Goal: Task Accomplishment & Management: Manage account settings

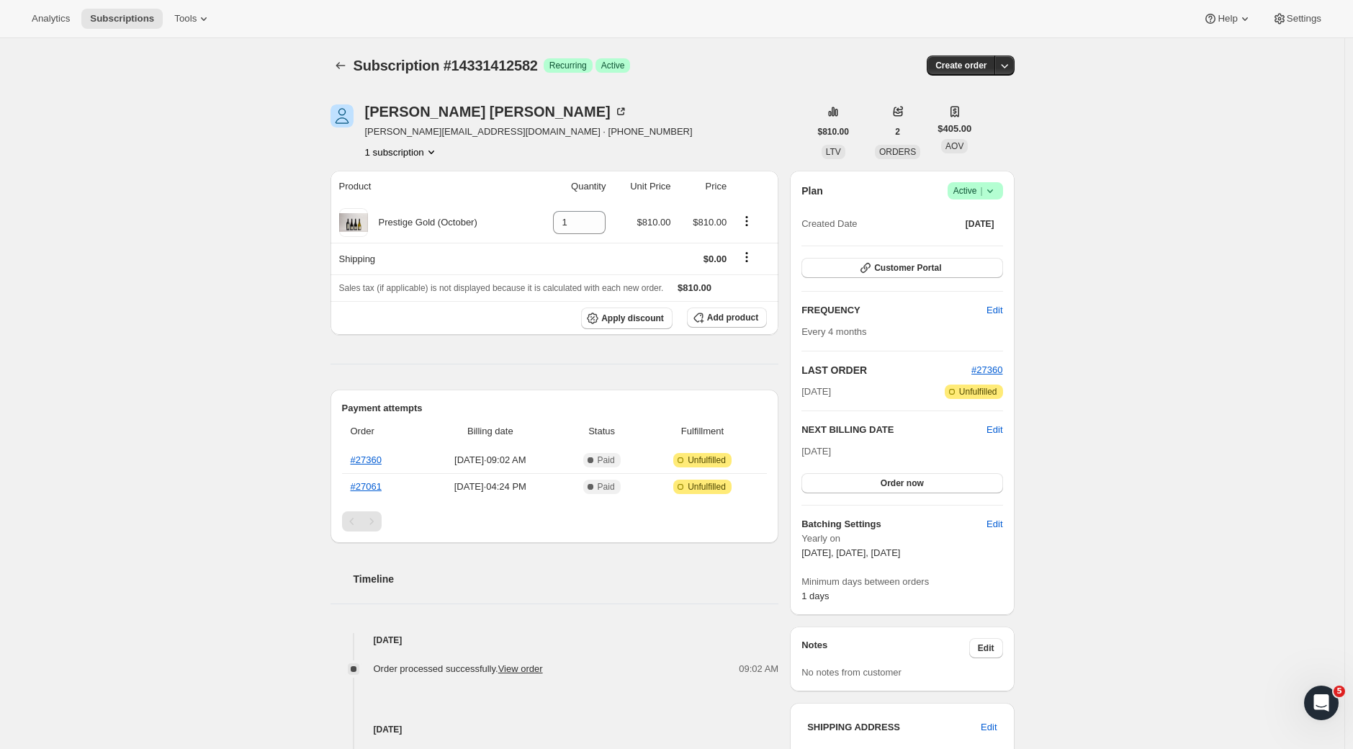
scroll to position [388, 0]
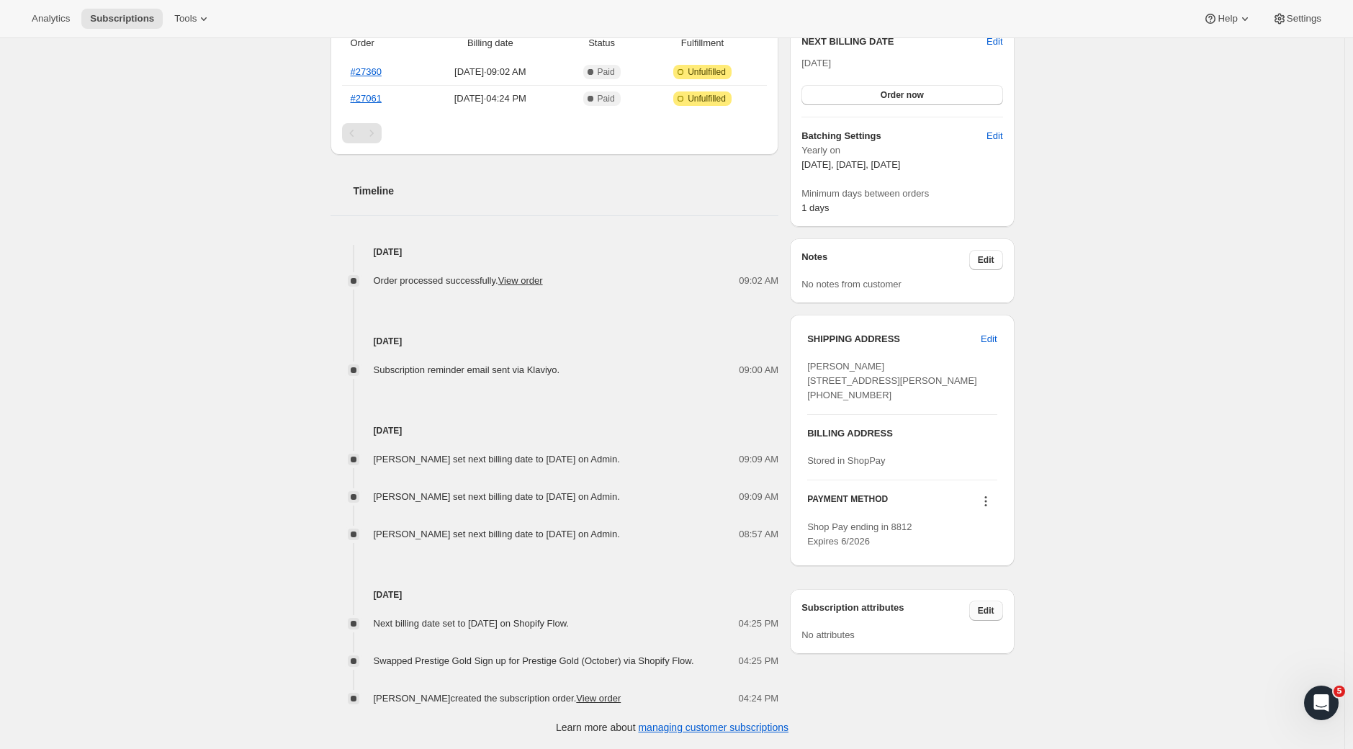
click at [1003, 621] on button "Edit" at bounding box center [986, 611] width 34 height 20
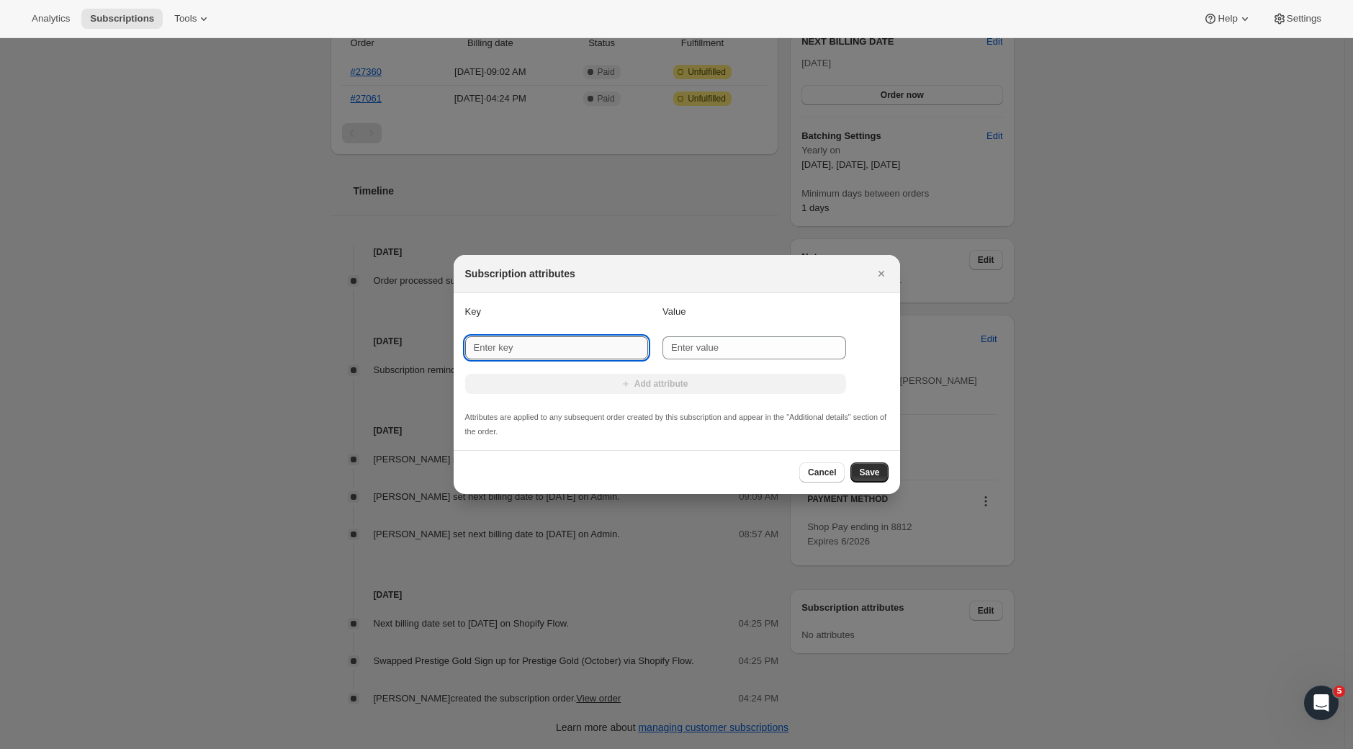
click at [572, 343] on input "New key" at bounding box center [557, 347] width 184 height 23
type input "International member"
click at [692, 343] on input "New value" at bounding box center [754, 347] width 184 height 23
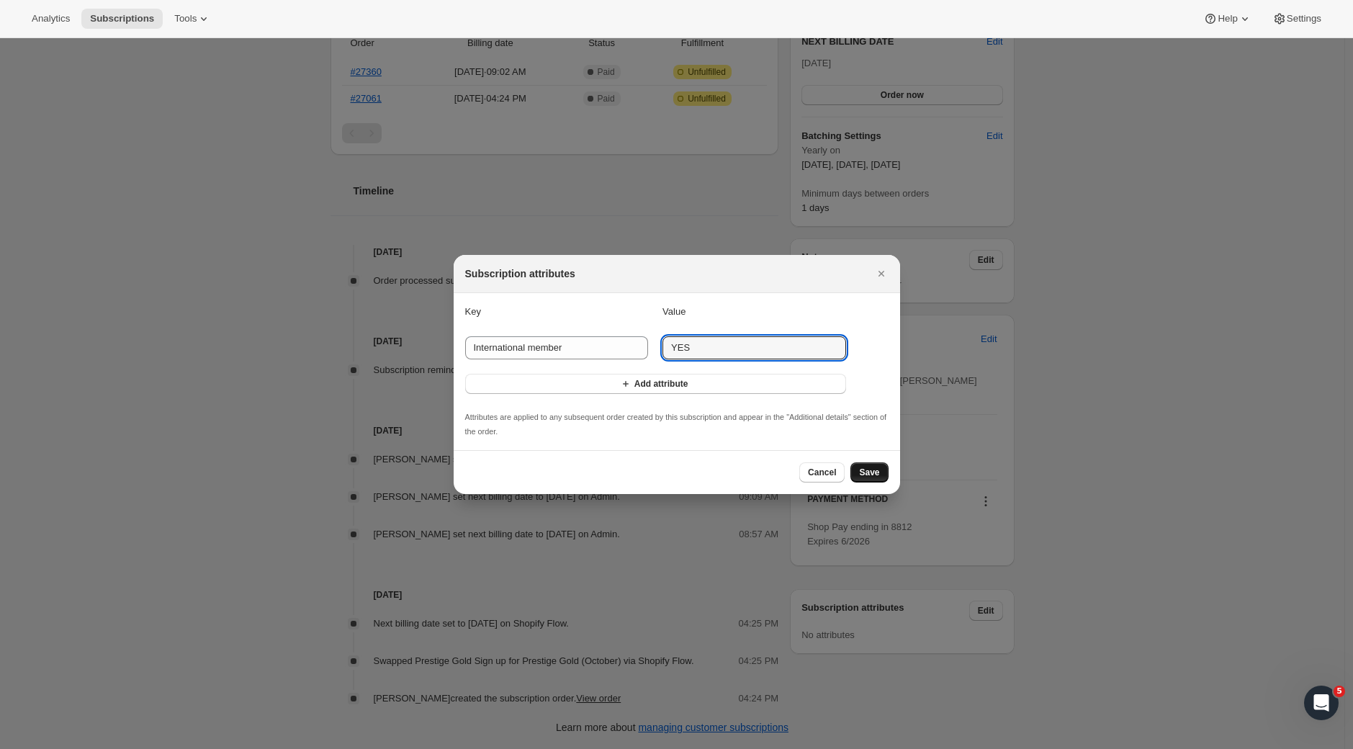
type input "YES"
click at [879, 474] on span "Save" at bounding box center [869, 473] width 20 height 12
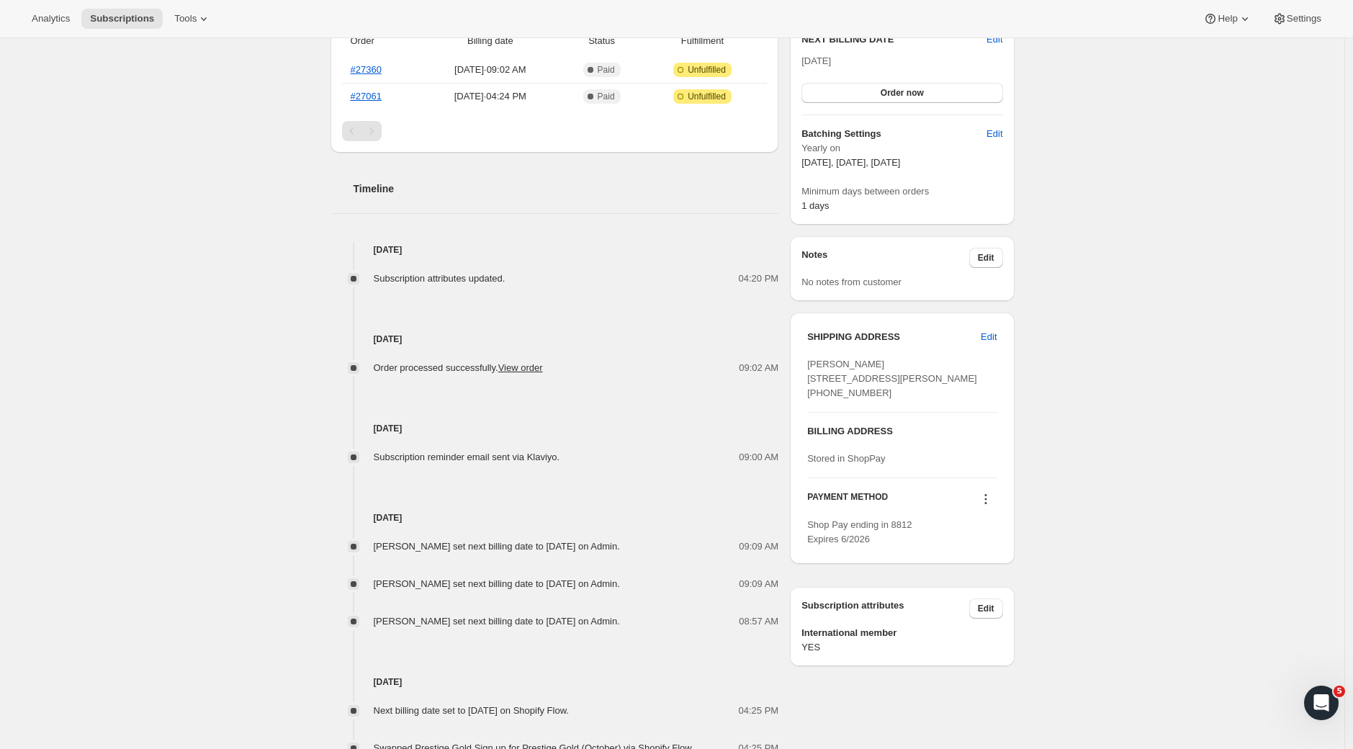
scroll to position [0, 0]
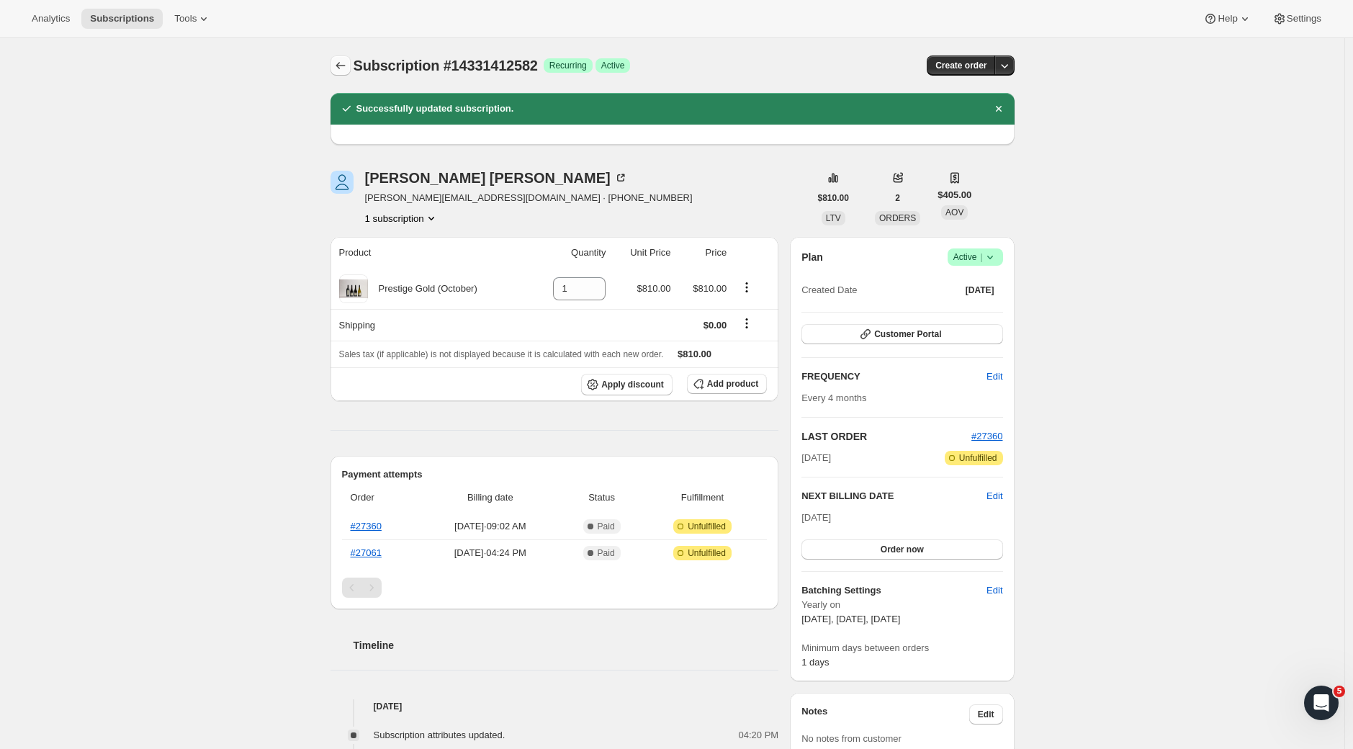
click at [346, 66] on icon "Subscriptions" at bounding box center [340, 65] width 14 height 14
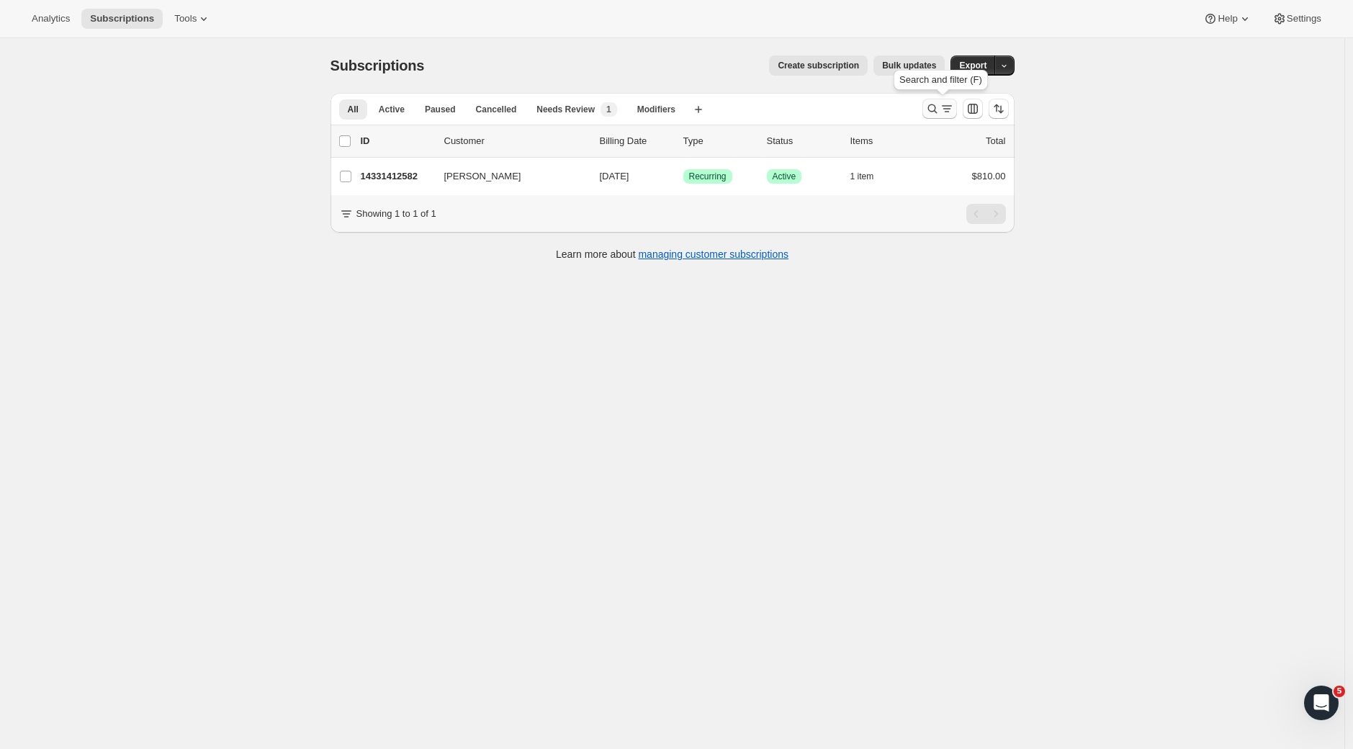
click at [935, 113] on icon "Search and filter results" at bounding box center [932, 109] width 14 height 14
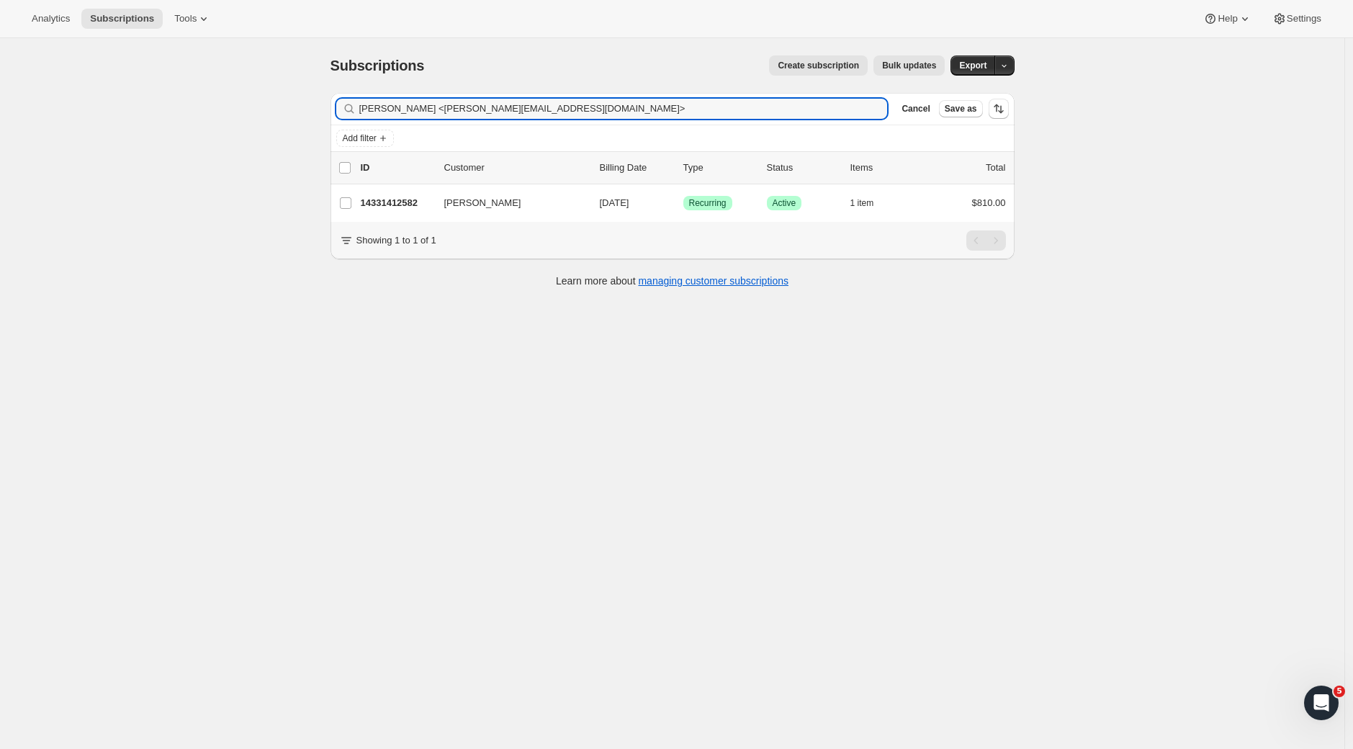
drag, startPoint x: 642, startPoint y: 103, endPoint x: 307, endPoint y: 94, distance: 335.7
click at [307, 94] on div "Subscriptions. This page is ready Subscriptions Create subscription Bulk update…" at bounding box center [672, 412] width 1344 height 749
click at [608, 99] on input "[PERSON_NAME] <[PERSON_NAME][EMAIL_ADDRESS][DOMAIN_NAME]>" at bounding box center [610, 109] width 503 height 20
drag, startPoint x: 590, startPoint y: 112, endPoint x: 253, endPoint y: 91, distance: 337.6
click at [253, 91] on div "Subscriptions. This page is ready Subscriptions Create subscription Bulk update…" at bounding box center [672, 412] width 1344 height 749
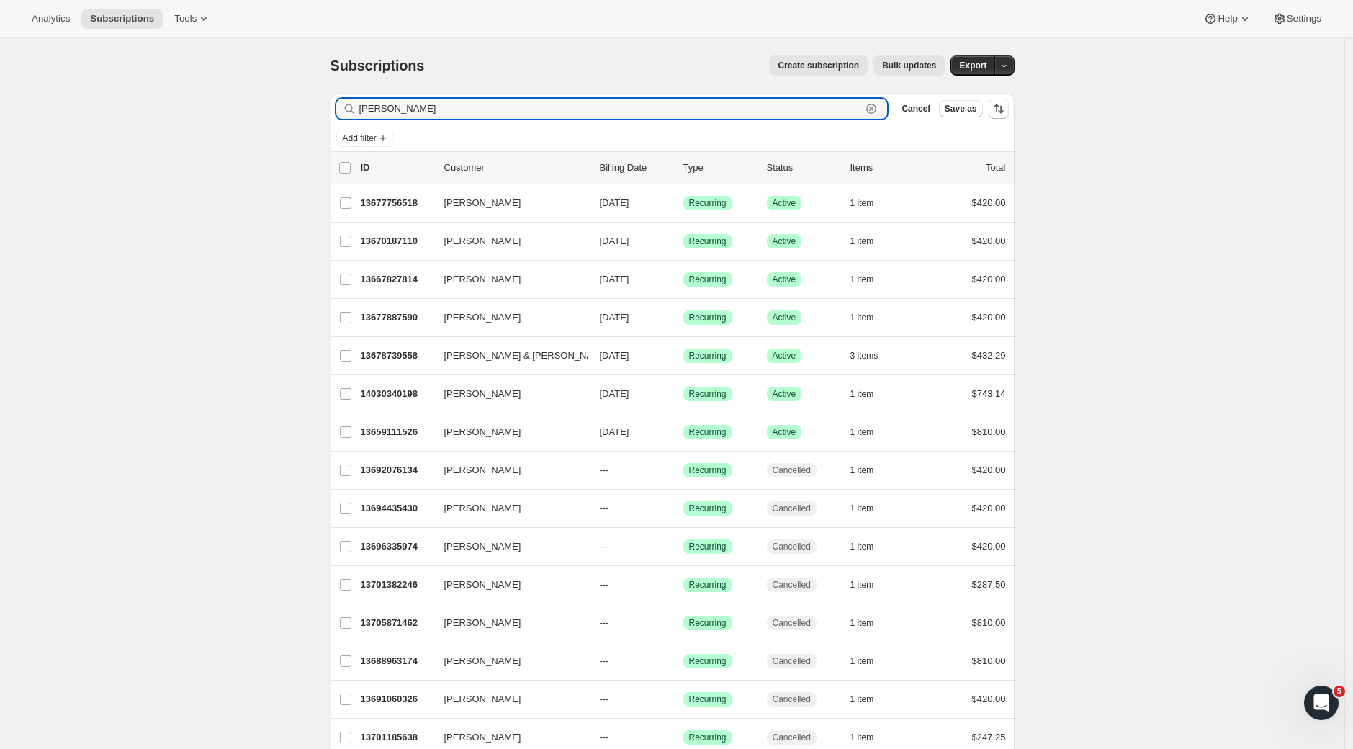
type input "[PERSON_NAME]"
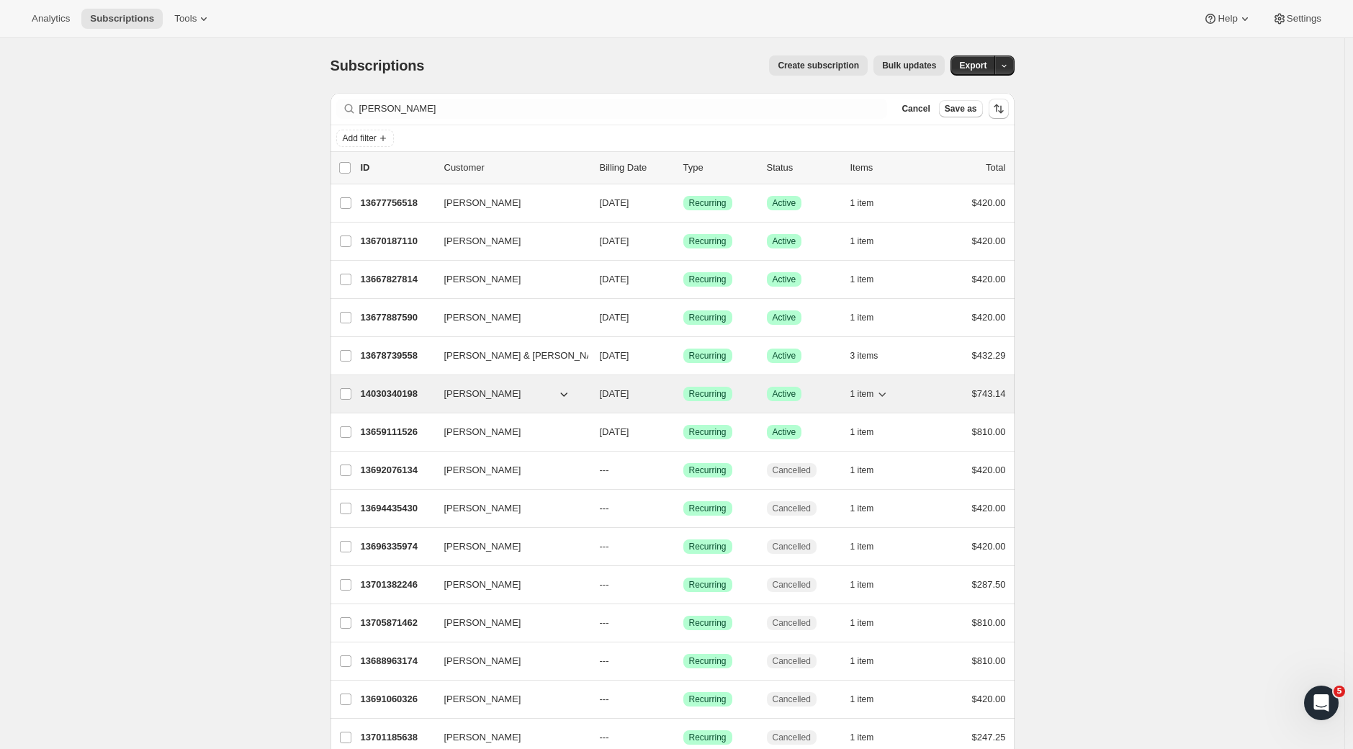
drag, startPoint x: 258, startPoint y: 85, endPoint x: 379, endPoint y: 390, distance: 328.1
click at [379, 390] on p "14030340198" at bounding box center [397, 394] width 72 height 14
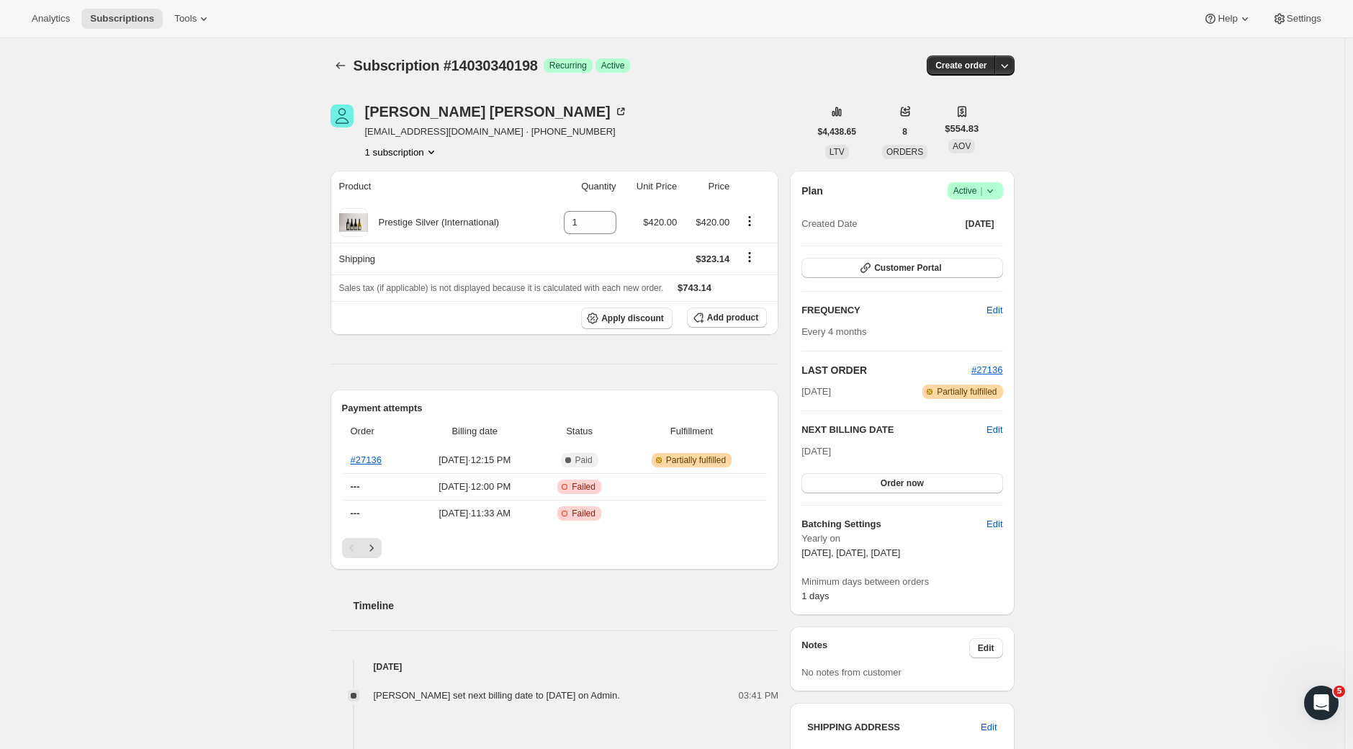
scroll to position [579, 0]
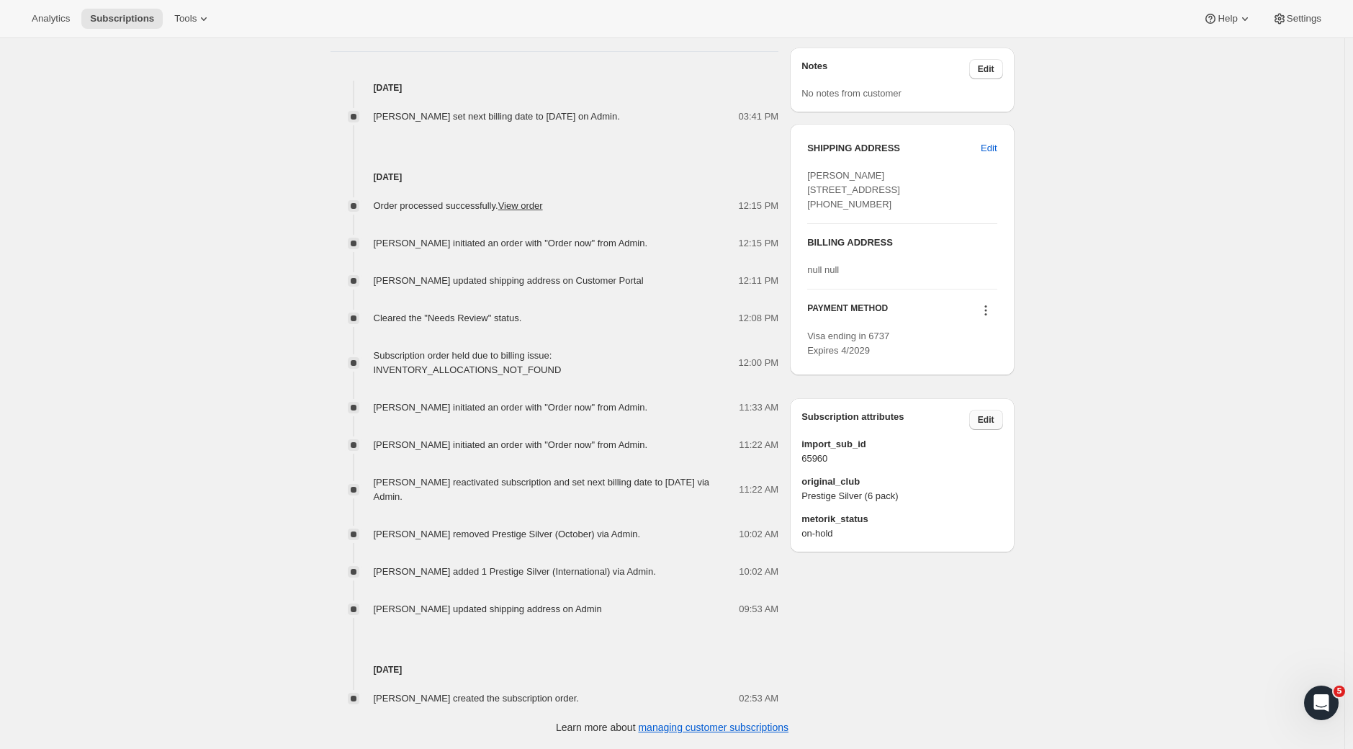
click at [999, 430] on button "Edit" at bounding box center [986, 420] width 34 height 20
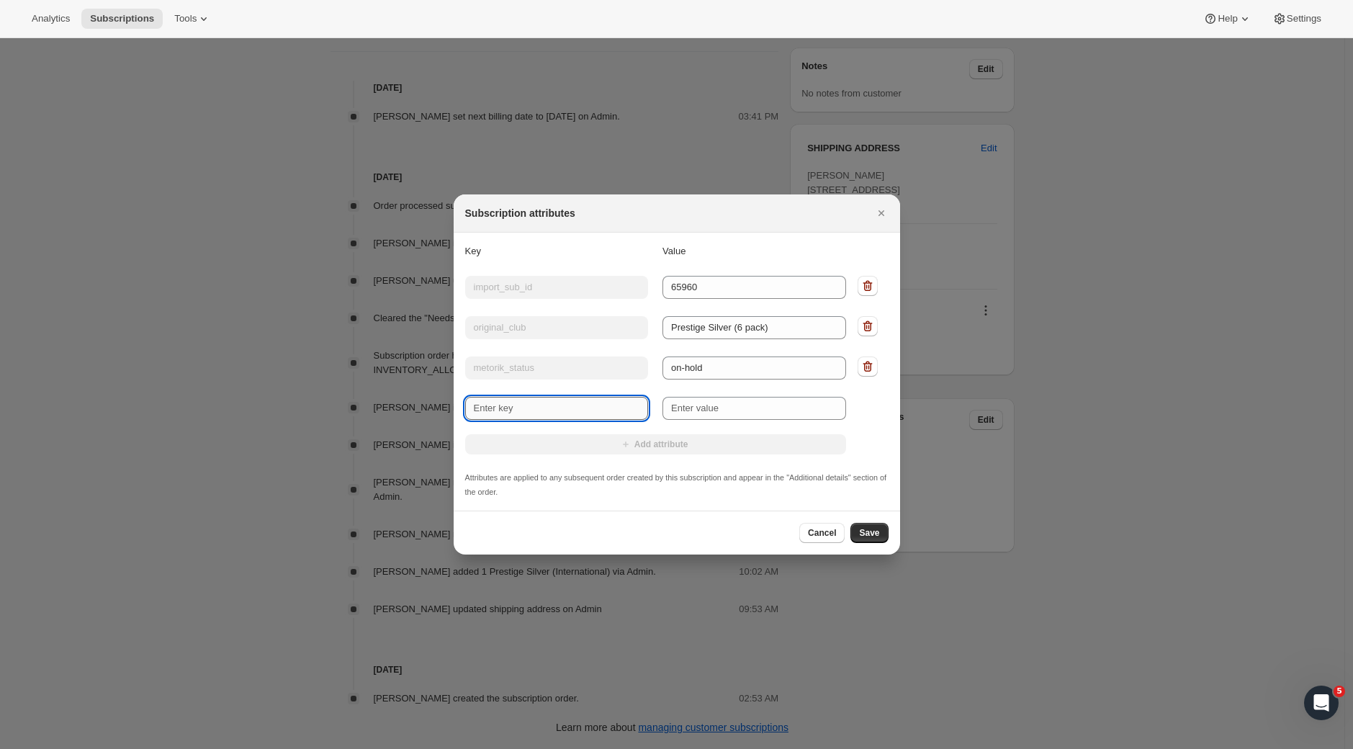
click at [552, 413] on input "New key" at bounding box center [557, 408] width 184 height 23
type input "International member"
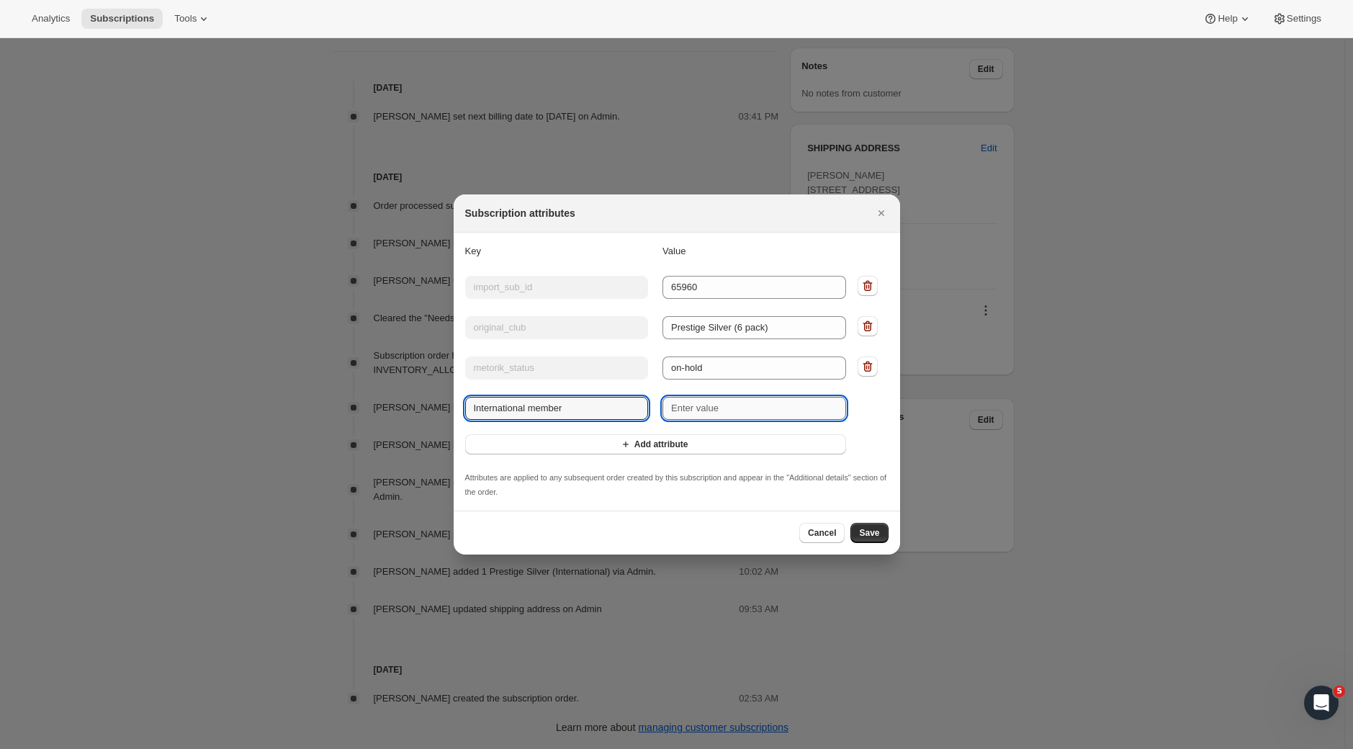
click at [714, 410] on input "New value" at bounding box center [754, 408] width 184 height 23
type input "YES"
click at [876, 531] on span "Save" at bounding box center [869, 533] width 20 height 12
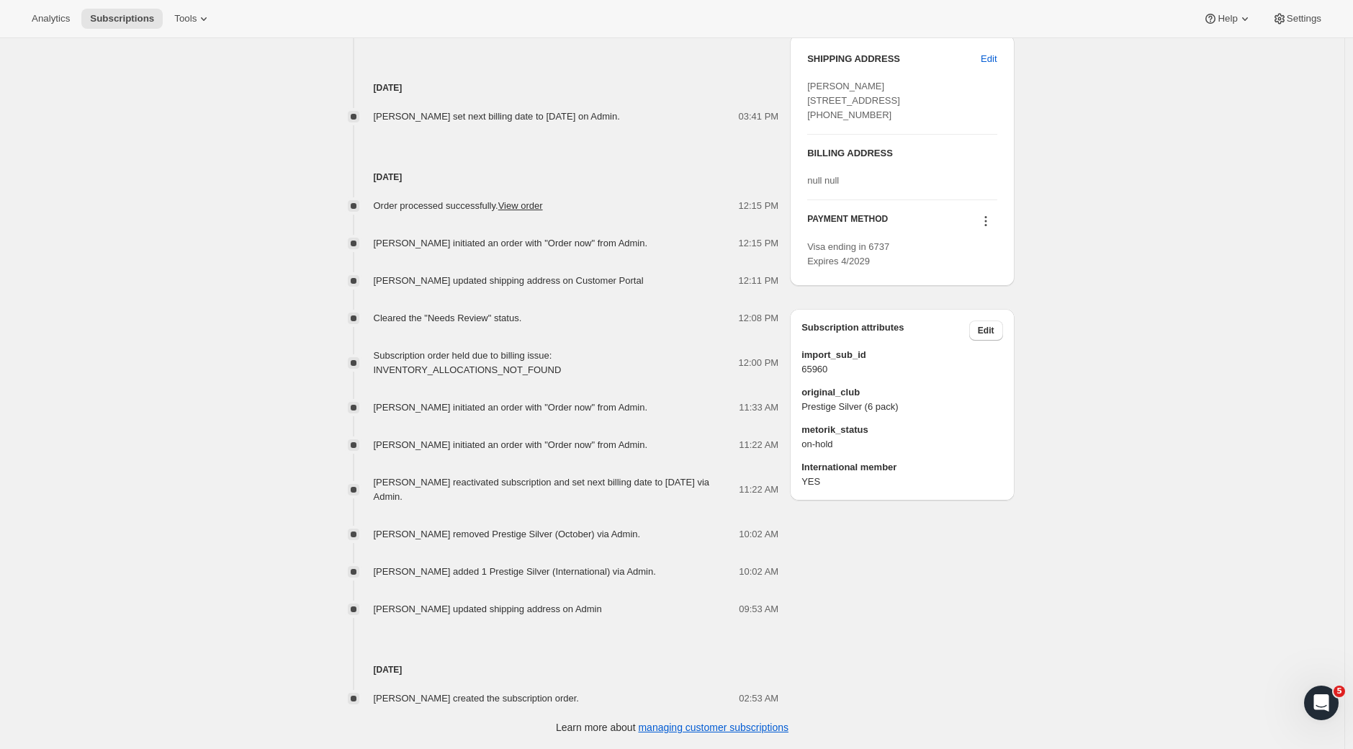
scroll to position [0, 0]
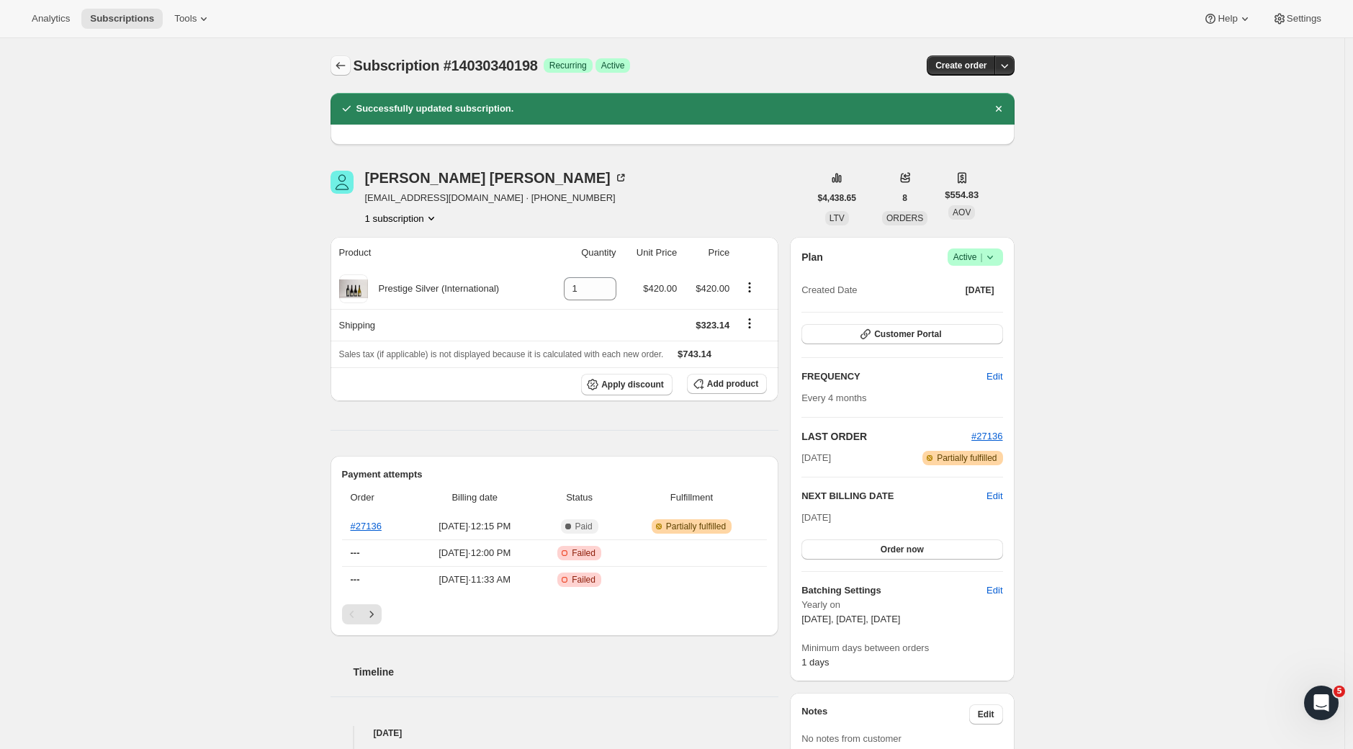
click at [344, 60] on icon "Subscriptions" at bounding box center [340, 65] width 14 height 14
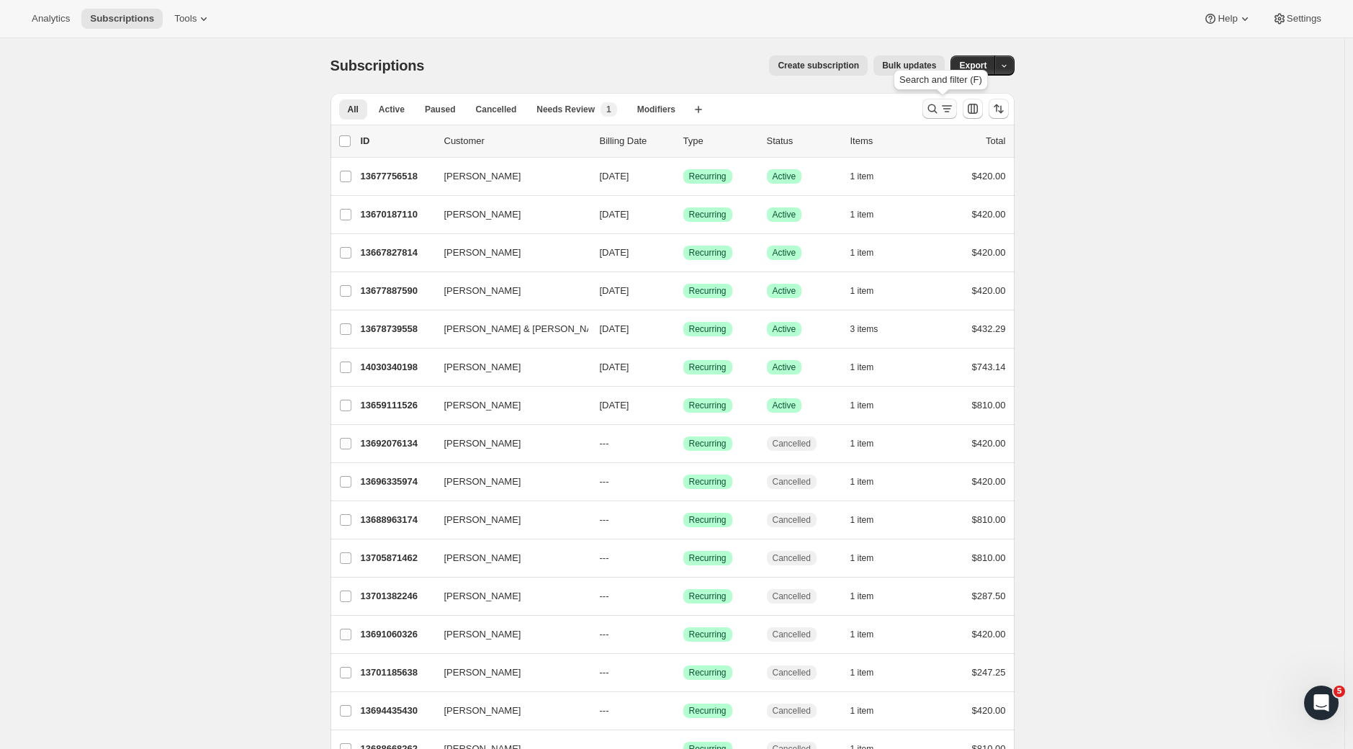
click at [944, 107] on icon "Search and filter results" at bounding box center [947, 109] width 14 height 14
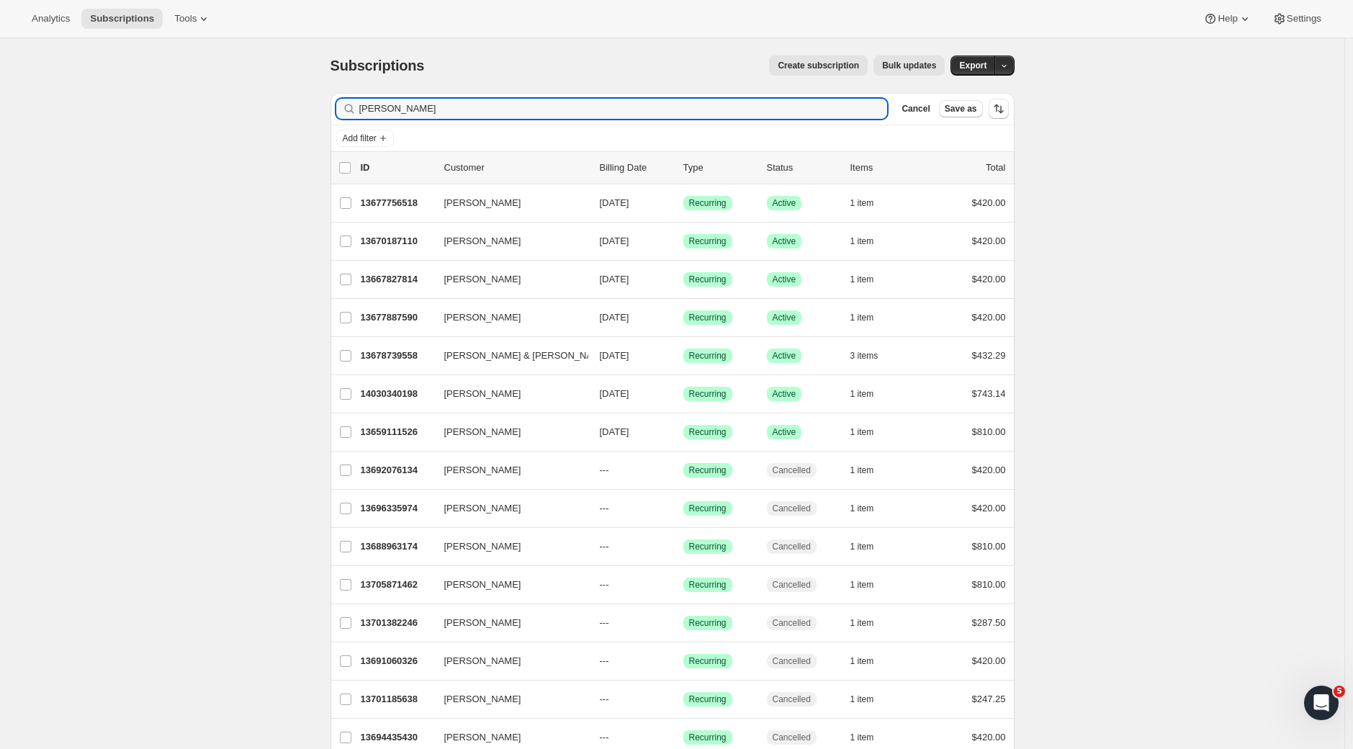
drag, startPoint x: 446, startPoint y: 107, endPoint x: 346, endPoint y: 86, distance: 102.9
click at [346, 86] on div "Subscriptions. This page is ready Subscriptions Create subscription Bulk update…" at bounding box center [672, 456] width 719 height 837
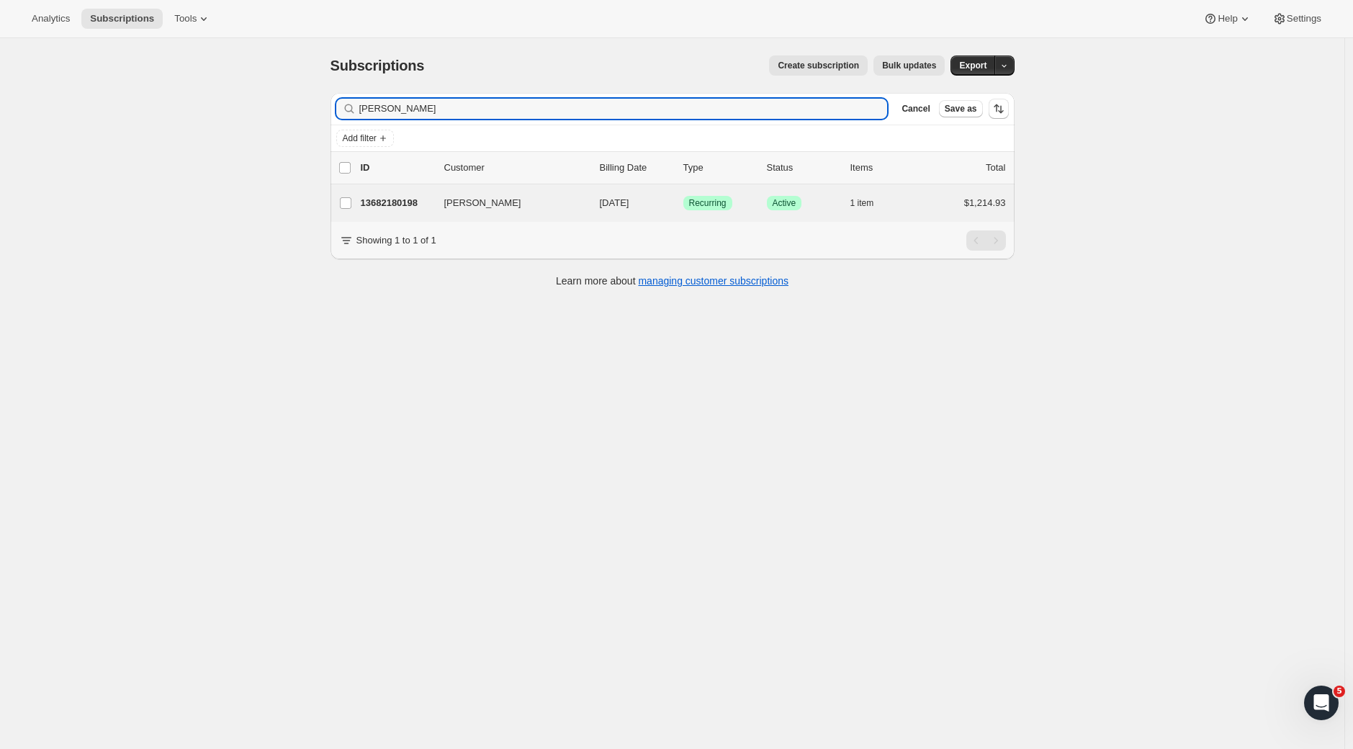
type input "[PERSON_NAME]"
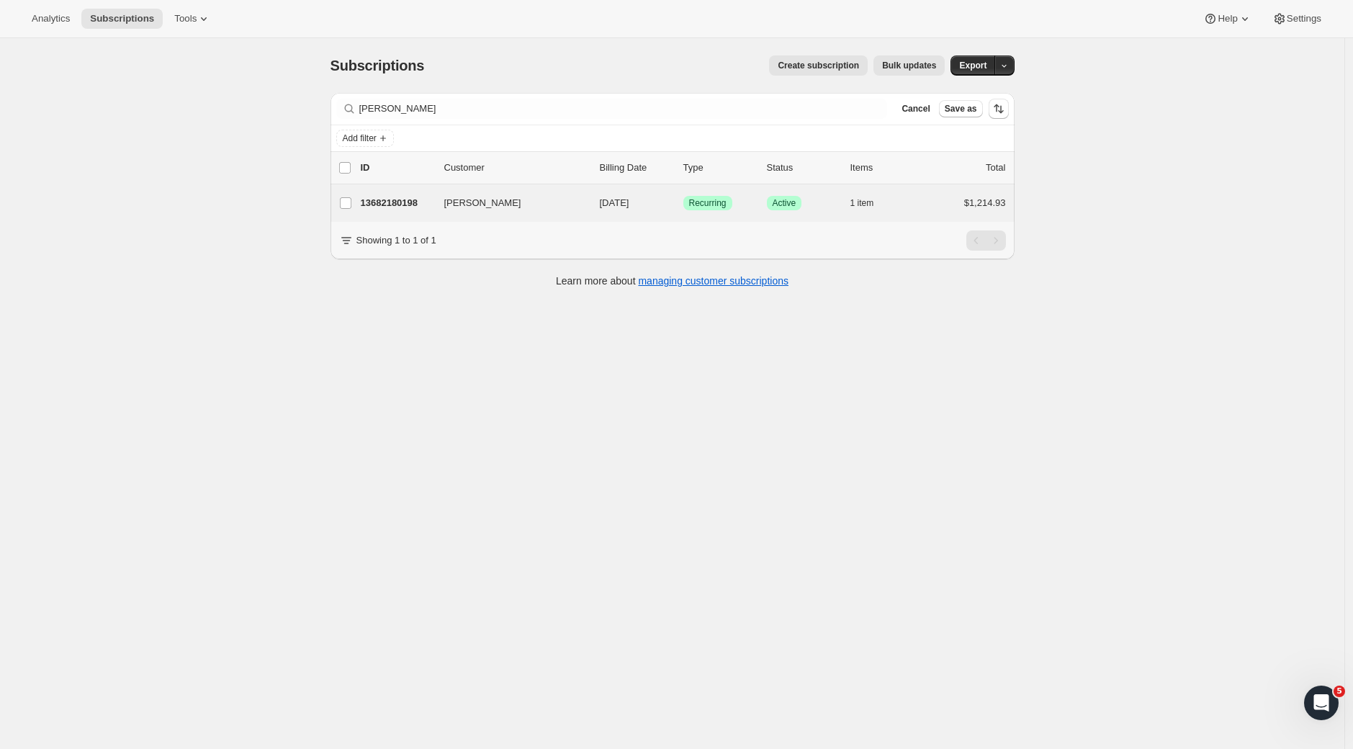
click at [367, 215] on div "[PERSON_NAME] 13682180198 [PERSON_NAME] [DATE] Success Recurring Success Active…" at bounding box center [672, 202] width 684 height 37
click at [407, 206] on p "13682180198" at bounding box center [397, 203] width 72 height 14
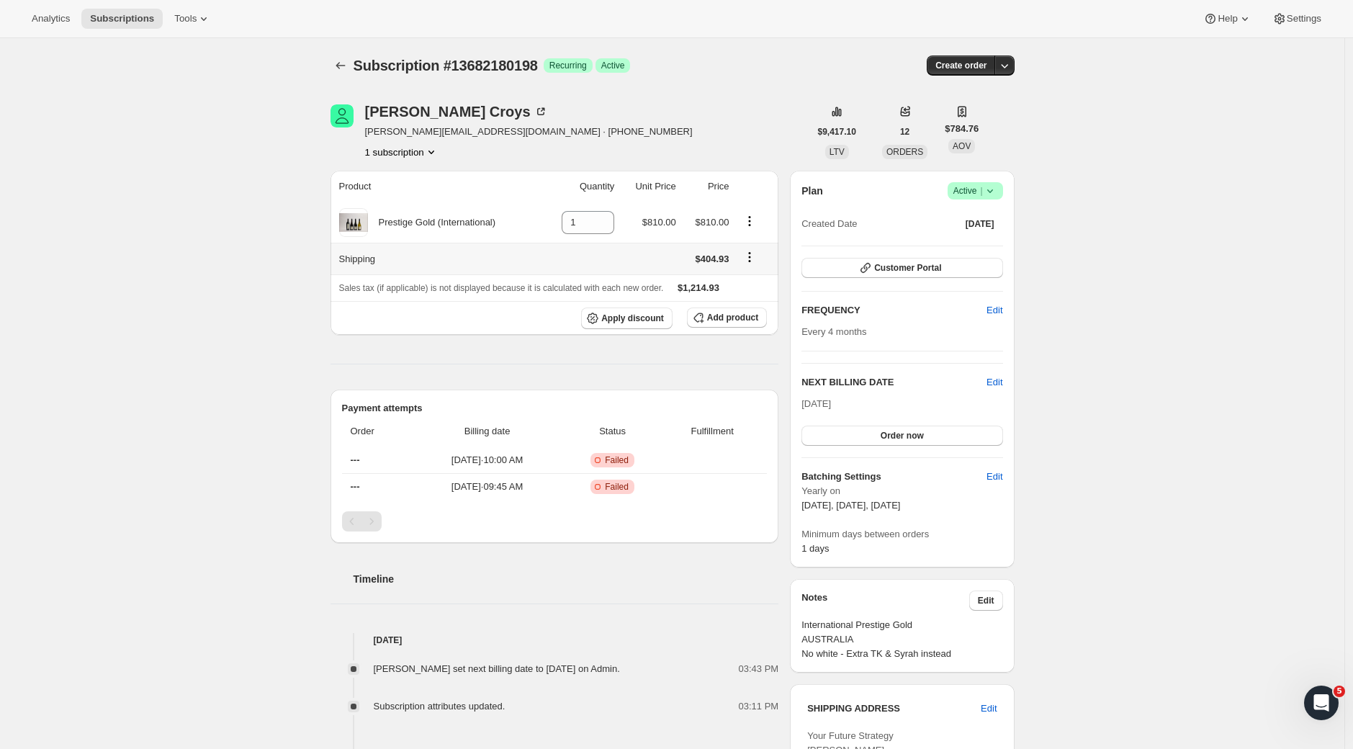
click at [750, 258] on icon "Shipping actions" at bounding box center [749, 257] width 2 height 2
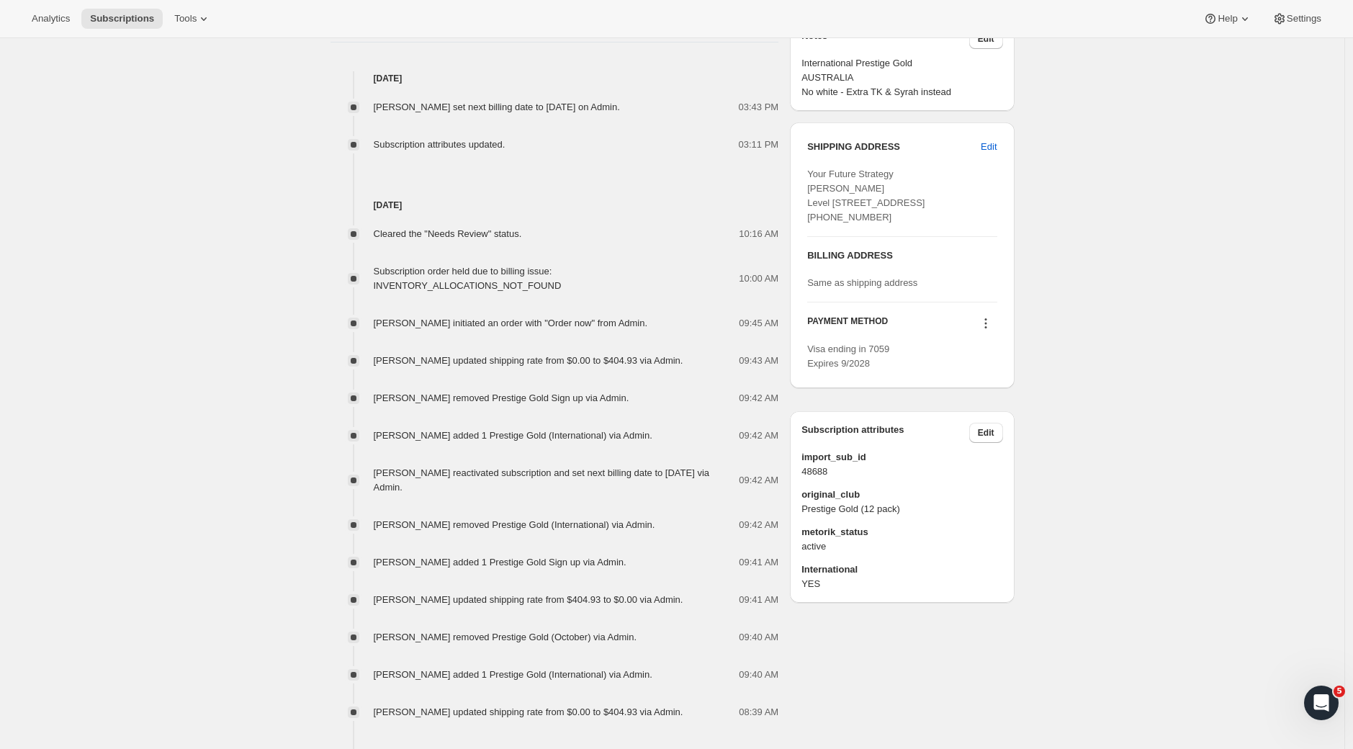
scroll to position [888, 0]
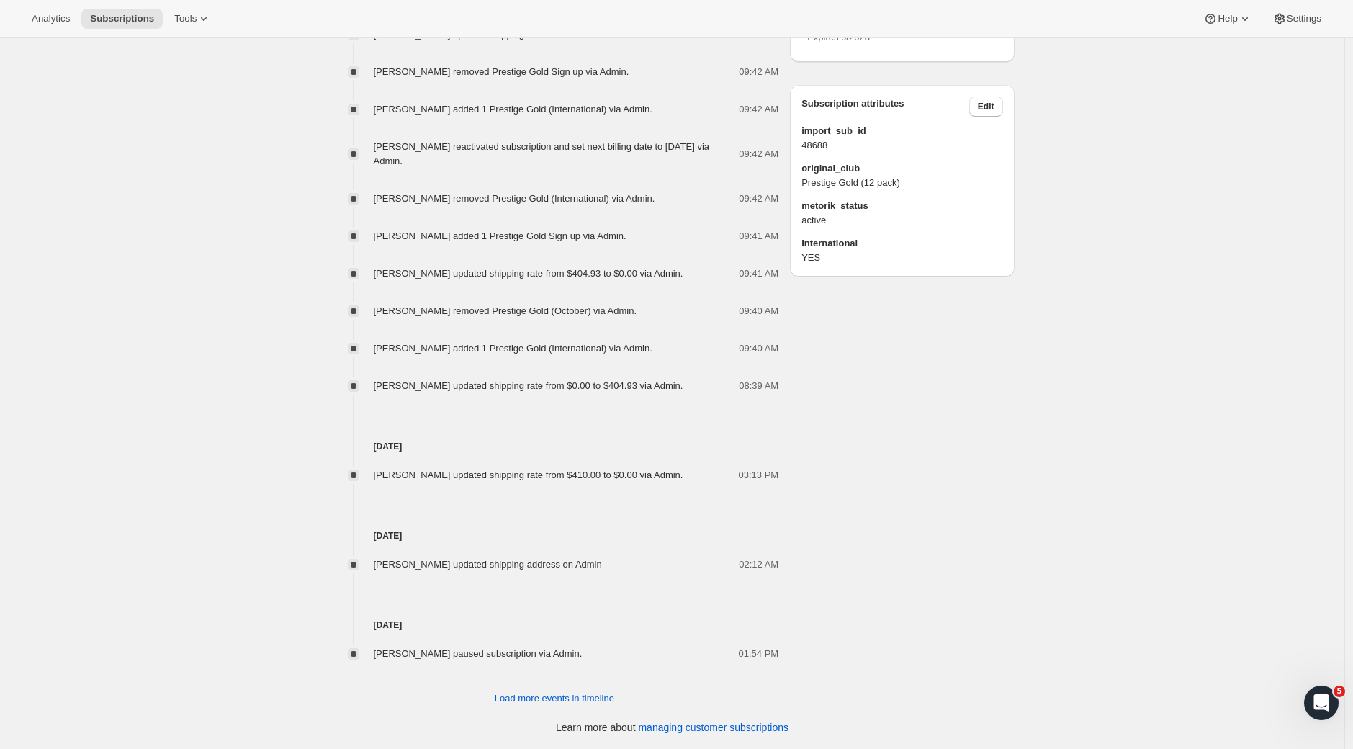
click at [843, 251] on span "International" at bounding box center [901, 243] width 201 height 14
click at [986, 117] on button "Edit" at bounding box center [986, 106] width 34 height 20
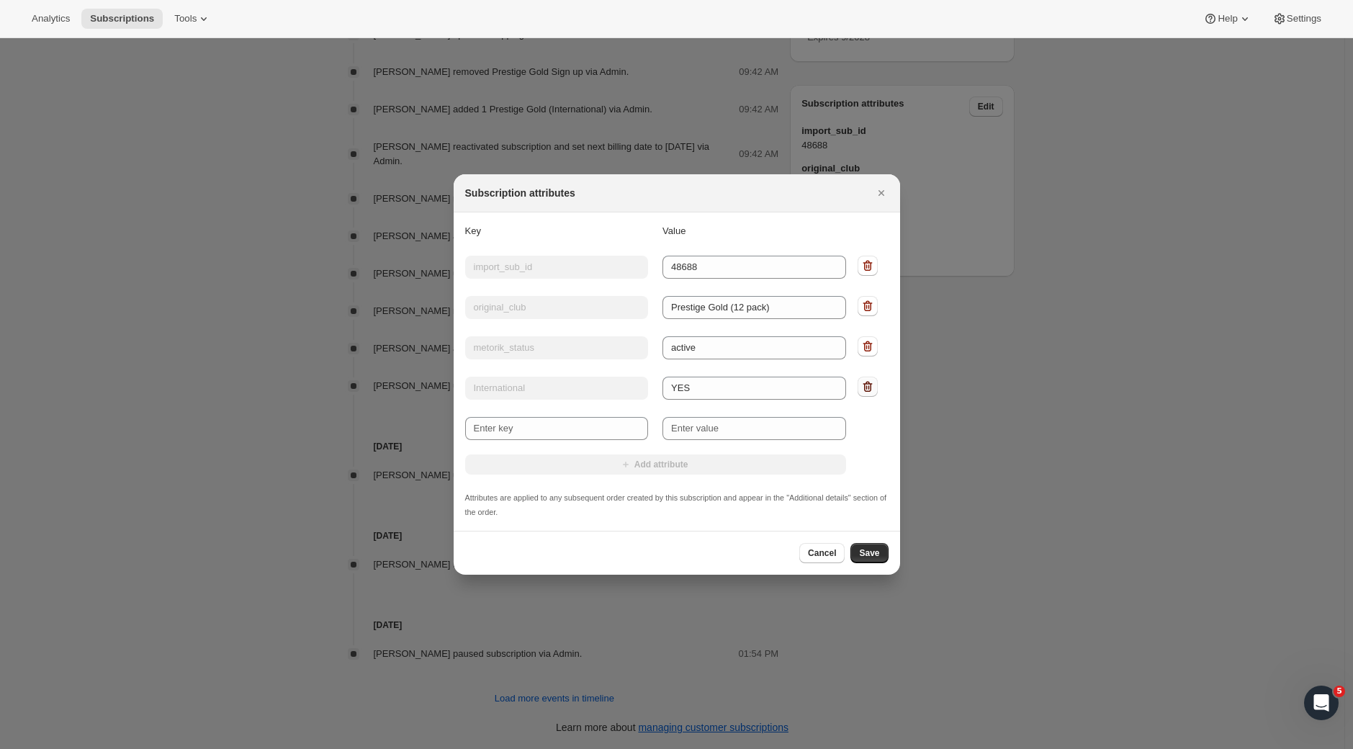
click at [868, 386] on icon ":r14f:" at bounding box center [867, 386] width 14 height 14
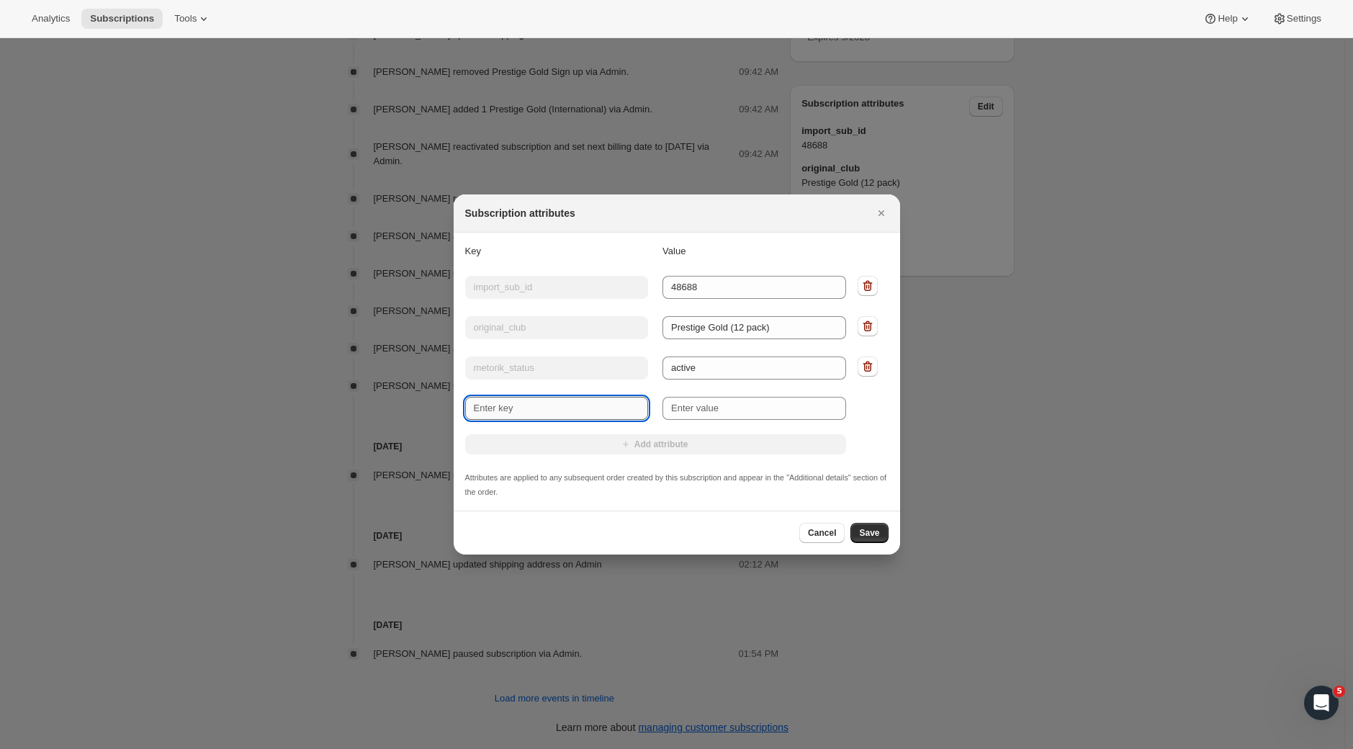
click at [553, 405] on input "New key" at bounding box center [557, 408] width 184 height 23
type input "International"
click at [690, 412] on input "New value" at bounding box center [754, 408] width 184 height 23
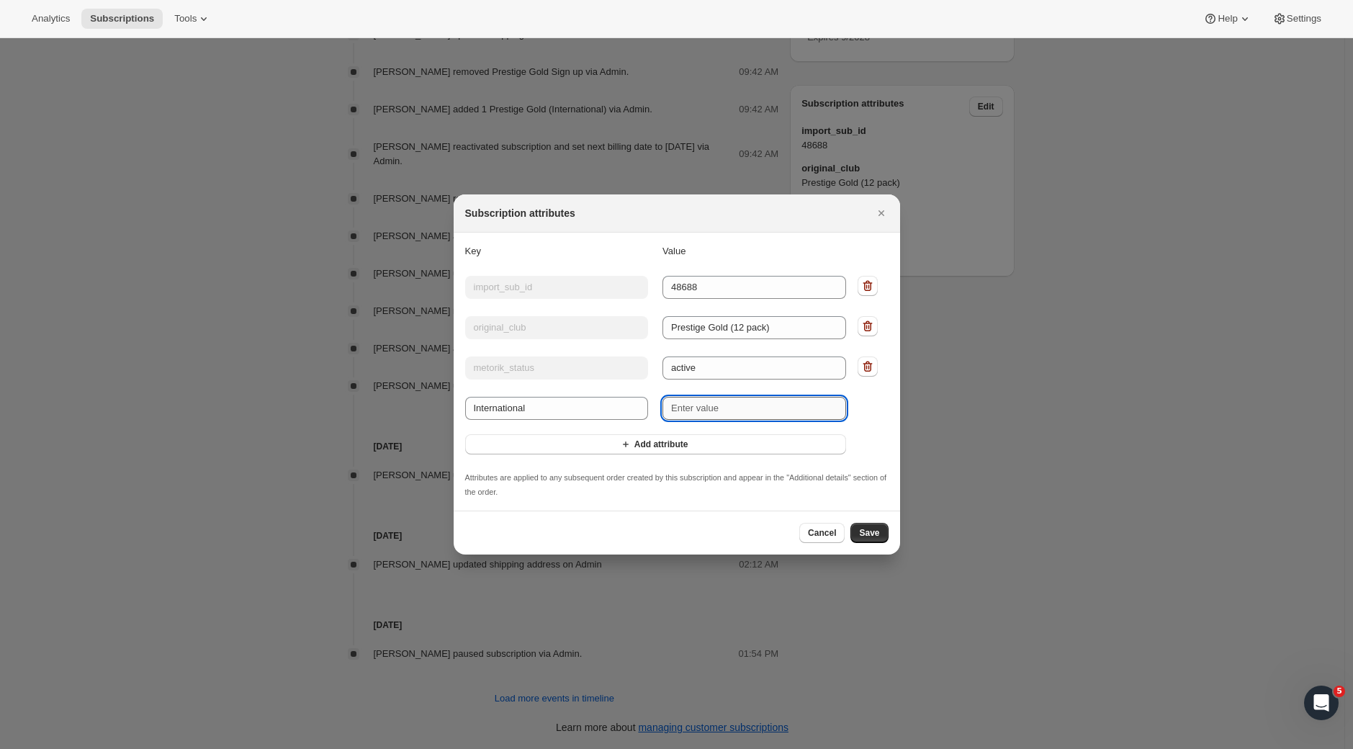
type input "E"
type input "YES"
click at [874, 536] on span "Save" at bounding box center [869, 533] width 20 height 12
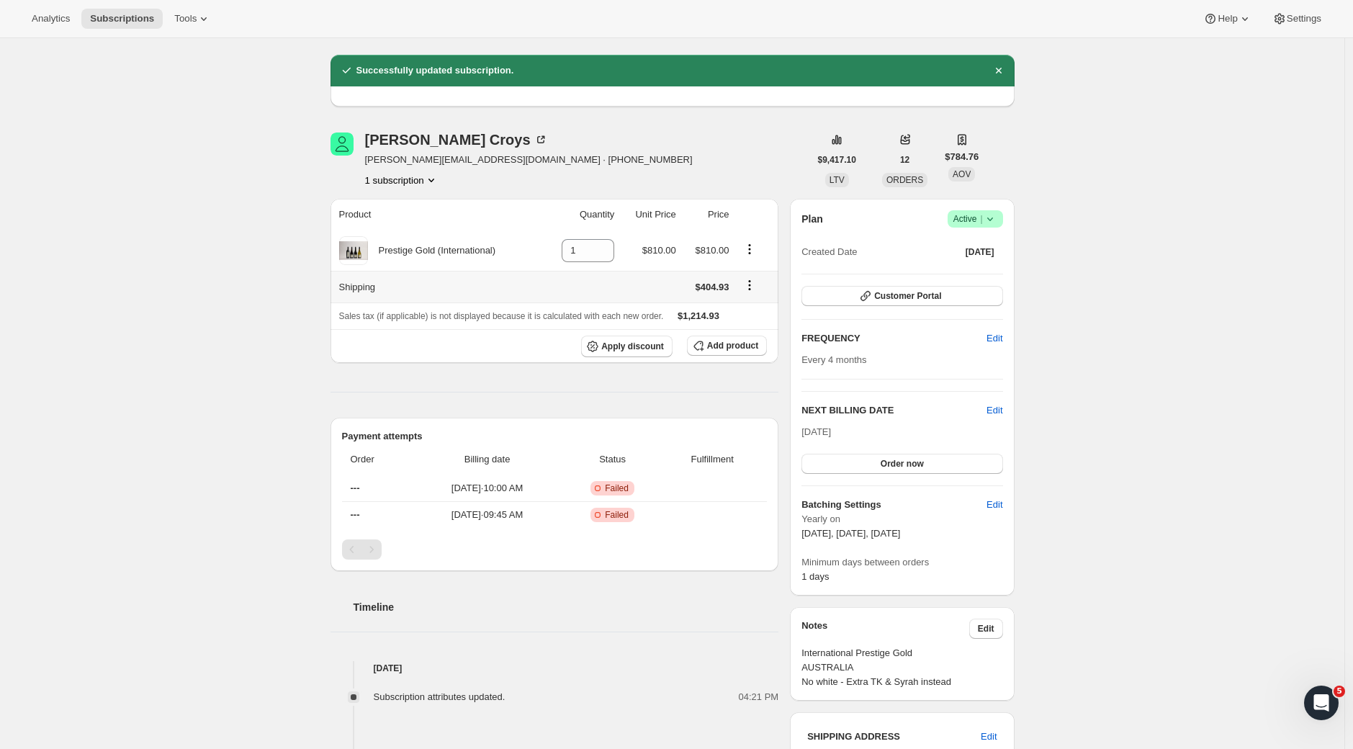
click at [757, 287] on icon "Shipping actions" at bounding box center [749, 285] width 14 height 14
click at [750, 312] on span "Edit shipping rate" at bounding box center [752, 315] width 72 height 11
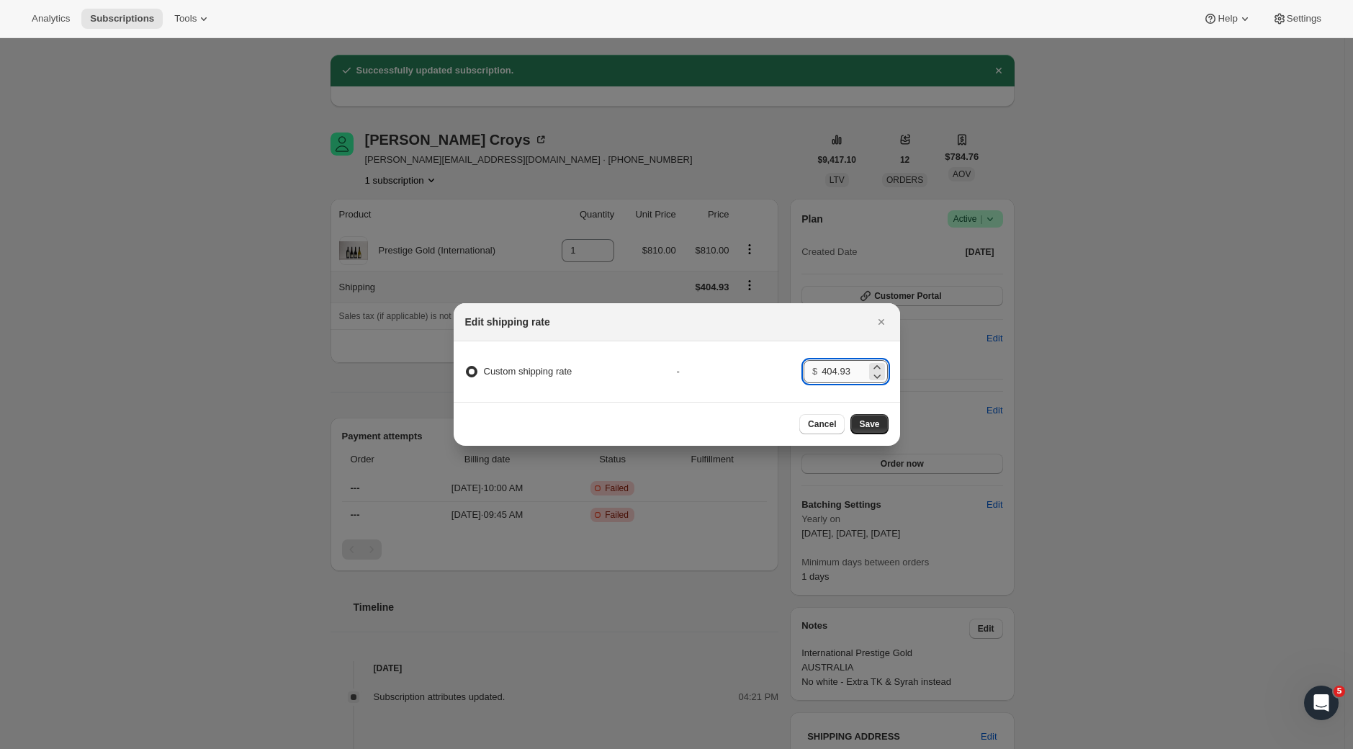
click at [848, 372] on input "404.93" at bounding box center [844, 371] width 45 height 23
drag, startPoint x: 853, startPoint y: 371, endPoint x: 761, endPoint y: 371, distance: 92.2
click at [761, 371] on div "Custom shipping rate - $ 404.93" at bounding box center [676, 371] width 451 height 37
type input "0"
click at [874, 423] on span "Save" at bounding box center [869, 424] width 20 height 12
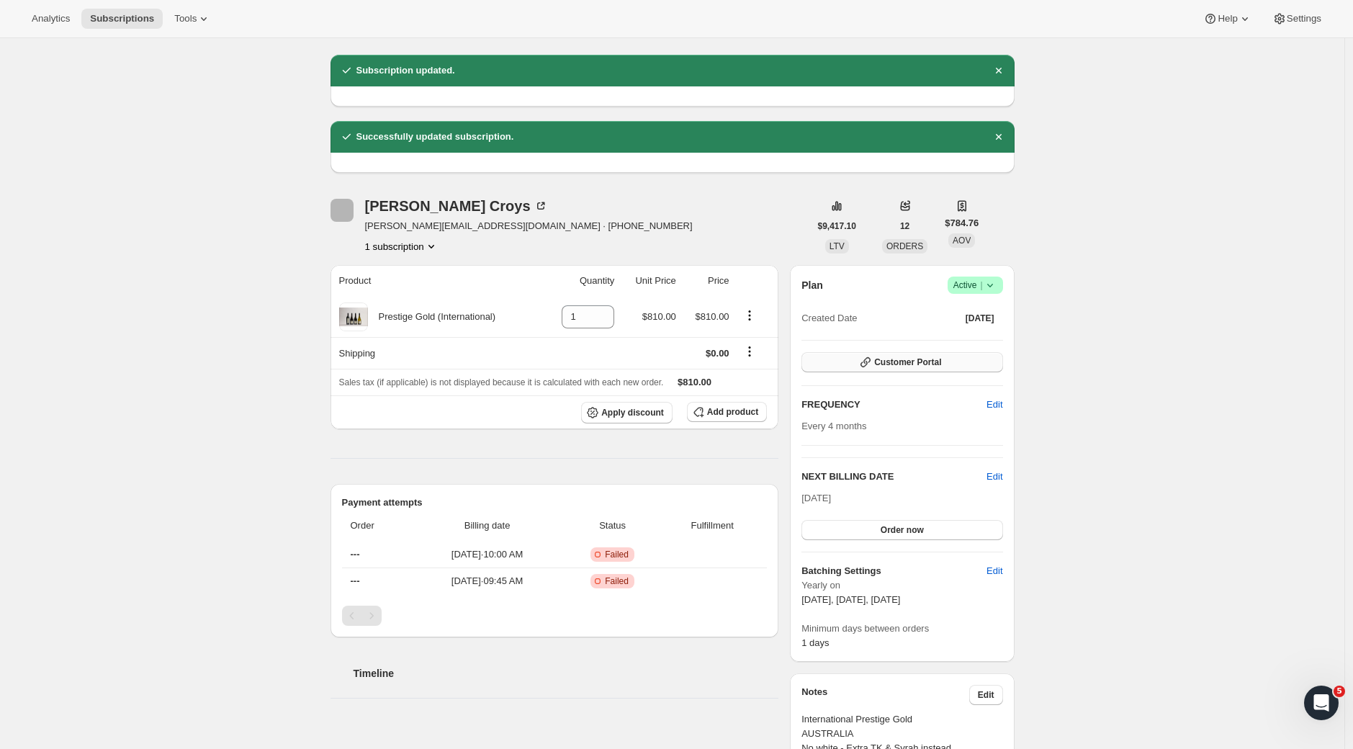
scroll to position [0, 0]
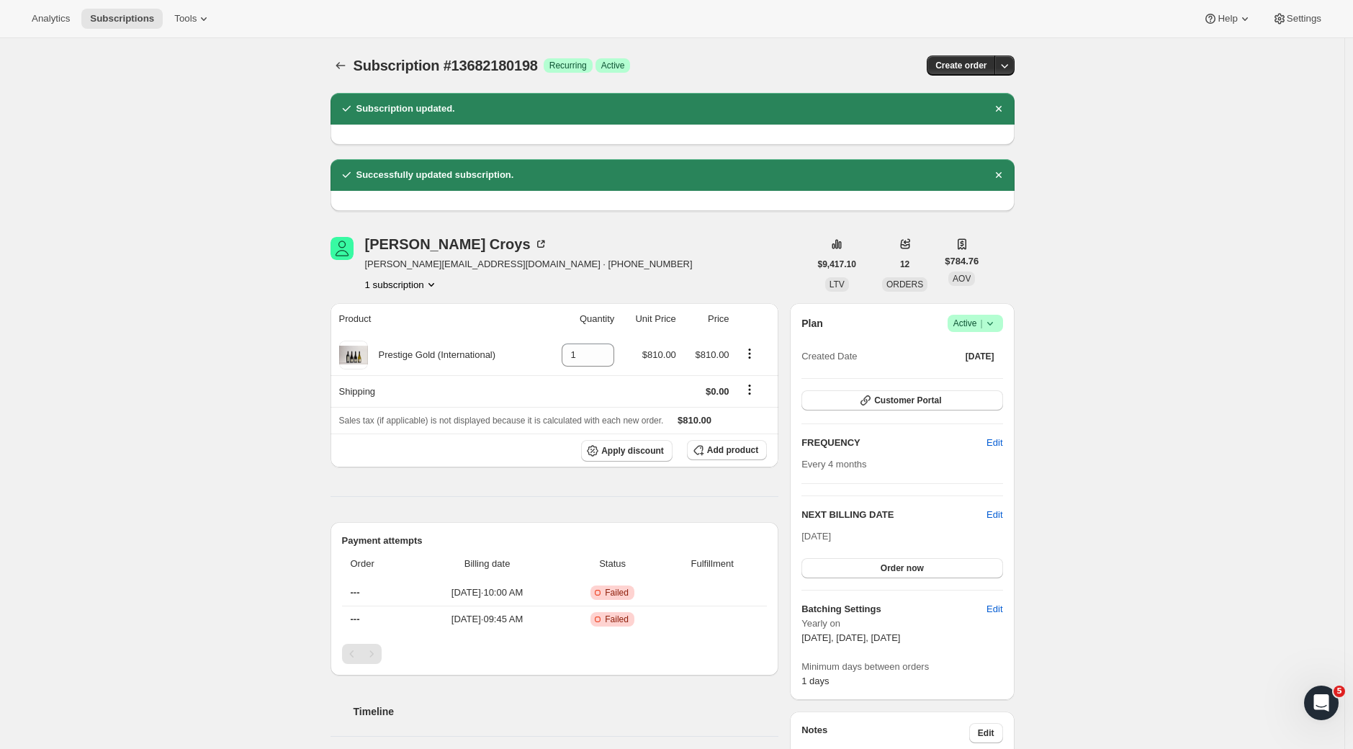
click at [341, 67] on icon "Subscriptions" at bounding box center [340, 65] width 14 height 14
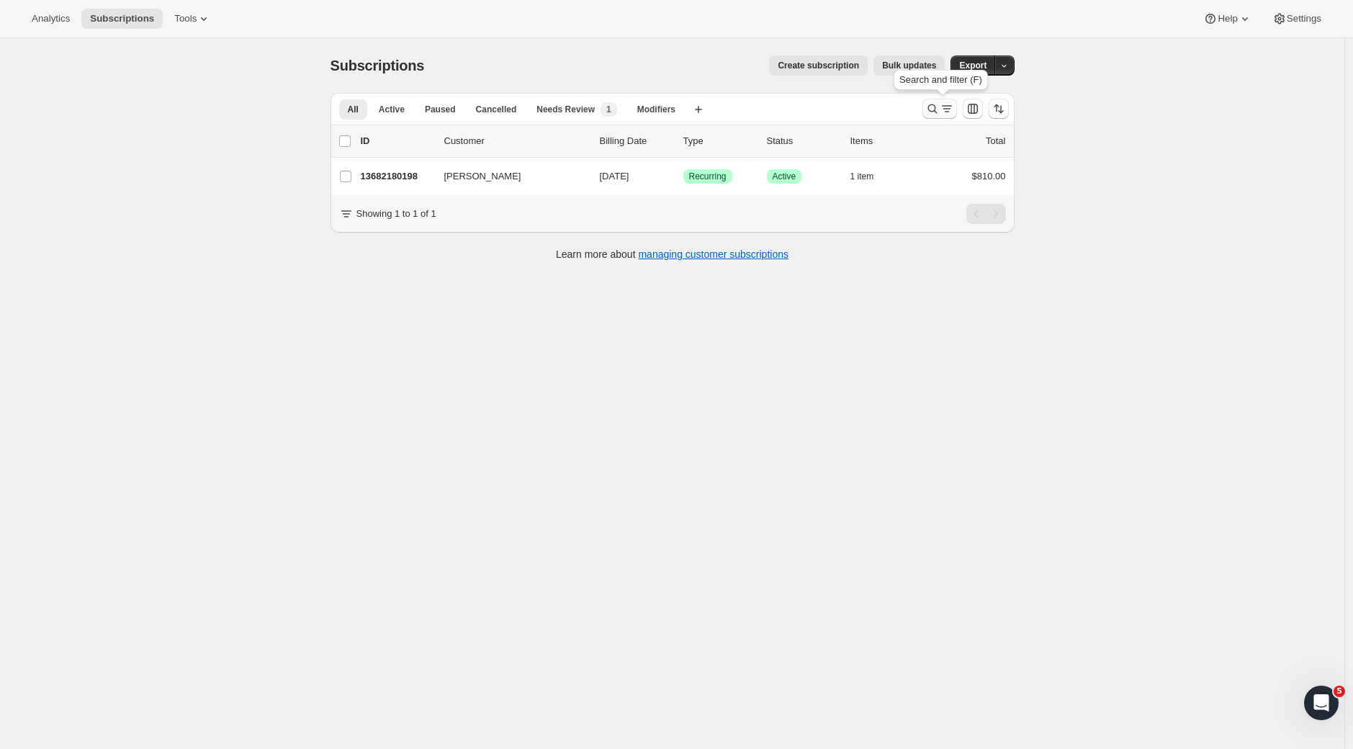
click at [939, 114] on icon "Search and filter results" at bounding box center [932, 109] width 14 height 14
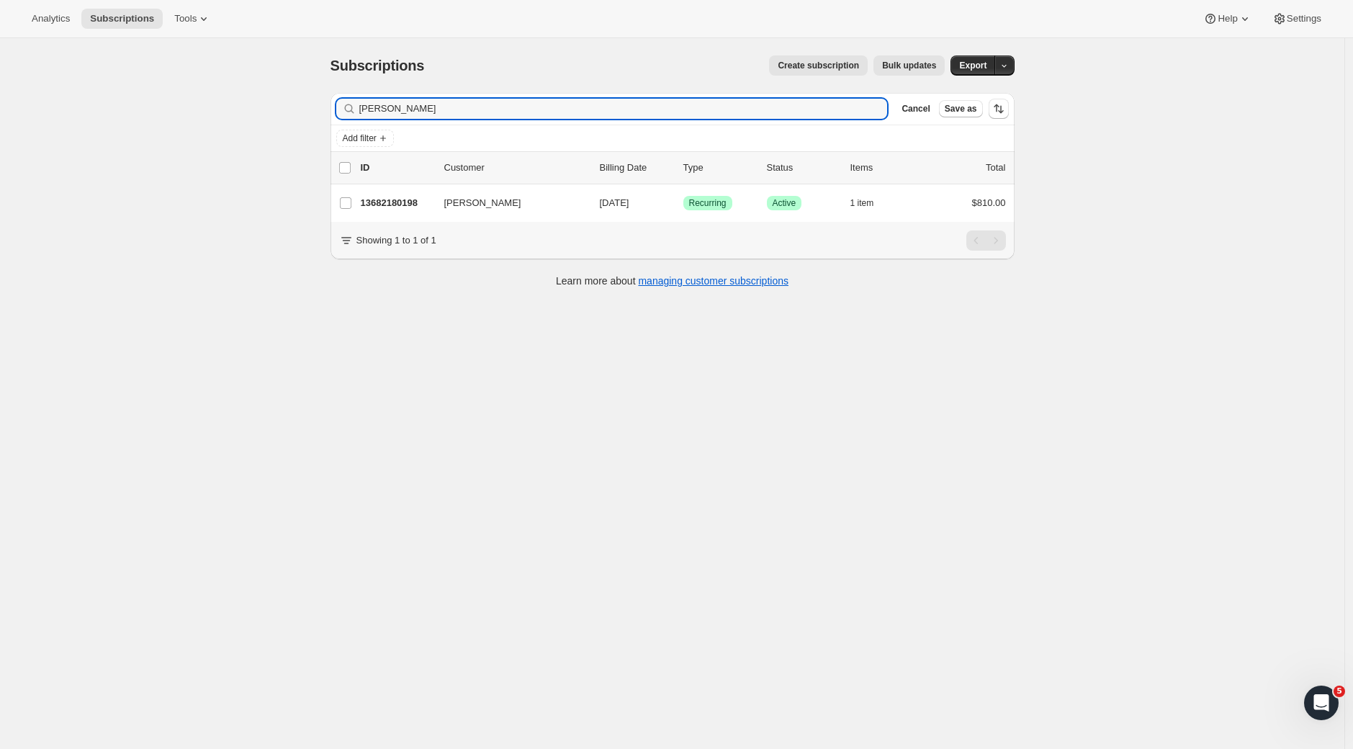
drag, startPoint x: 441, startPoint y: 114, endPoint x: 298, endPoint y: 102, distance: 143.8
click at [298, 102] on div "Subscriptions. This page is ready Subscriptions Create subscription Bulk update…" at bounding box center [672, 412] width 1344 height 749
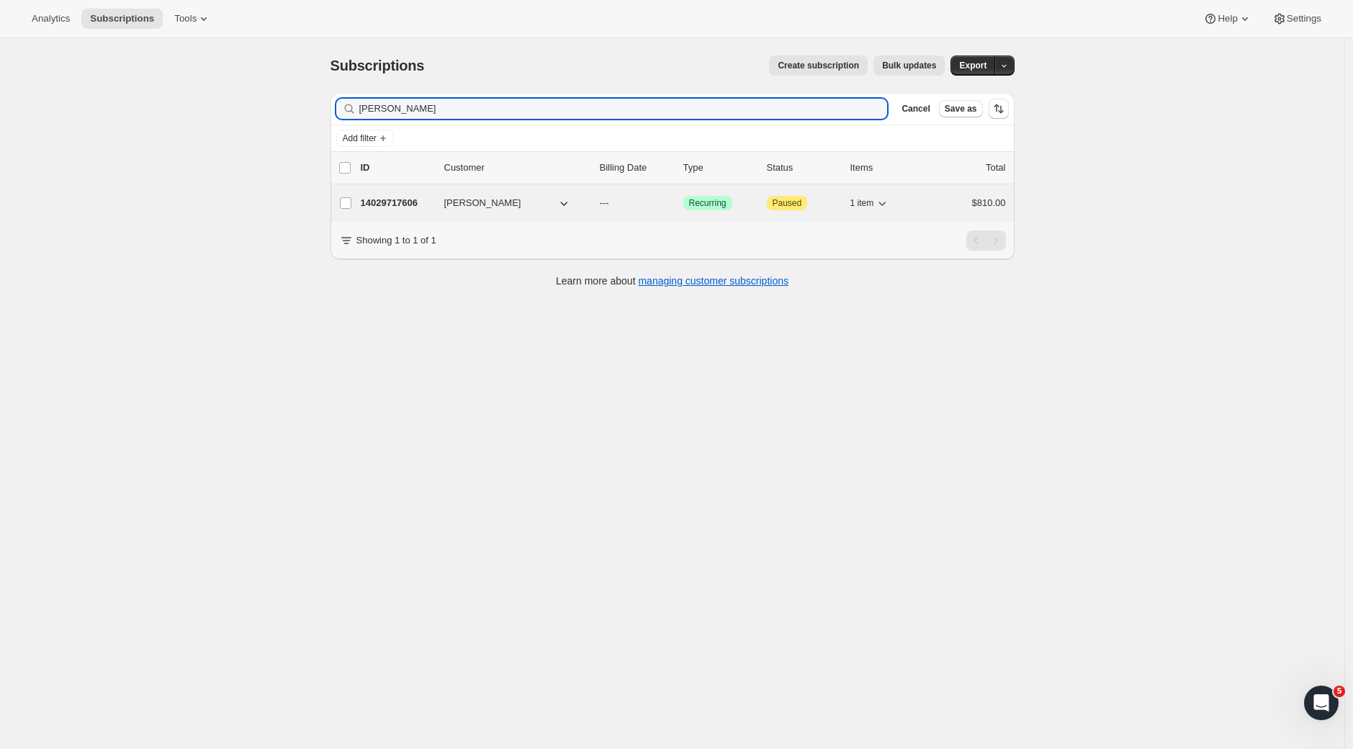
type input "[PERSON_NAME]"
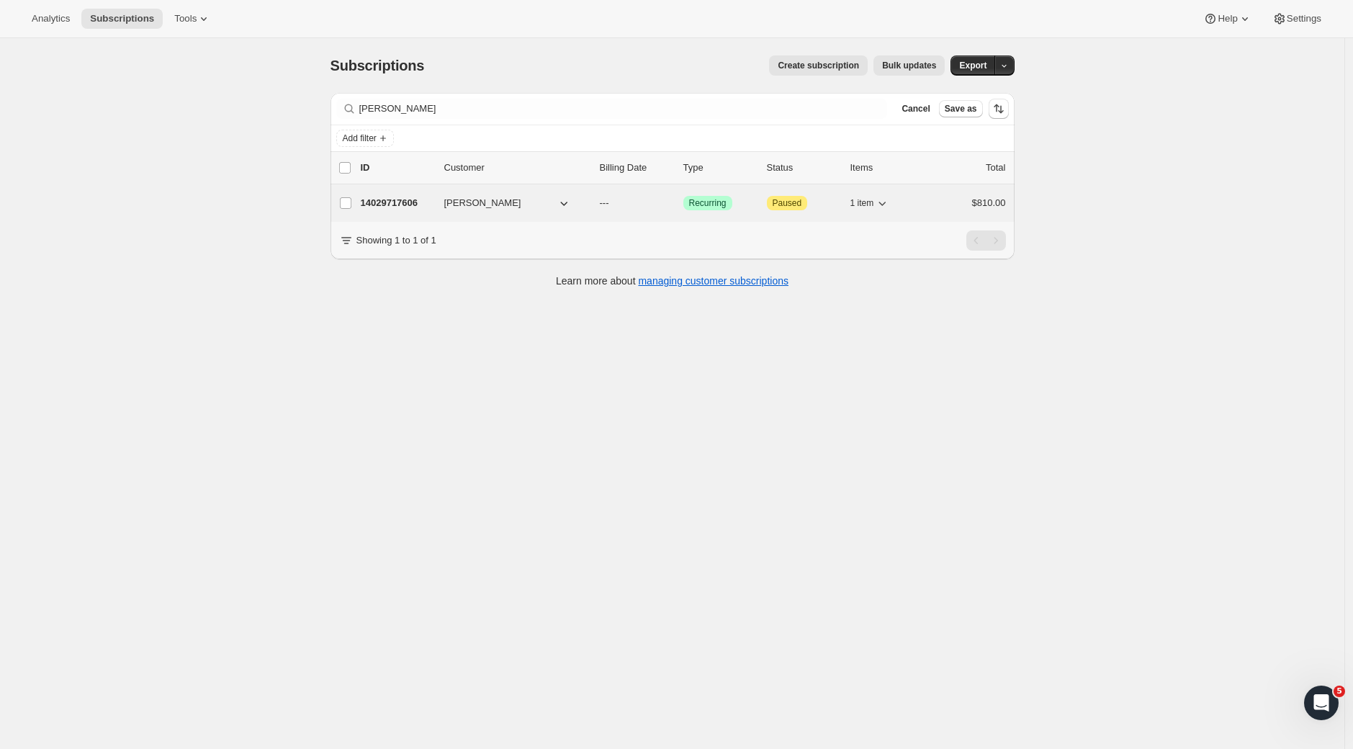
click at [390, 202] on p "14029717606" at bounding box center [397, 203] width 72 height 14
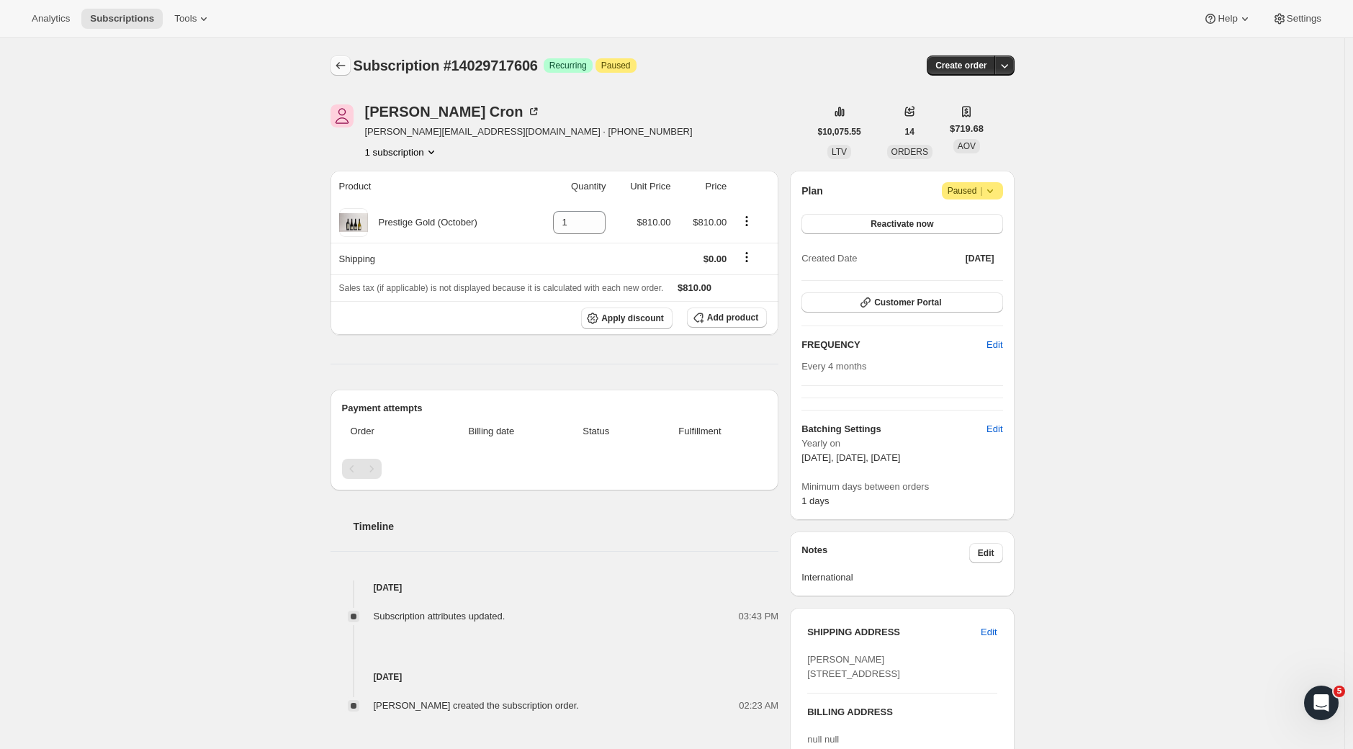
click at [339, 65] on icon "Subscriptions" at bounding box center [340, 65] width 14 height 14
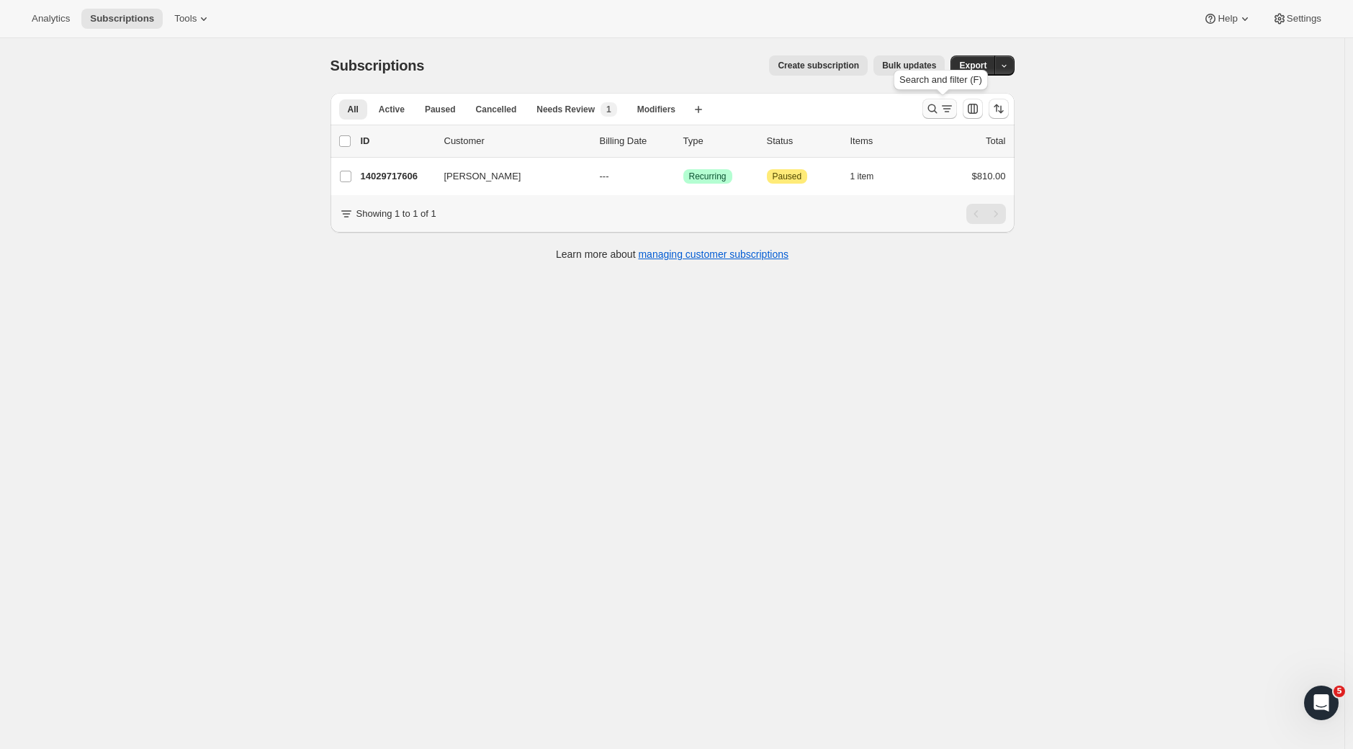
click at [935, 114] on icon "Search and filter results" at bounding box center [932, 109] width 14 height 14
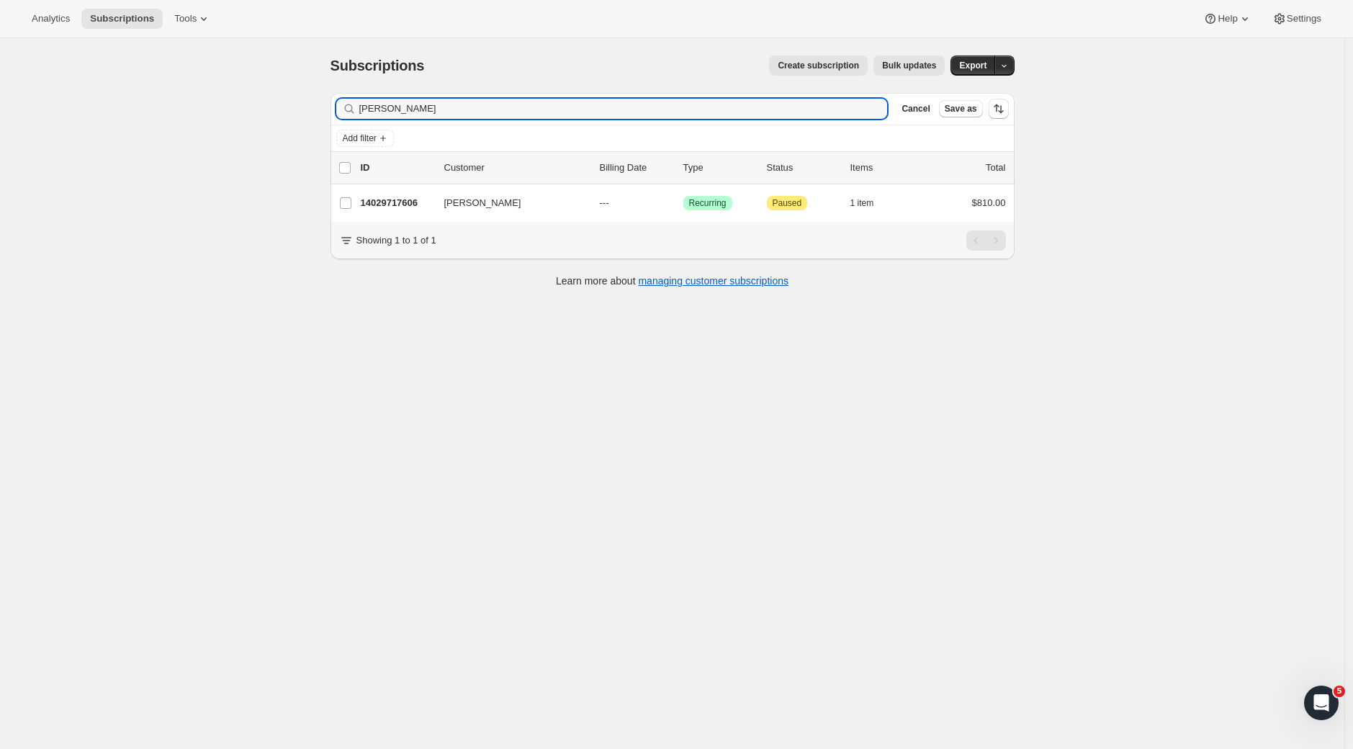
drag, startPoint x: 465, startPoint y: 108, endPoint x: 289, endPoint y: 107, distance: 175.7
click at [289, 106] on div "Subscriptions. This page is ready Subscriptions Create subscription Bulk update…" at bounding box center [672, 412] width 1344 height 749
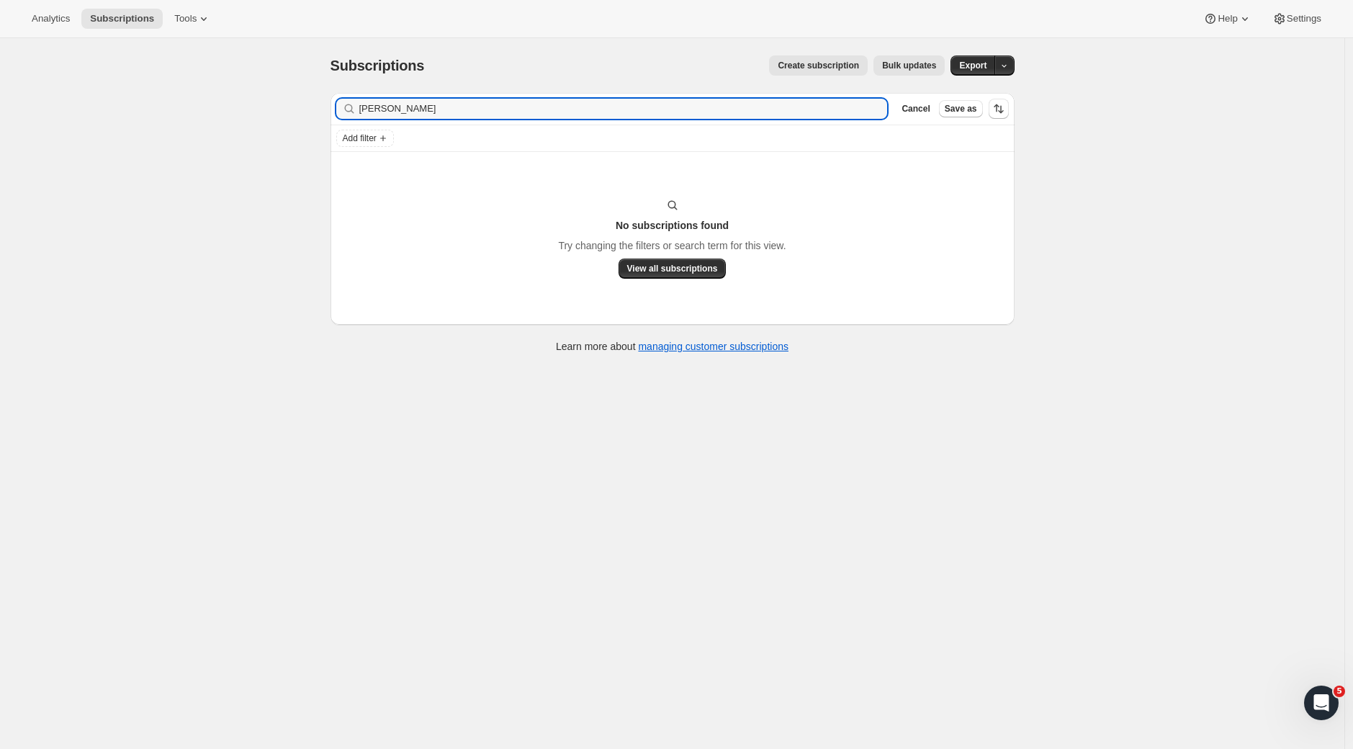
drag, startPoint x: 439, startPoint y: 108, endPoint x: 271, endPoint y: 118, distance: 168.1
click at [271, 118] on div "Subscriptions. This page is ready Subscriptions Create subscription Bulk update…" at bounding box center [672, 412] width 1344 height 749
click at [405, 96] on div "Filter subscribers [PERSON_NAME] Clear Cancel Save as" at bounding box center [672, 109] width 684 height 32
drag, startPoint x: 433, startPoint y: 109, endPoint x: 264, endPoint y: 103, distance: 169.3
click at [266, 105] on div "Subscriptions. This page is ready Subscriptions Create subscription Bulk update…" at bounding box center [672, 412] width 1344 height 749
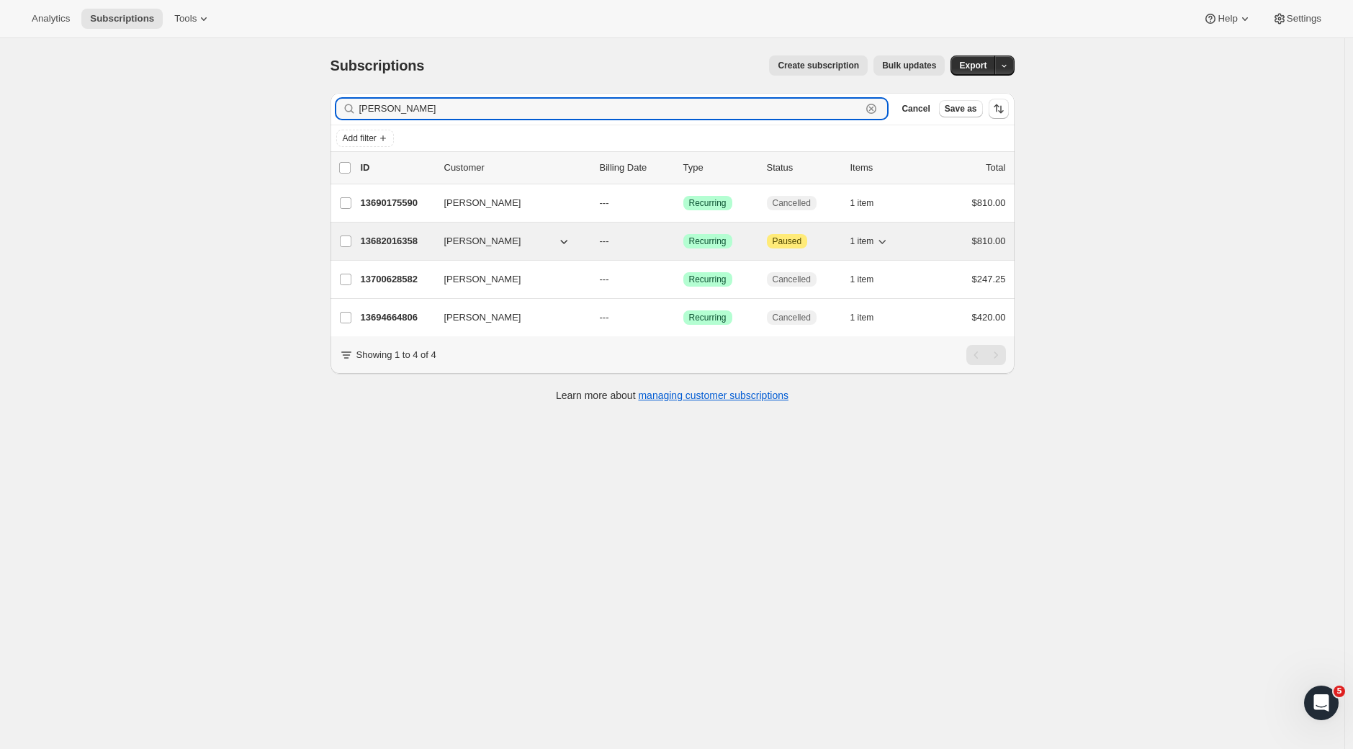
type input "[PERSON_NAME]"
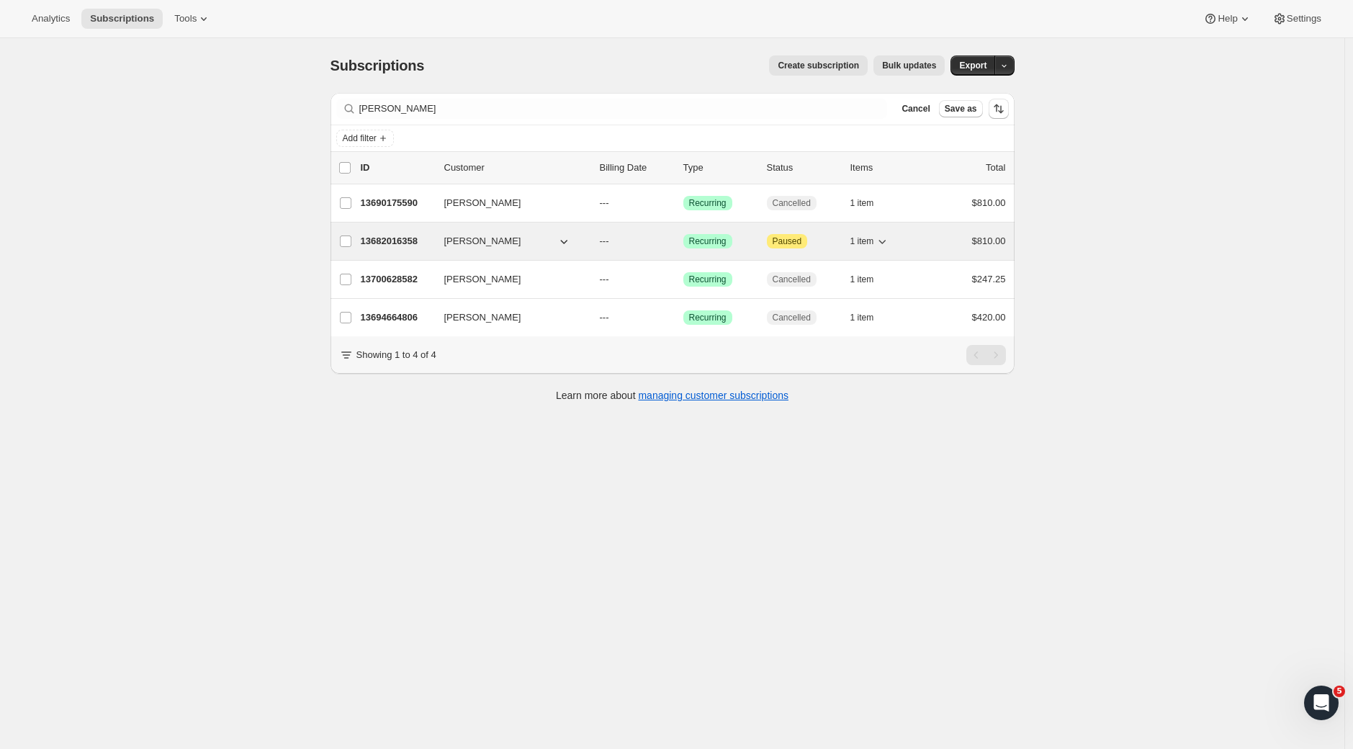
click at [390, 233] on div "13682016358 [PERSON_NAME] --- Success Recurring Attention Paused 1 item $810.00" at bounding box center [683, 241] width 645 height 20
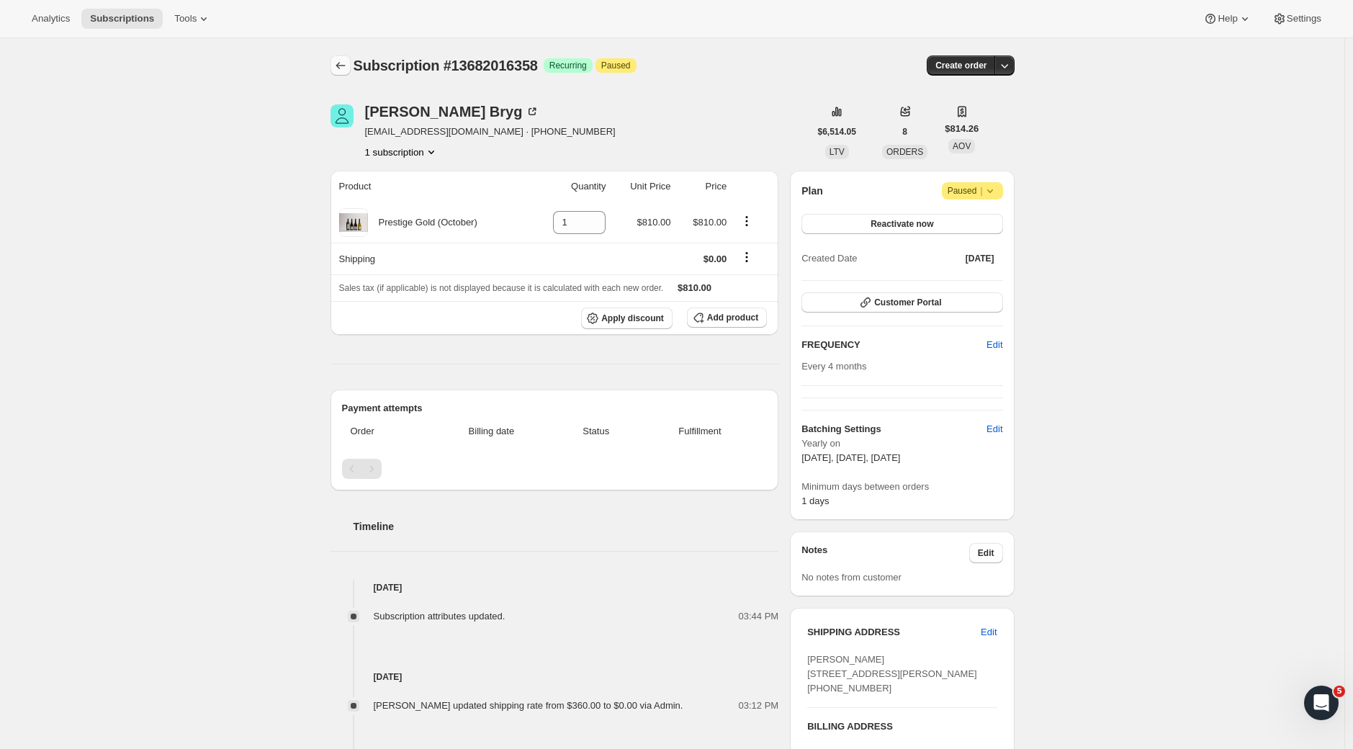
click at [344, 60] on icon "Subscriptions" at bounding box center [340, 65] width 14 height 14
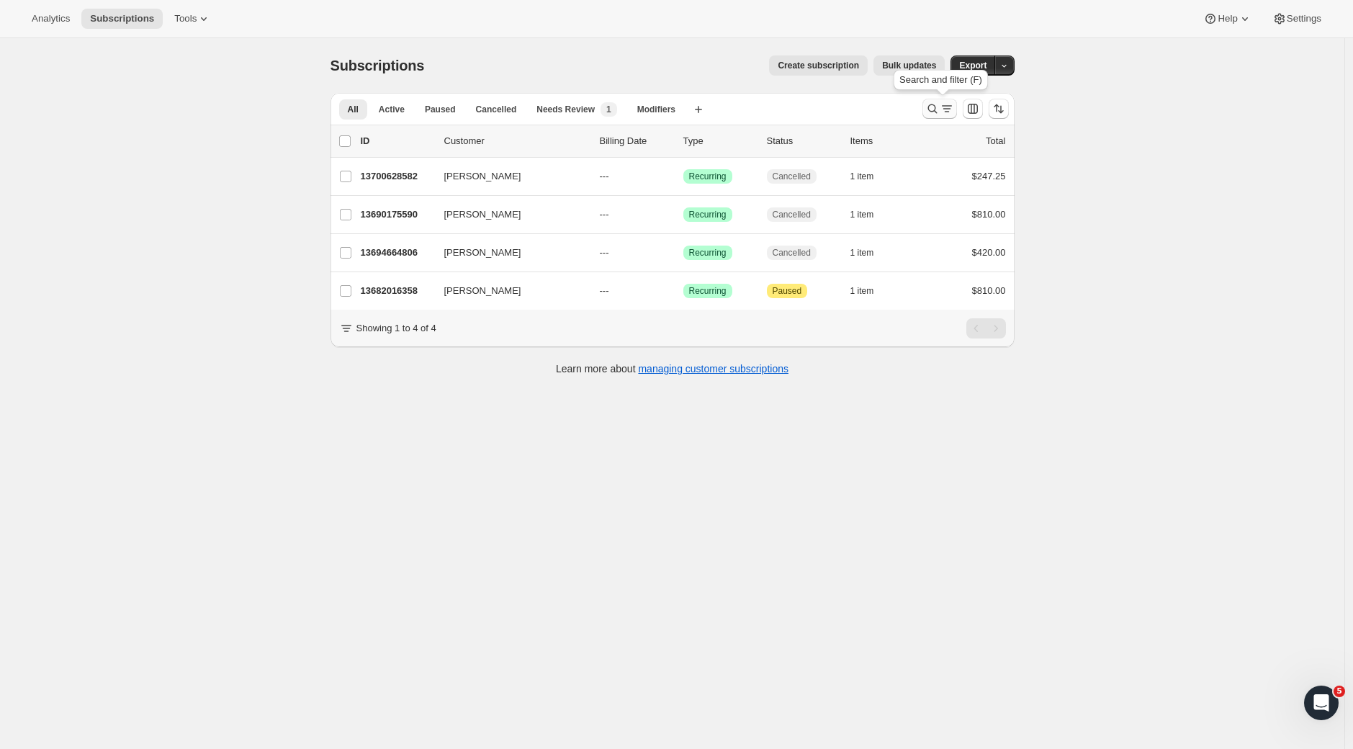
click at [935, 109] on icon "Search and filter results" at bounding box center [932, 109] width 14 height 14
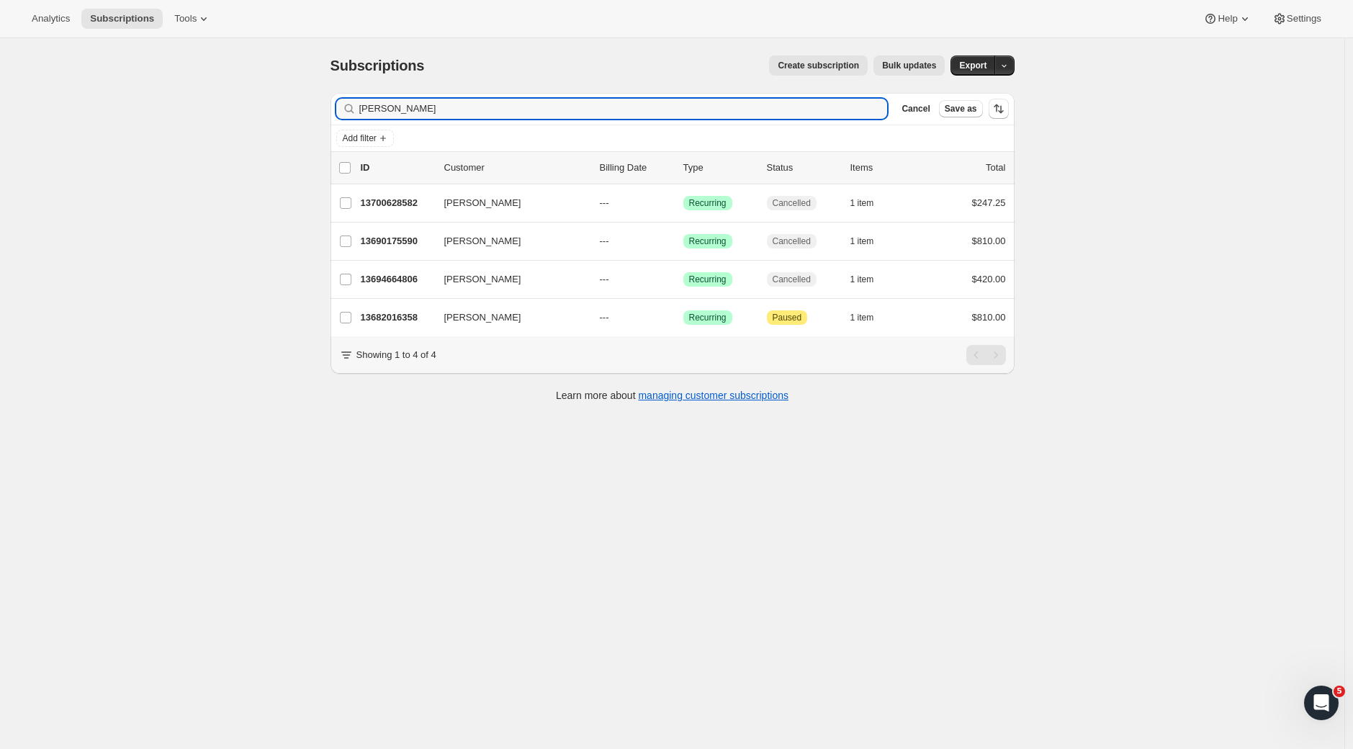
drag, startPoint x: 454, startPoint y: 109, endPoint x: 277, endPoint y: 104, distance: 177.2
click at [277, 104] on div "Subscriptions. This page is ready Subscriptions Create subscription Bulk update…" at bounding box center [672, 412] width 1344 height 749
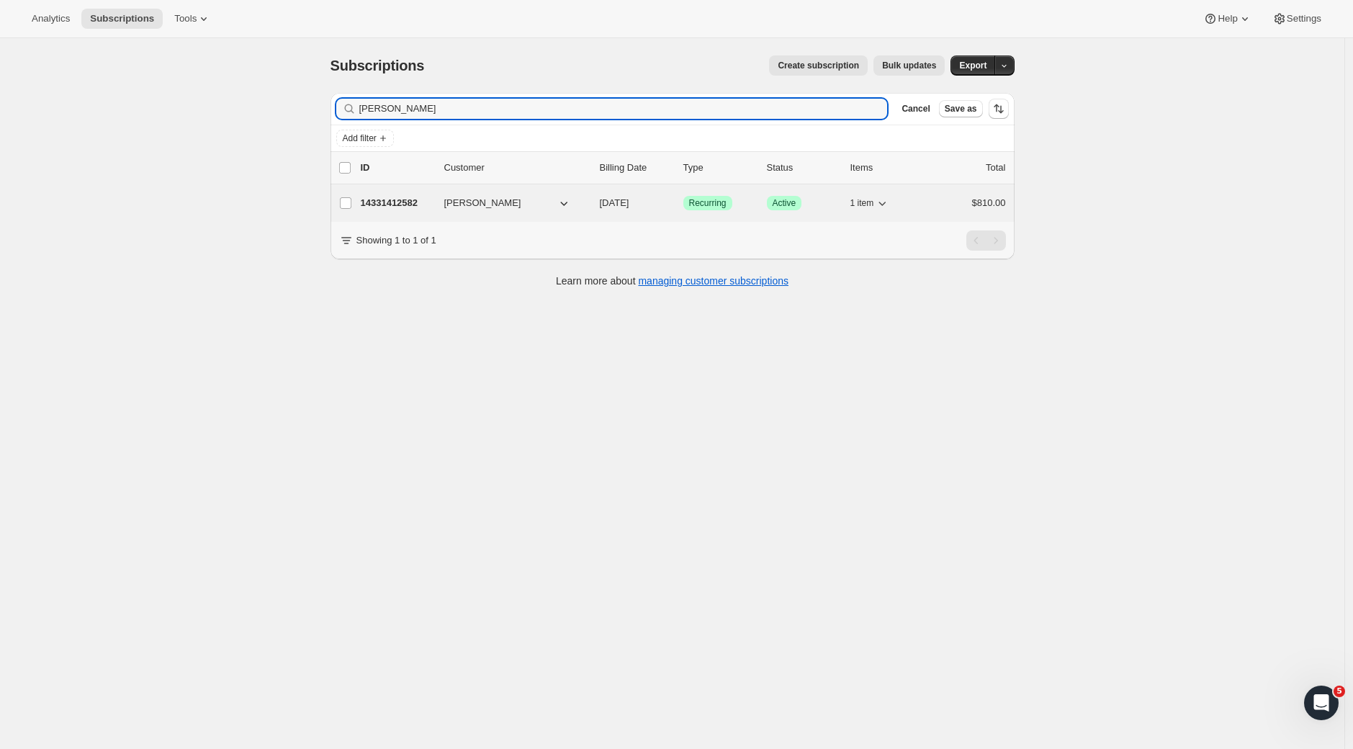
type input "[PERSON_NAME]"
click at [403, 202] on p "14331412582" at bounding box center [397, 203] width 72 height 14
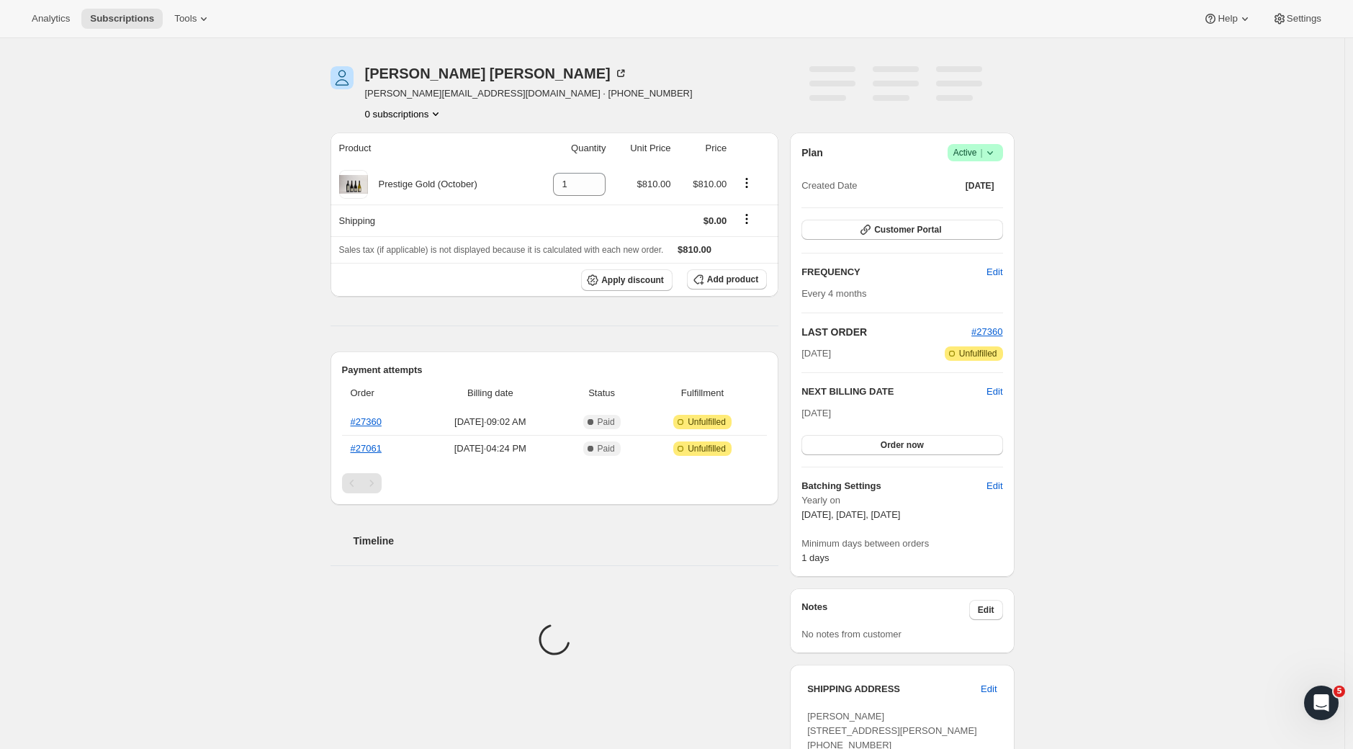
scroll to position [393, 0]
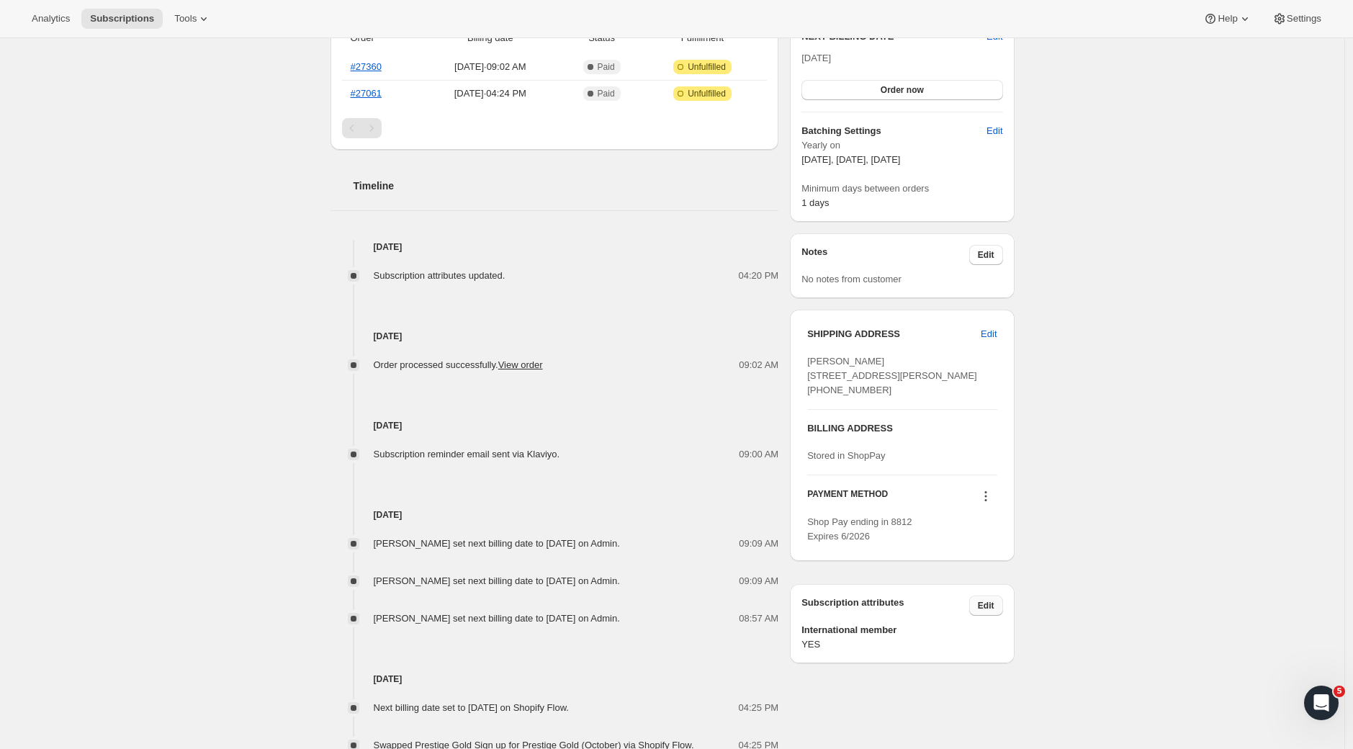
click at [994, 611] on span "Edit" at bounding box center [986, 606] width 17 height 12
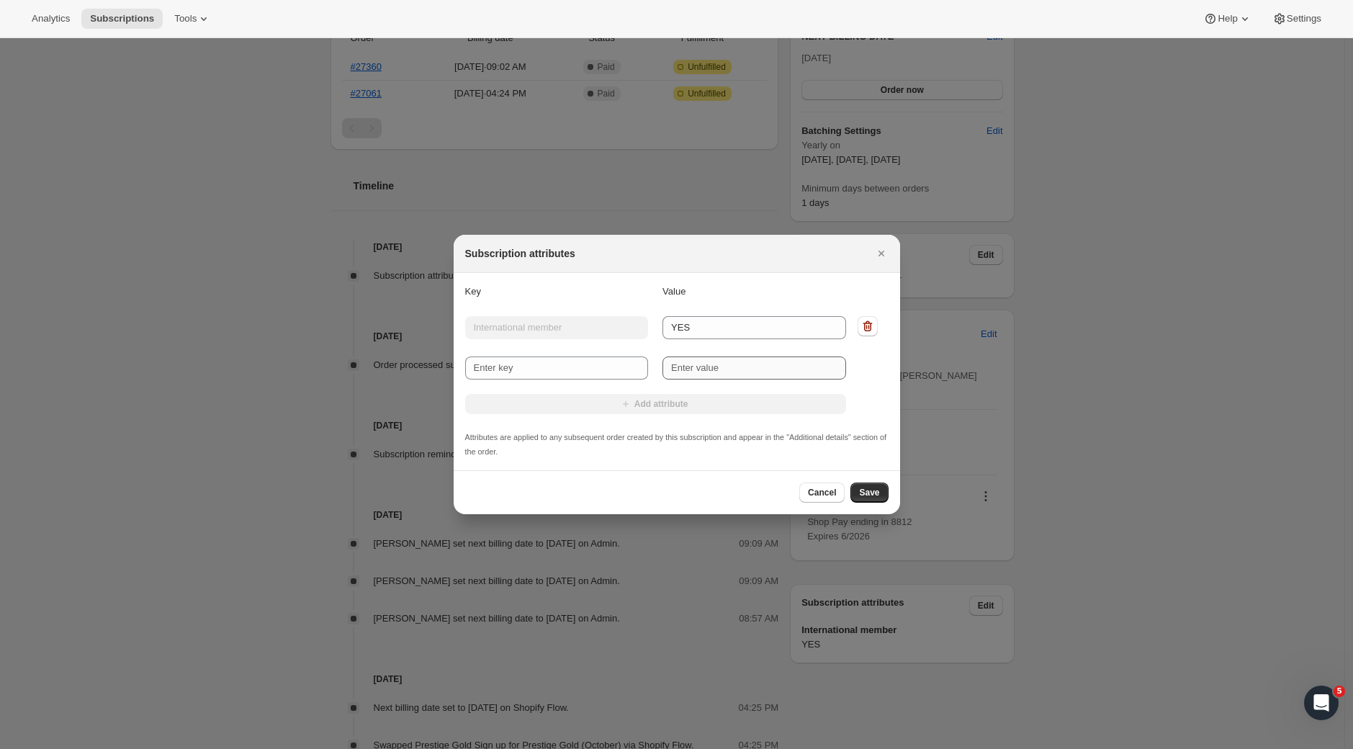
drag, startPoint x: 874, startPoint y: 325, endPoint x: 806, endPoint y: 338, distance: 68.8
click at [873, 325] on icon ":r1m1:" at bounding box center [867, 326] width 14 height 14
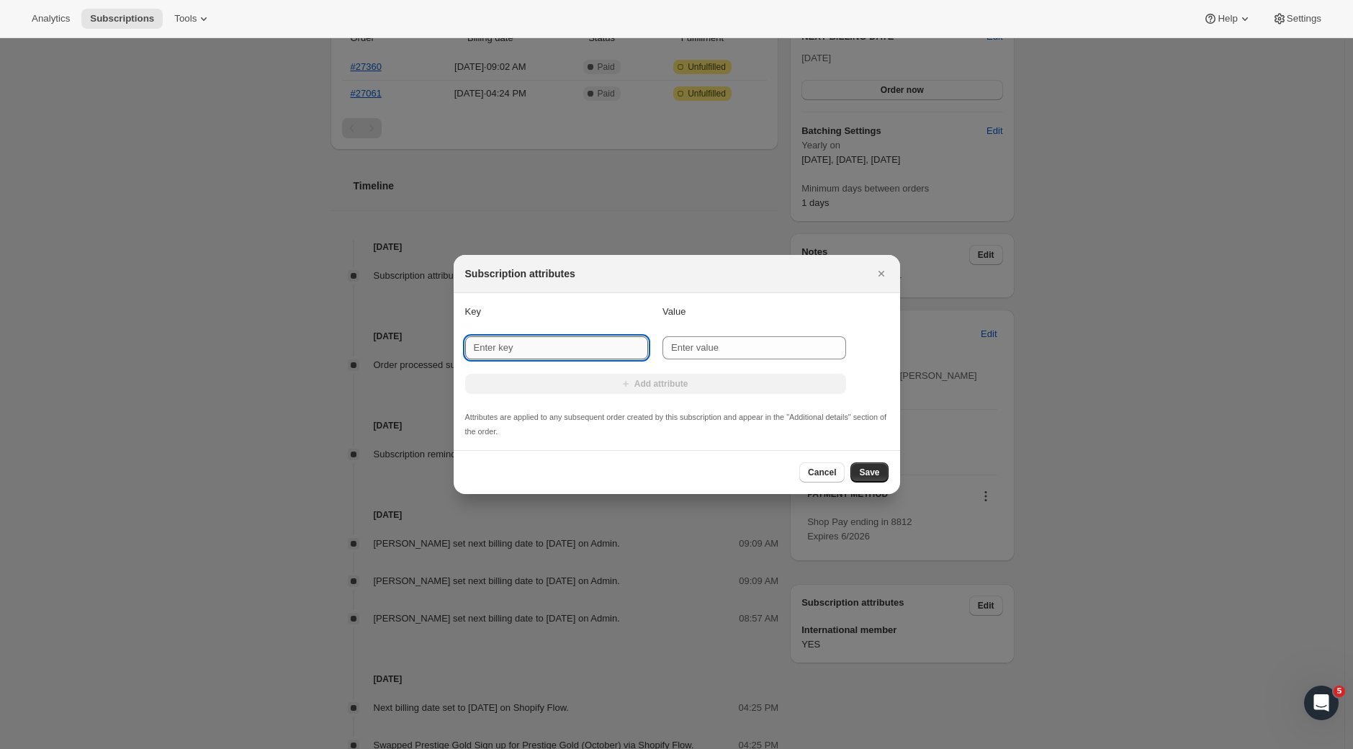
click at [549, 350] on input "New key" at bounding box center [557, 347] width 184 height 23
type input "International"
click at [684, 350] on input "New value" at bounding box center [754, 347] width 184 height 23
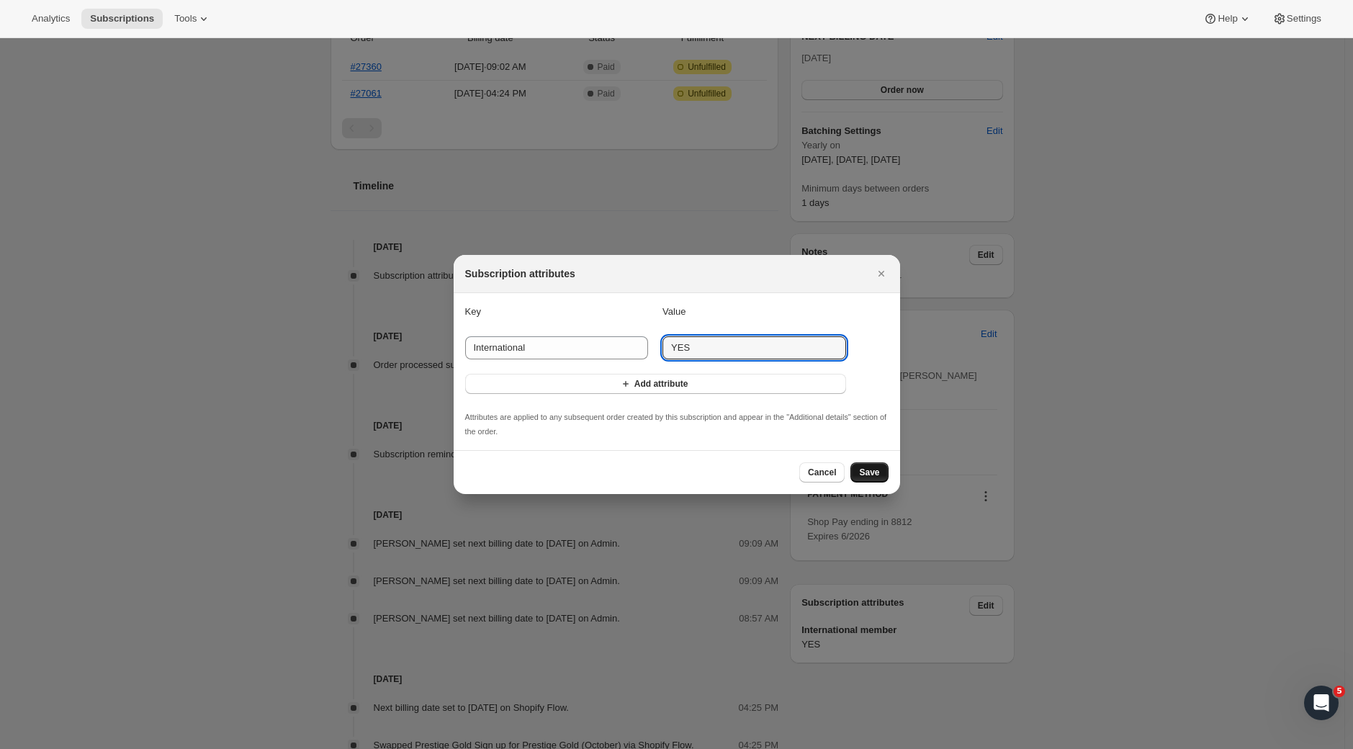
type input "YES"
click at [879, 475] on span "Save" at bounding box center [869, 473] width 20 height 12
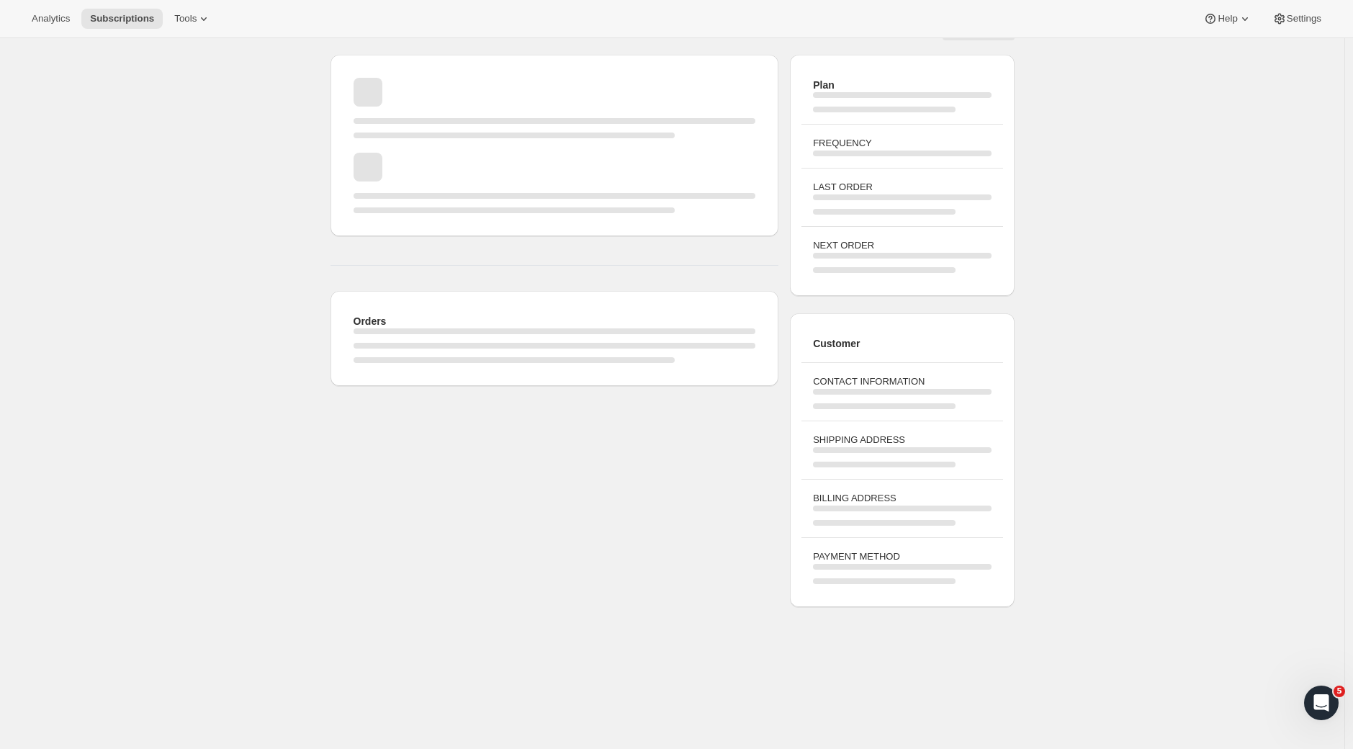
scroll to position [0, 0]
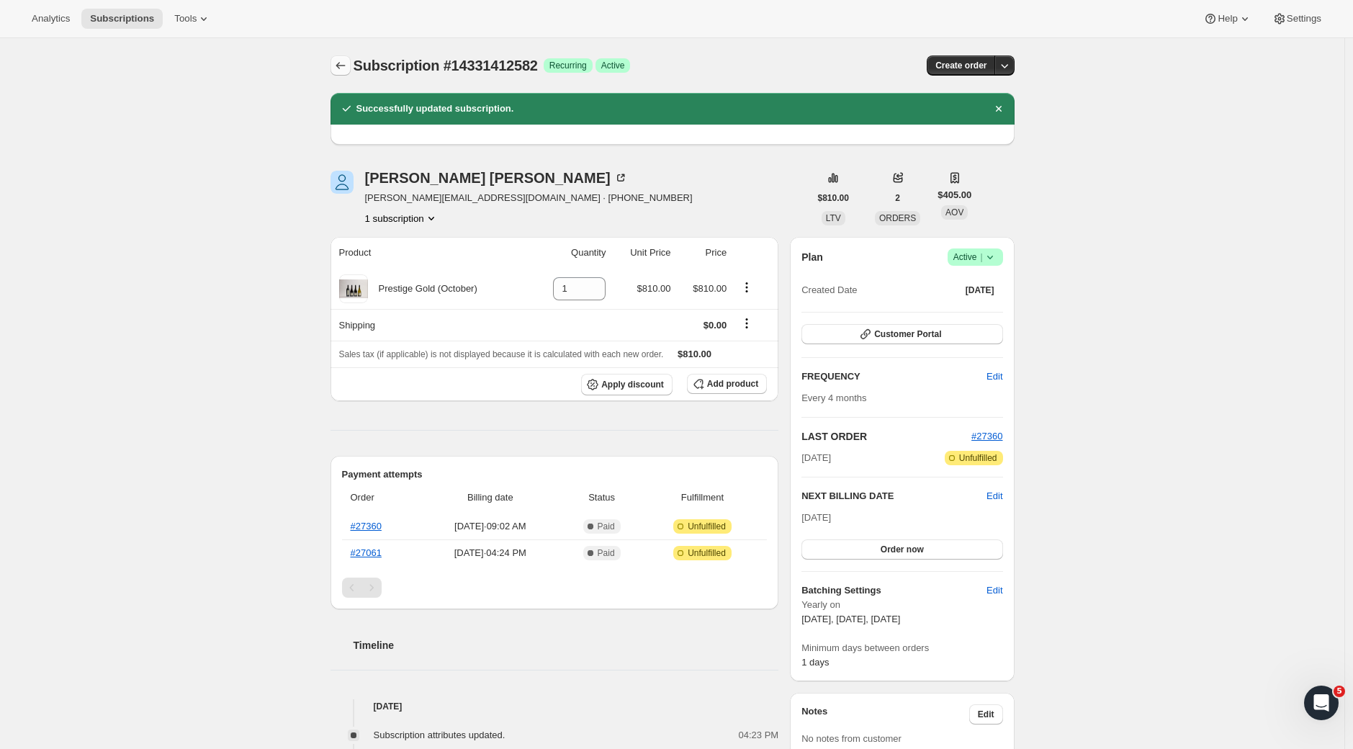
click at [344, 63] on icon "Subscriptions" at bounding box center [340, 65] width 14 height 14
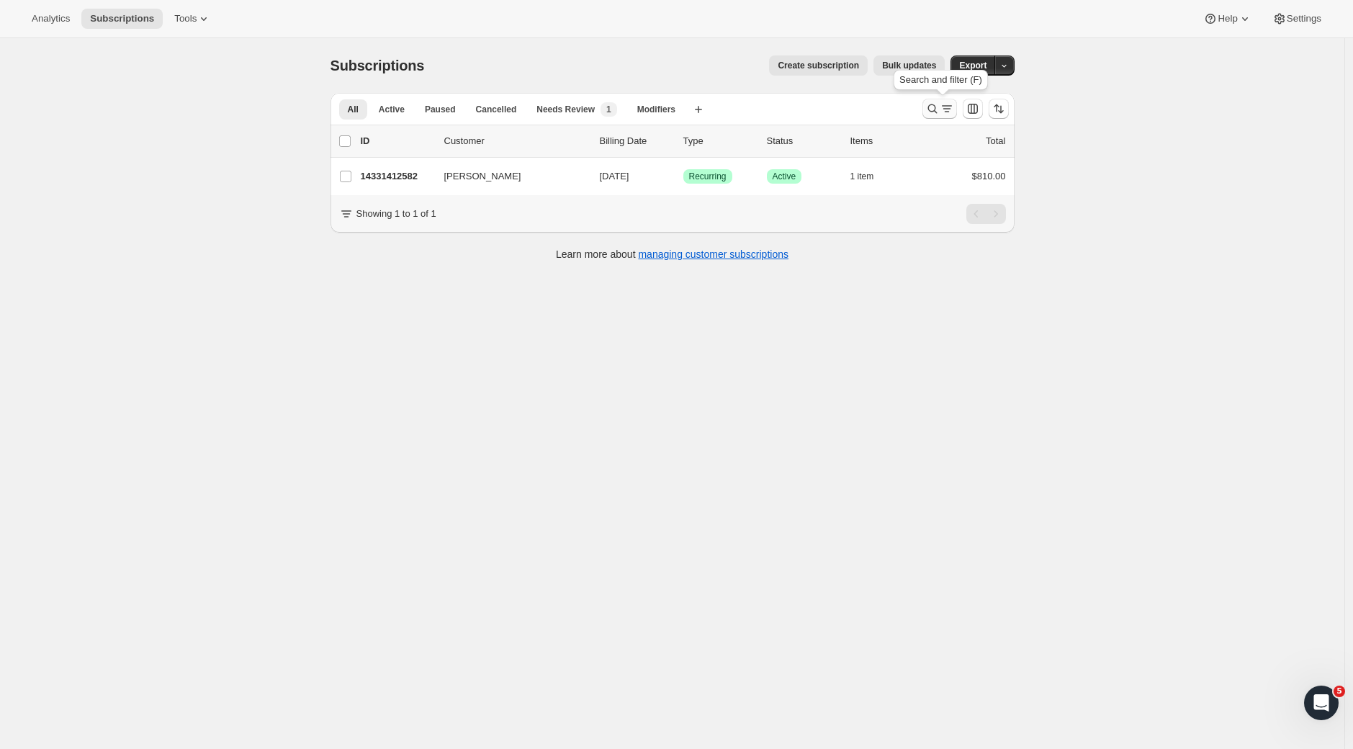
click at [952, 110] on icon "Search and filter results" at bounding box center [947, 109] width 14 height 14
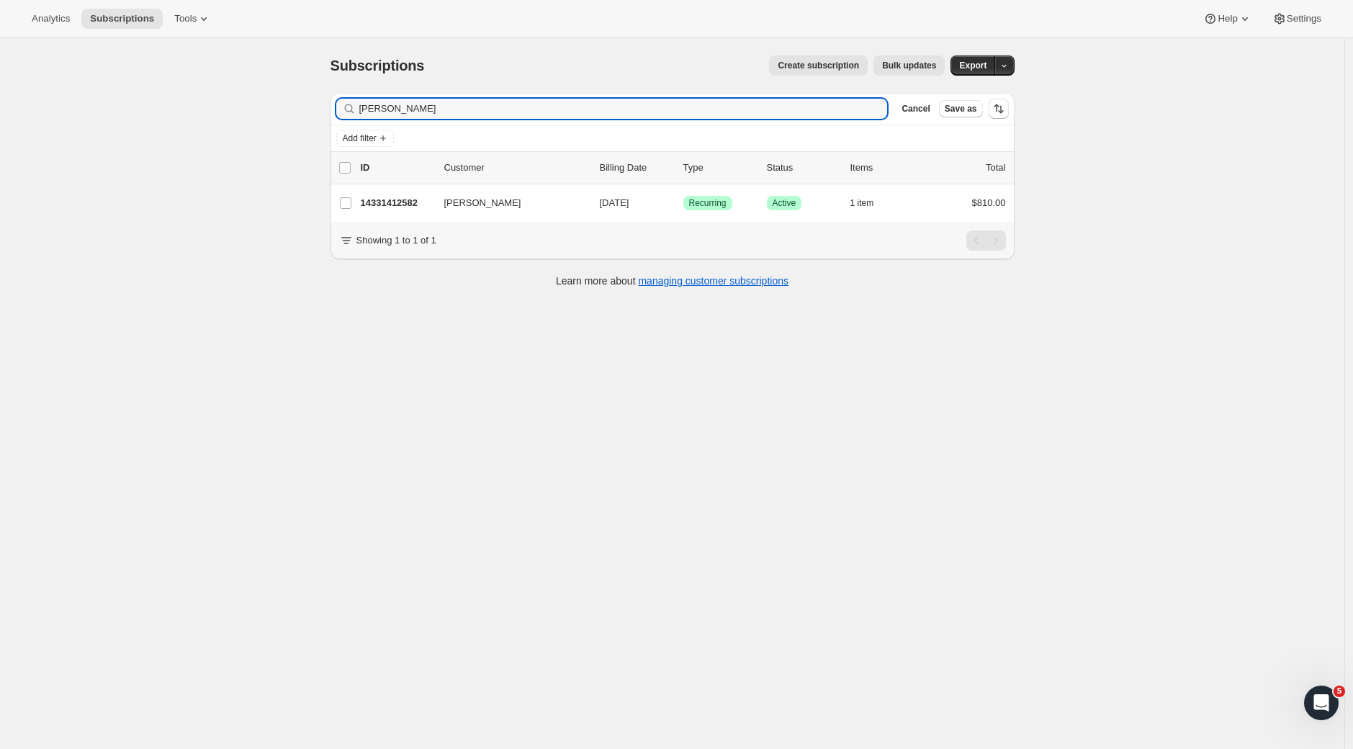
drag, startPoint x: 387, startPoint y: 112, endPoint x: 301, endPoint y: 108, distance: 85.8
click at [302, 107] on div "Subscriptions. This page is ready Subscriptions Create subscription Bulk update…" at bounding box center [672, 412] width 1344 height 749
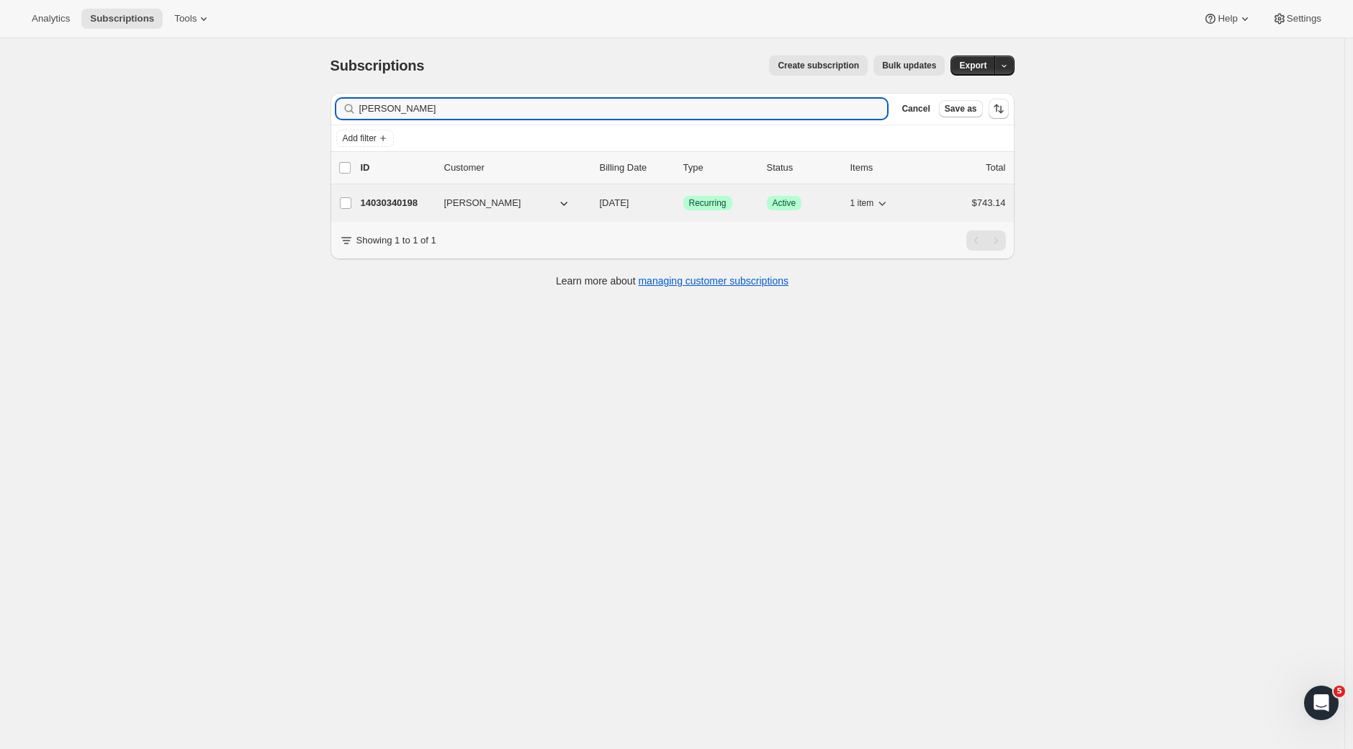
type input "[PERSON_NAME]"
click at [401, 197] on p "14030340198" at bounding box center [397, 203] width 72 height 14
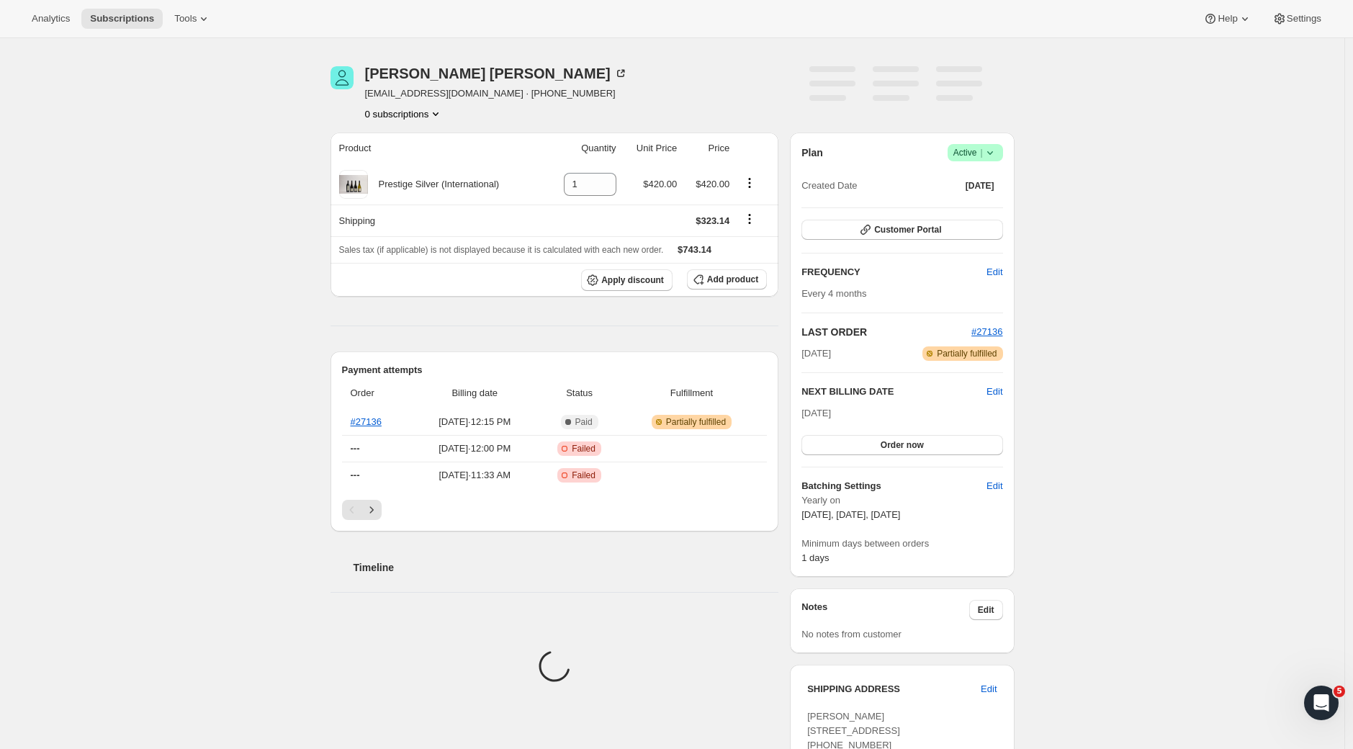
scroll to position [505, 0]
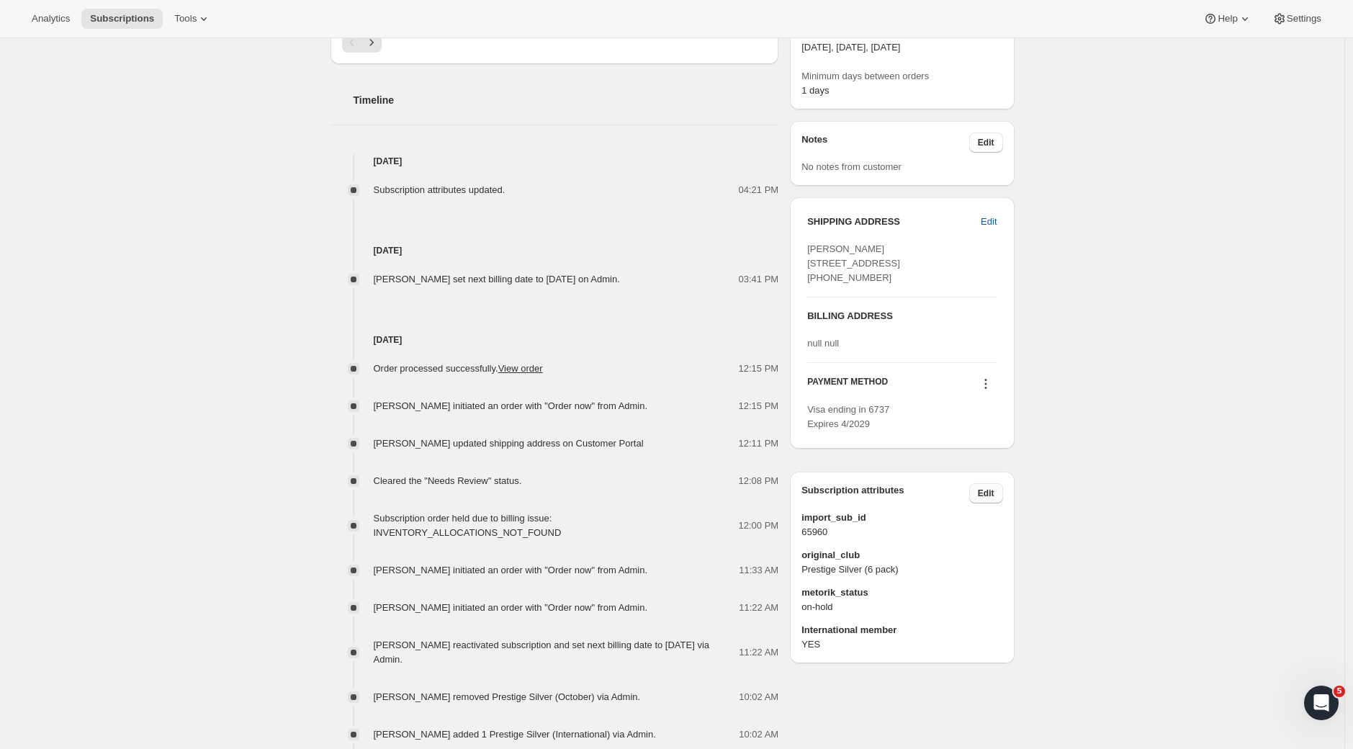
click at [993, 499] on span "Edit" at bounding box center [986, 493] width 17 height 12
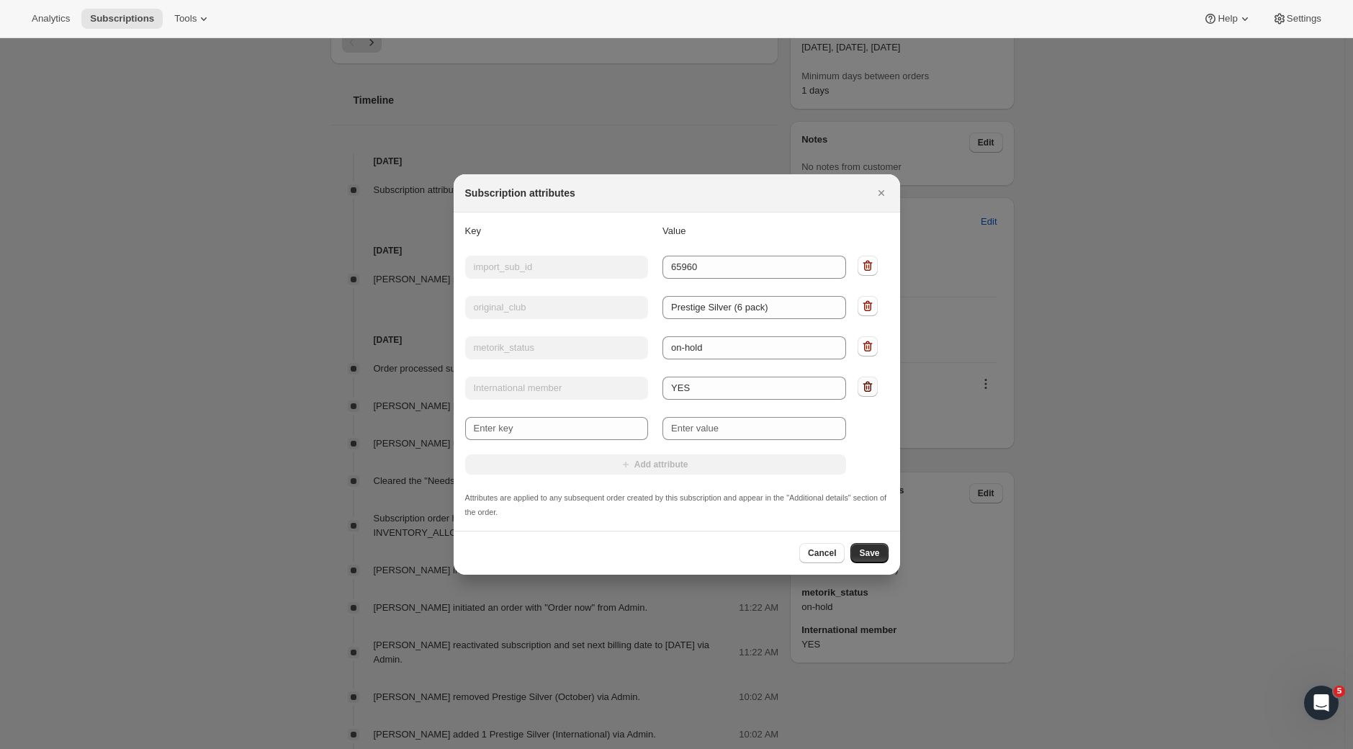
click at [865, 392] on icon ":r1rv:" at bounding box center [867, 386] width 14 height 14
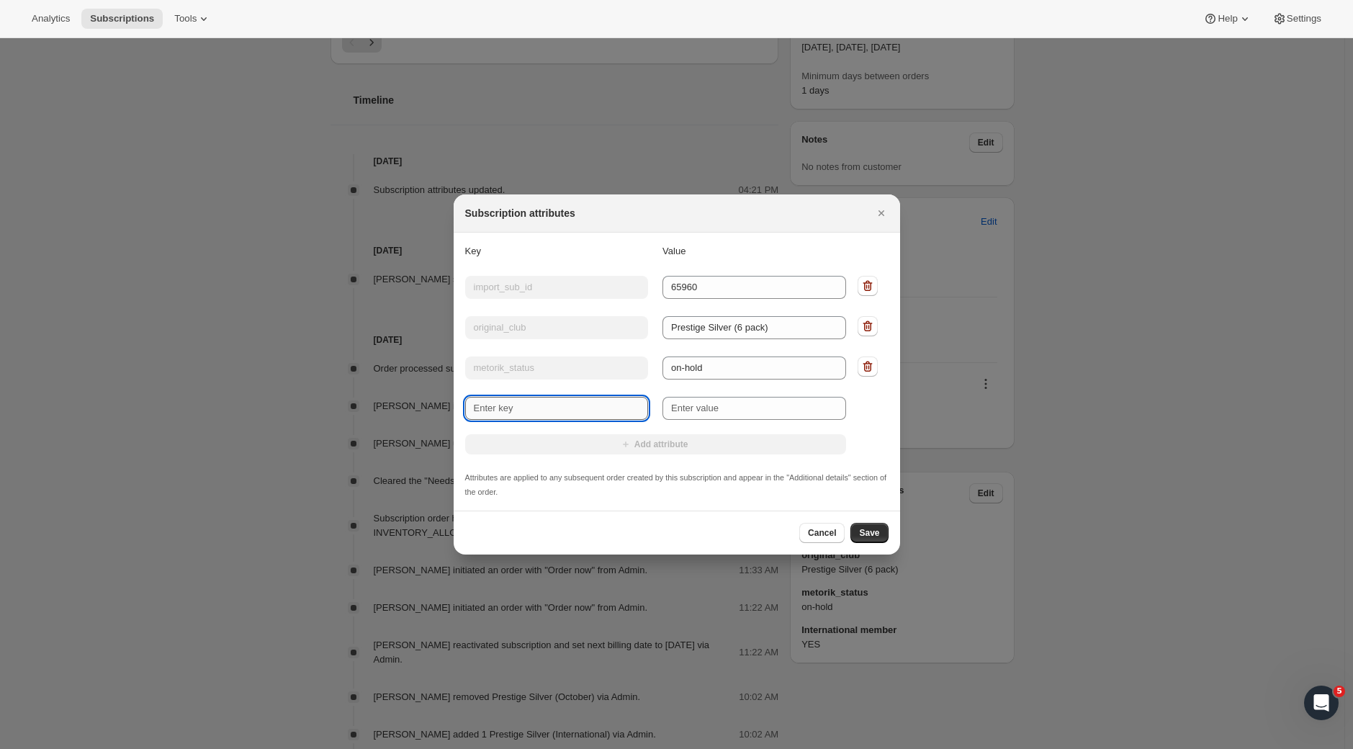
click at [486, 410] on input "New key" at bounding box center [557, 408] width 184 height 23
type input "International"
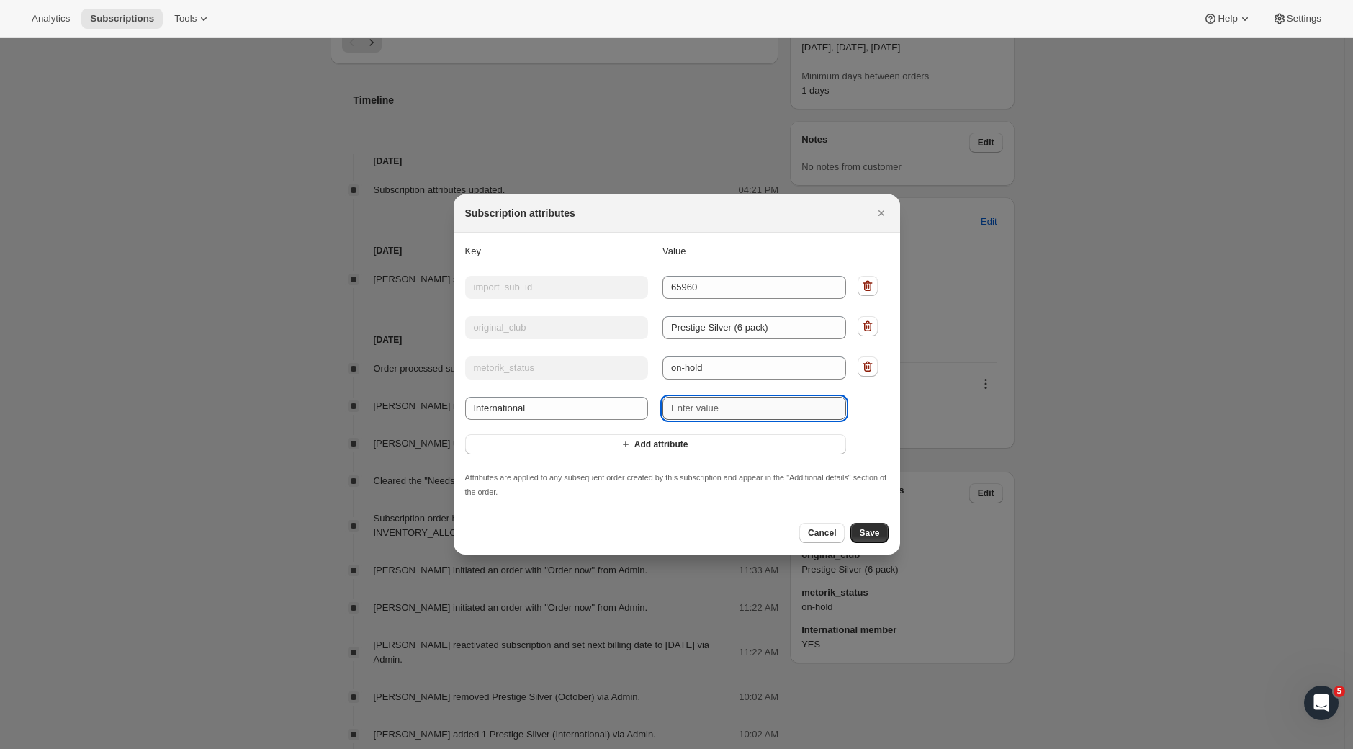
click at [688, 408] on input "New value" at bounding box center [754, 408] width 184 height 23
type input "YES"
click at [879, 531] on button "Save" at bounding box center [868, 533] width 37 height 20
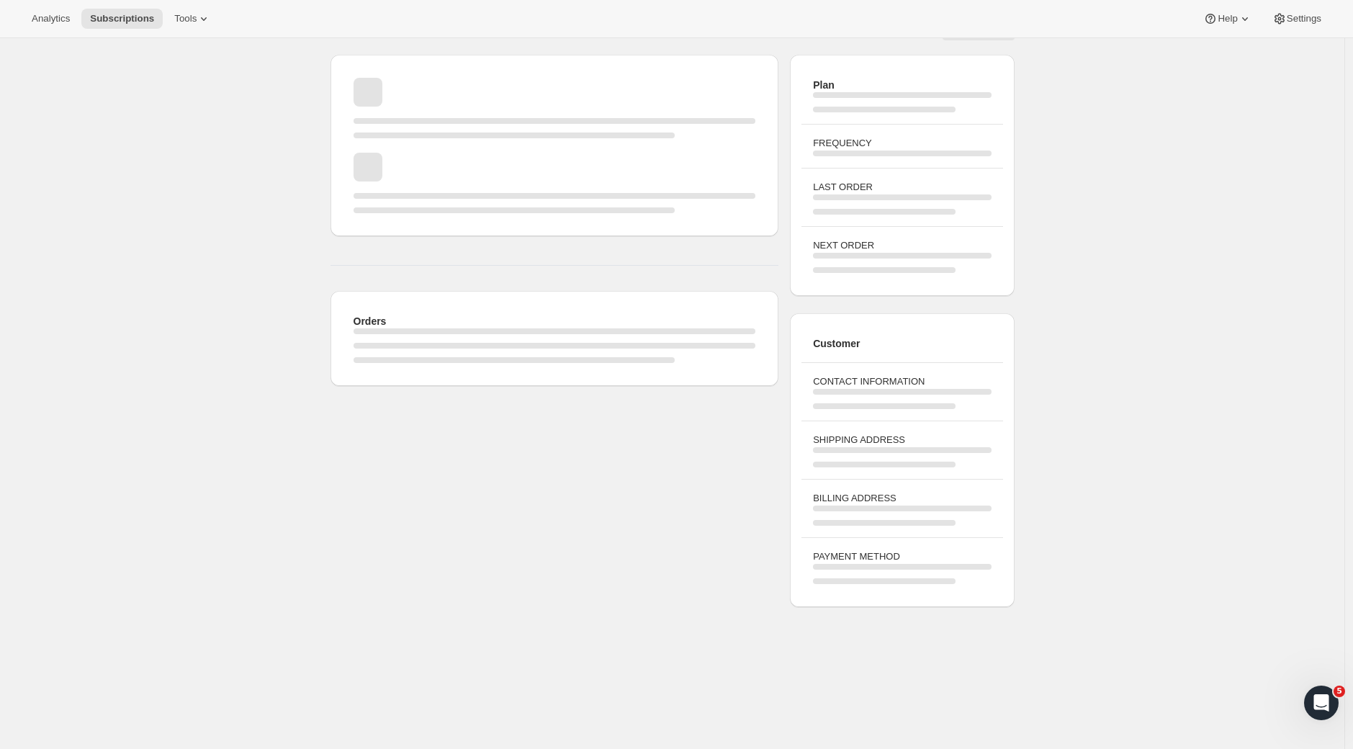
scroll to position [38, 0]
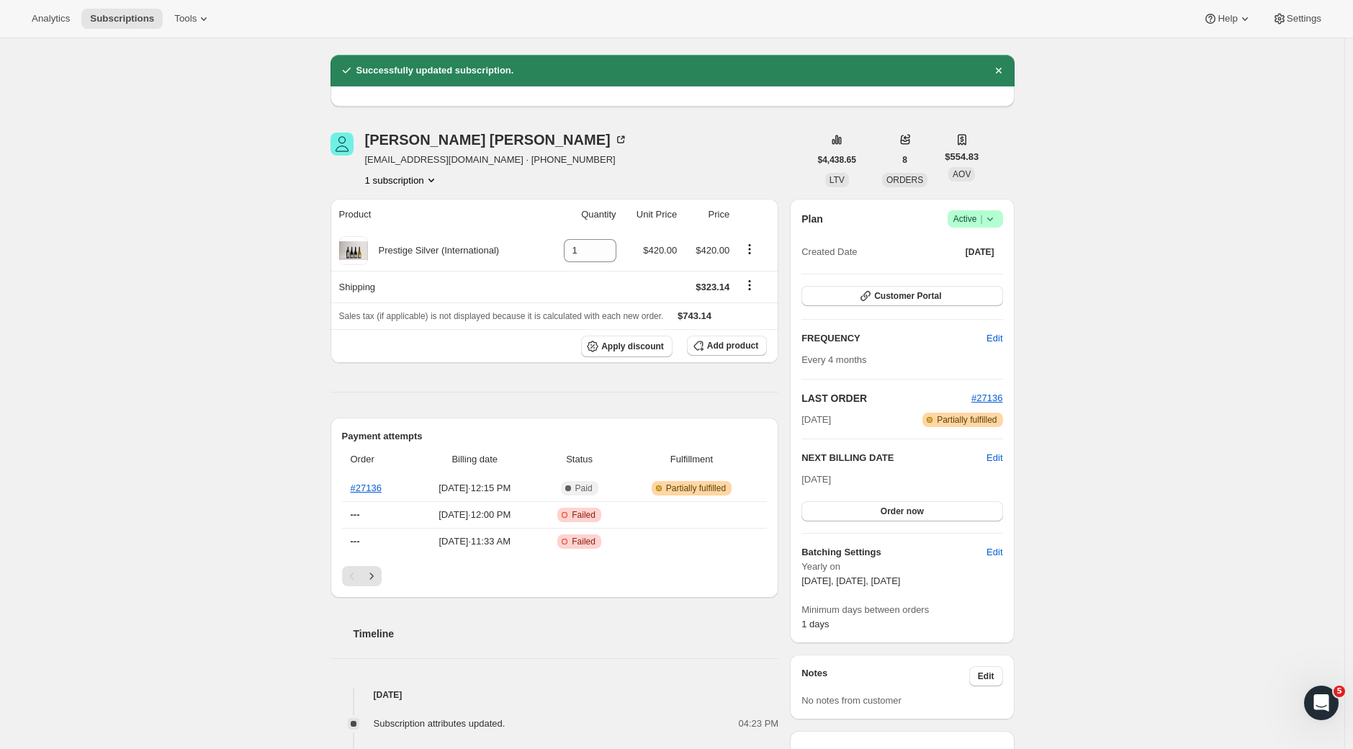
click at [321, 71] on div "Subscription #14030340198. This page is ready Subscription #14030340198 Success…" at bounding box center [672, 741] width 719 height 1483
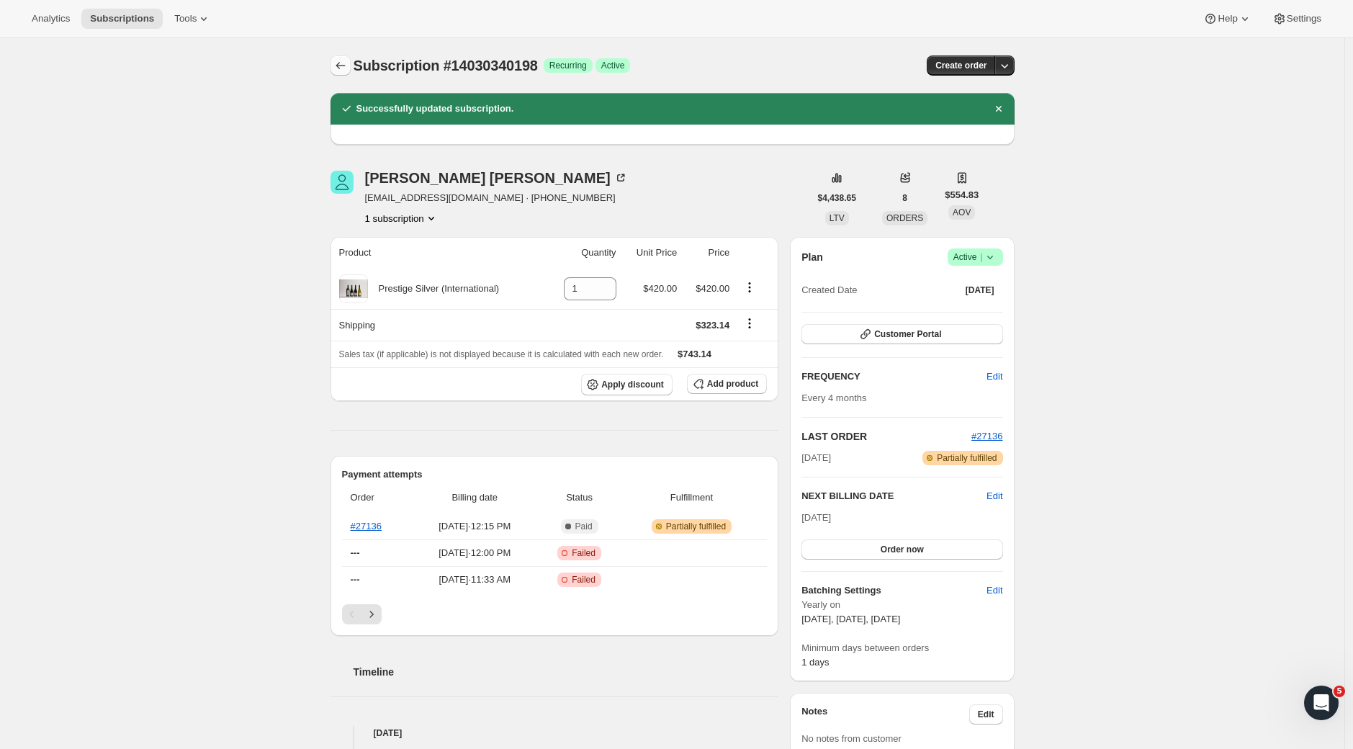
click at [345, 66] on icon "Subscriptions" at bounding box center [340, 65] width 14 height 14
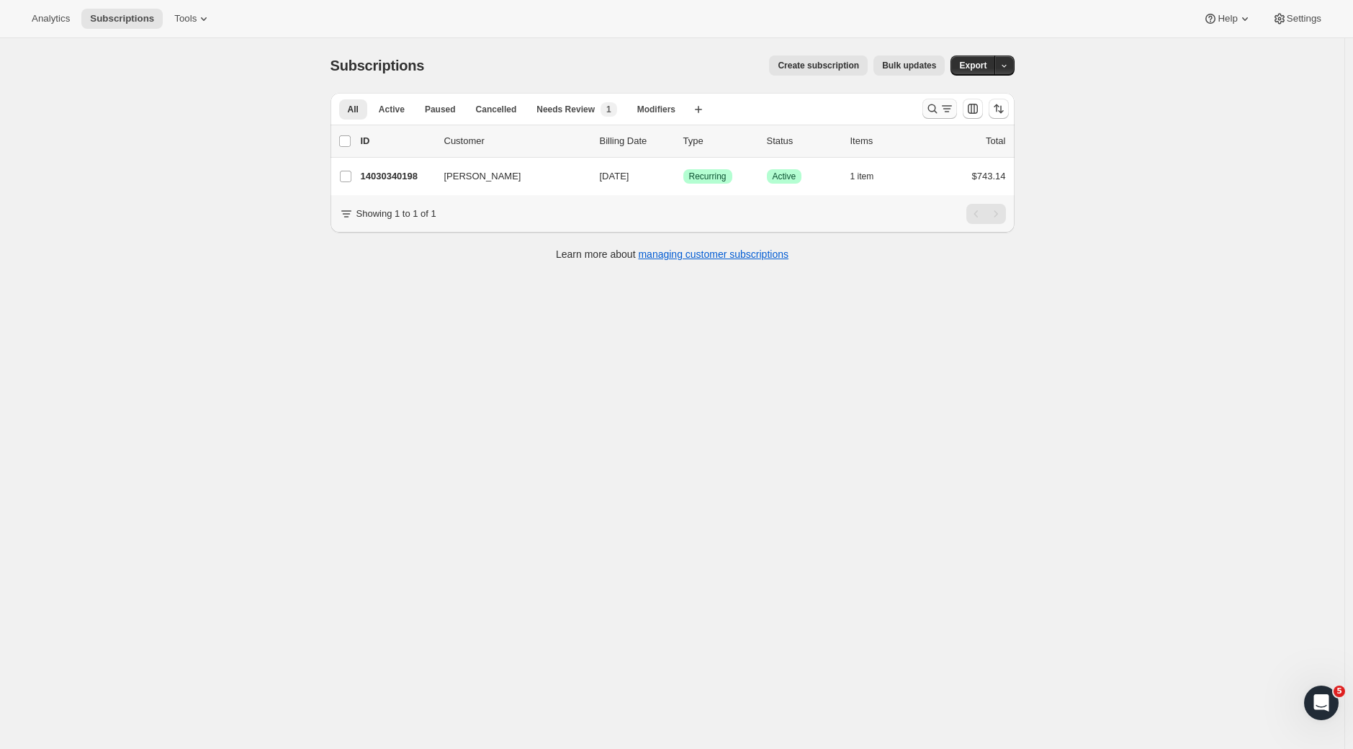
click at [943, 109] on icon "Search and filter results" at bounding box center [947, 109] width 14 height 14
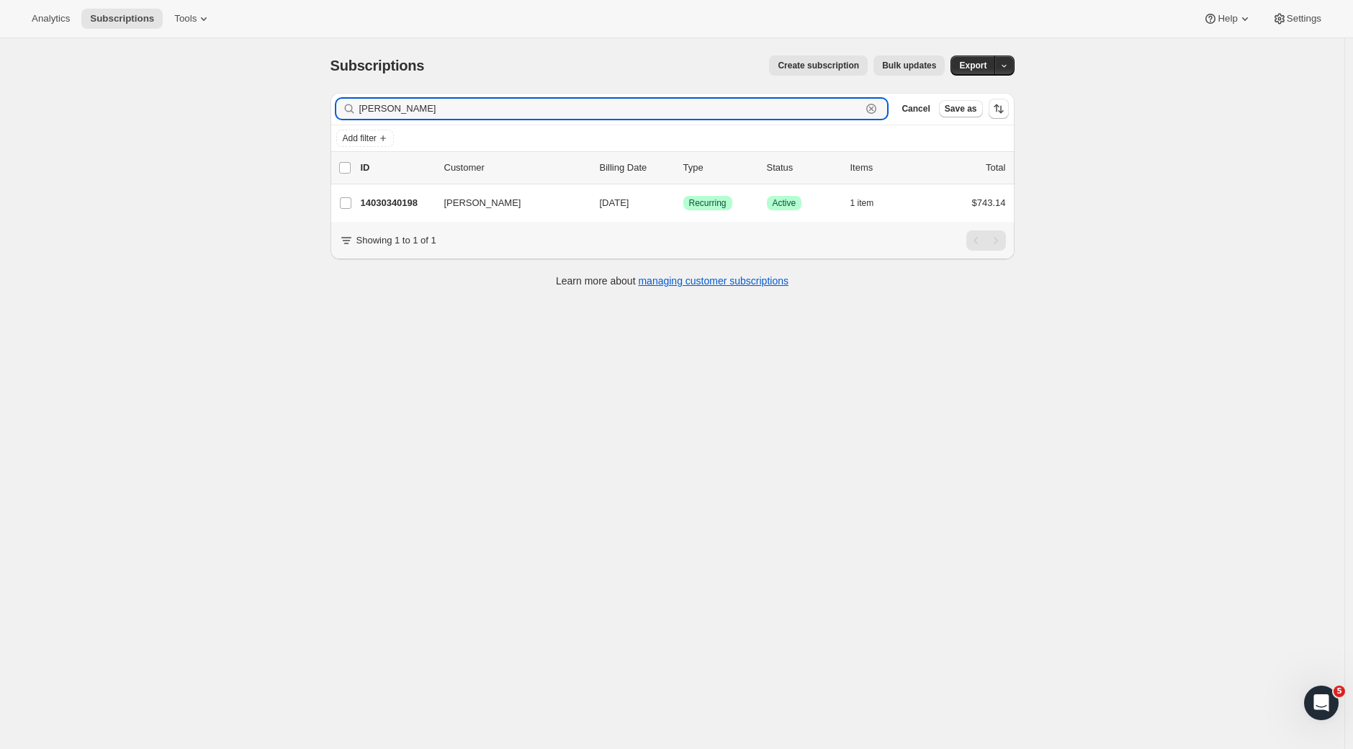
drag, startPoint x: 459, startPoint y: 113, endPoint x: 276, endPoint y: 103, distance: 183.2
click at [277, 103] on div "Subscriptions. This page is ready Subscriptions Create subscription Bulk update…" at bounding box center [672, 412] width 1344 height 749
paste input "[PERSON_NAME]"
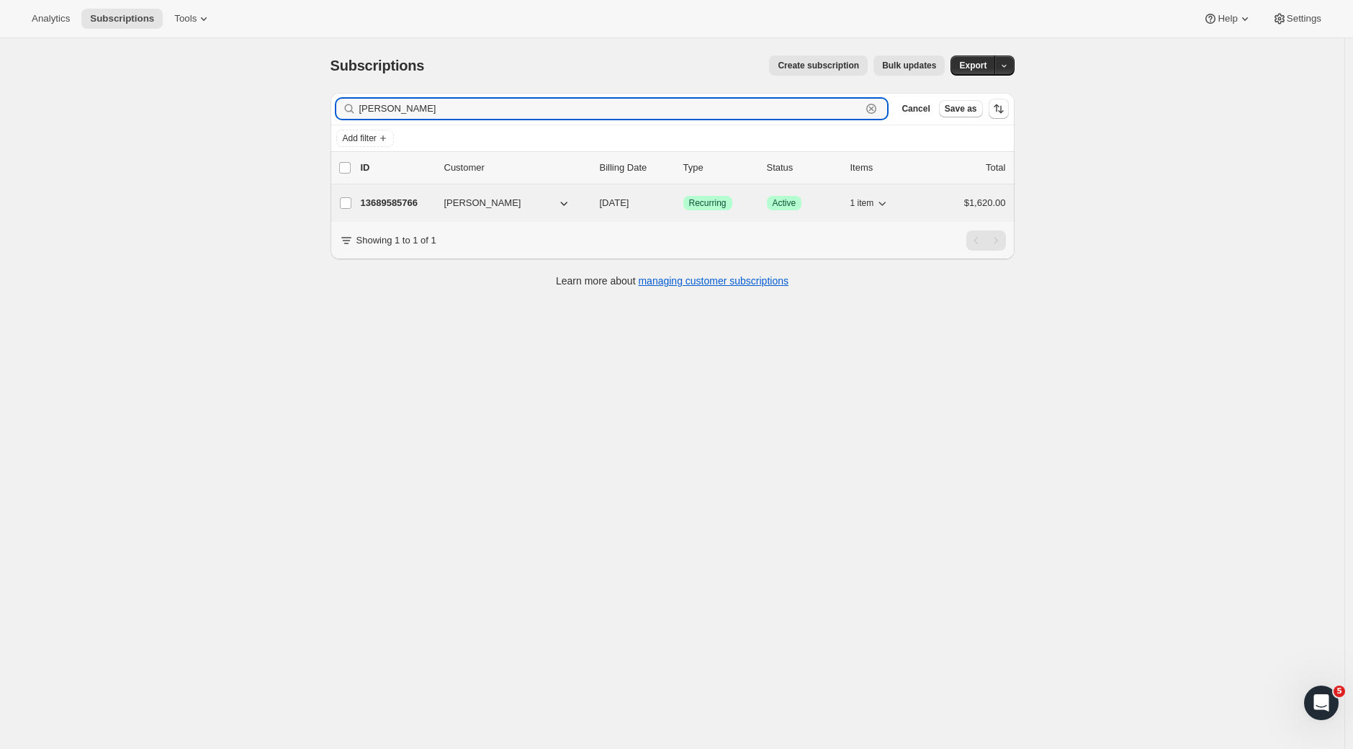
type input "[PERSON_NAME]"
click at [403, 197] on p "13689585766" at bounding box center [397, 203] width 72 height 14
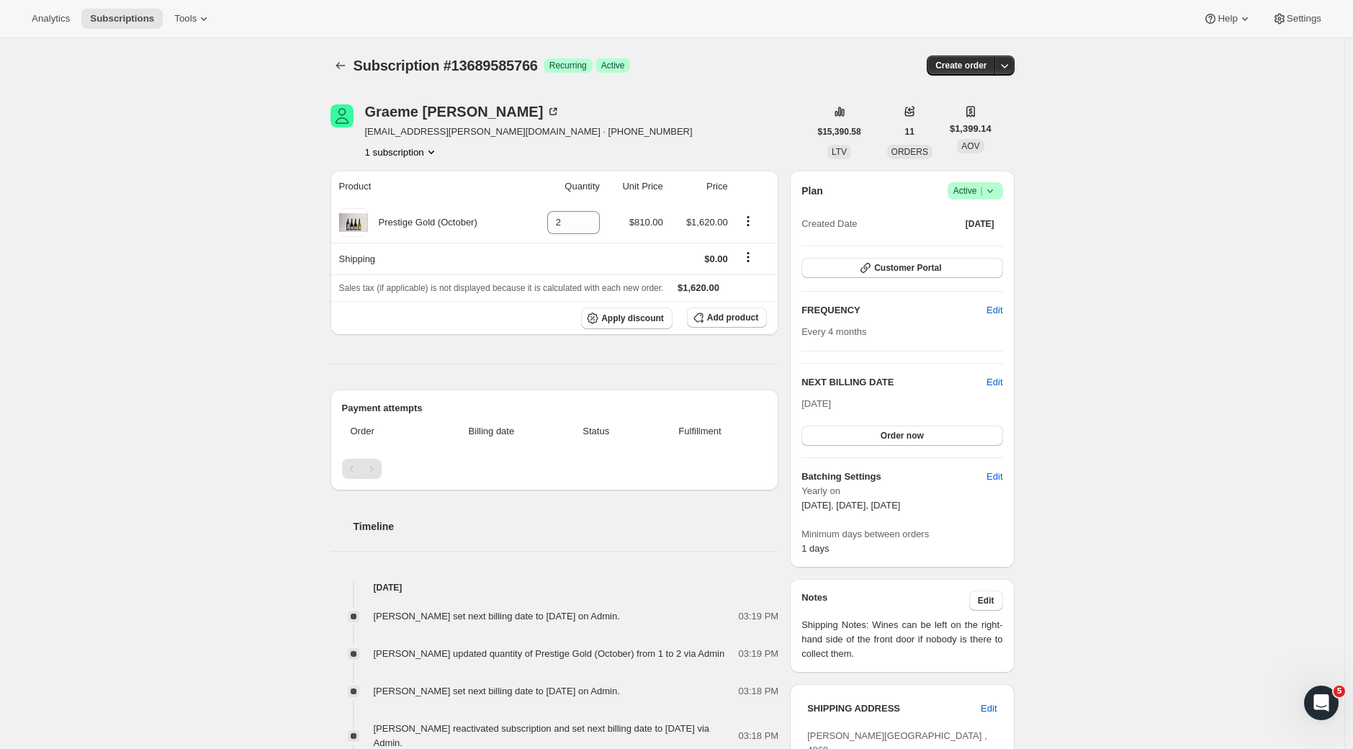
click at [1100, 382] on div "Subscription #13689585766. This page is ready Subscription #13689585766 Success…" at bounding box center [672, 643] width 1344 height 1210
click at [351, 68] on button "Subscriptions" at bounding box center [340, 65] width 20 height 20
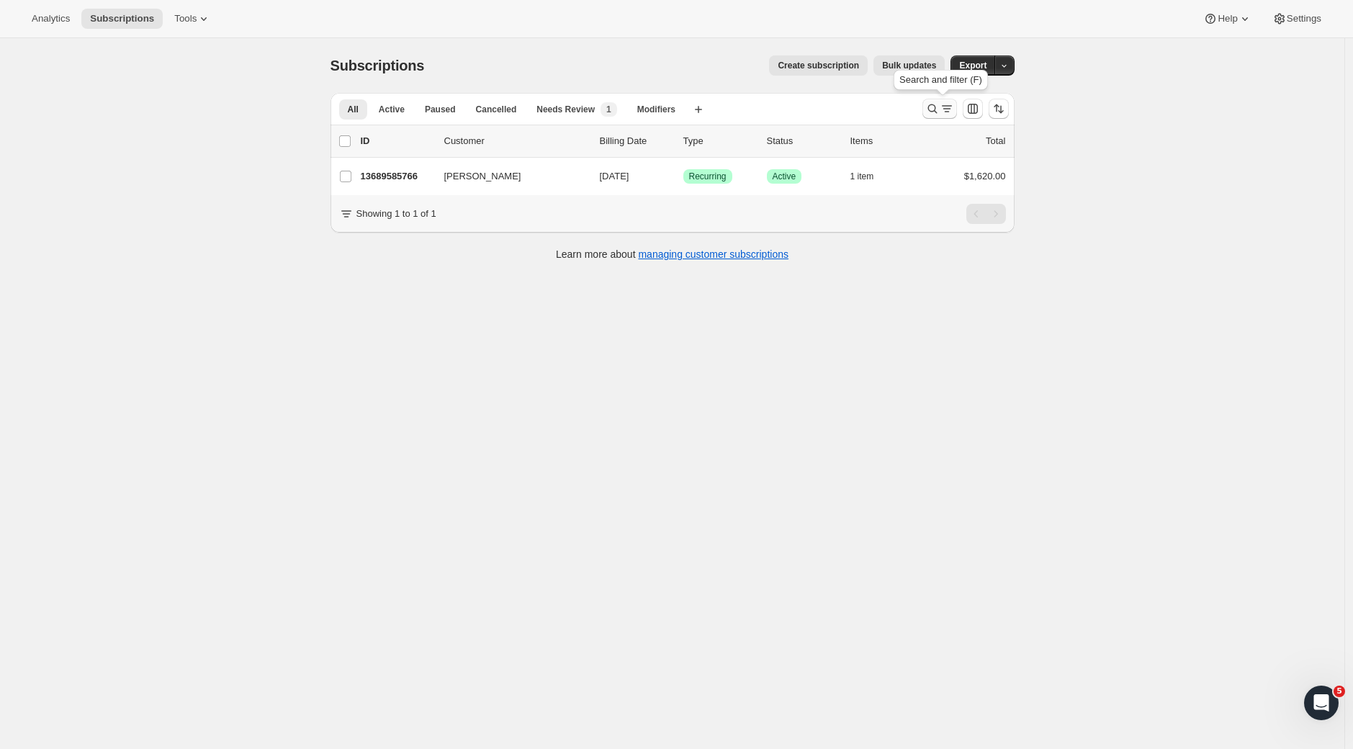
click at [953, 112] on icon "Search and filter results" at bounding box center [947, 109] width 14 height 14
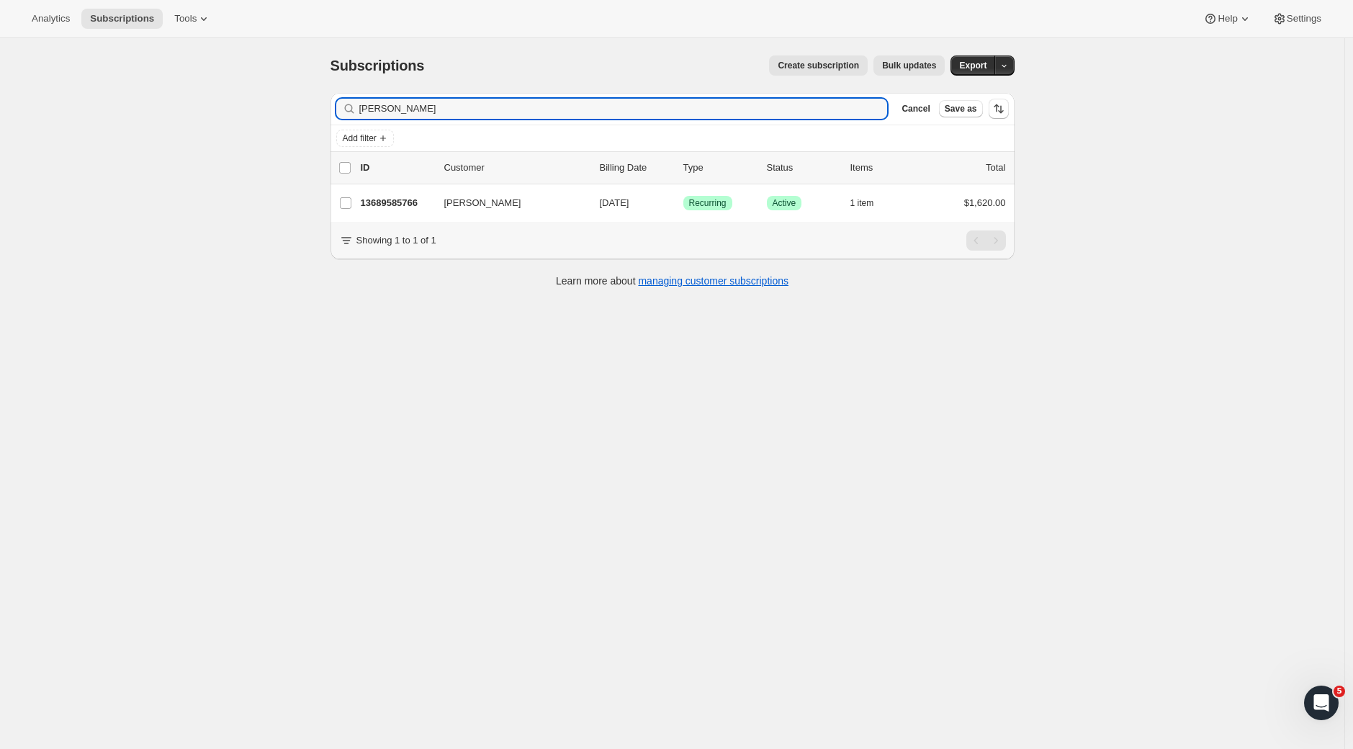
drag, startPoint x: 472, startPoint y: 116, endPoint x: 284, endPoint y: 107, distance: 188.2
click at [284, 107] on div "Subscriptions. This page is ready Subscriptions Create subscription Bulk update…" at bounding box center [672, 412] width 1344 height 749
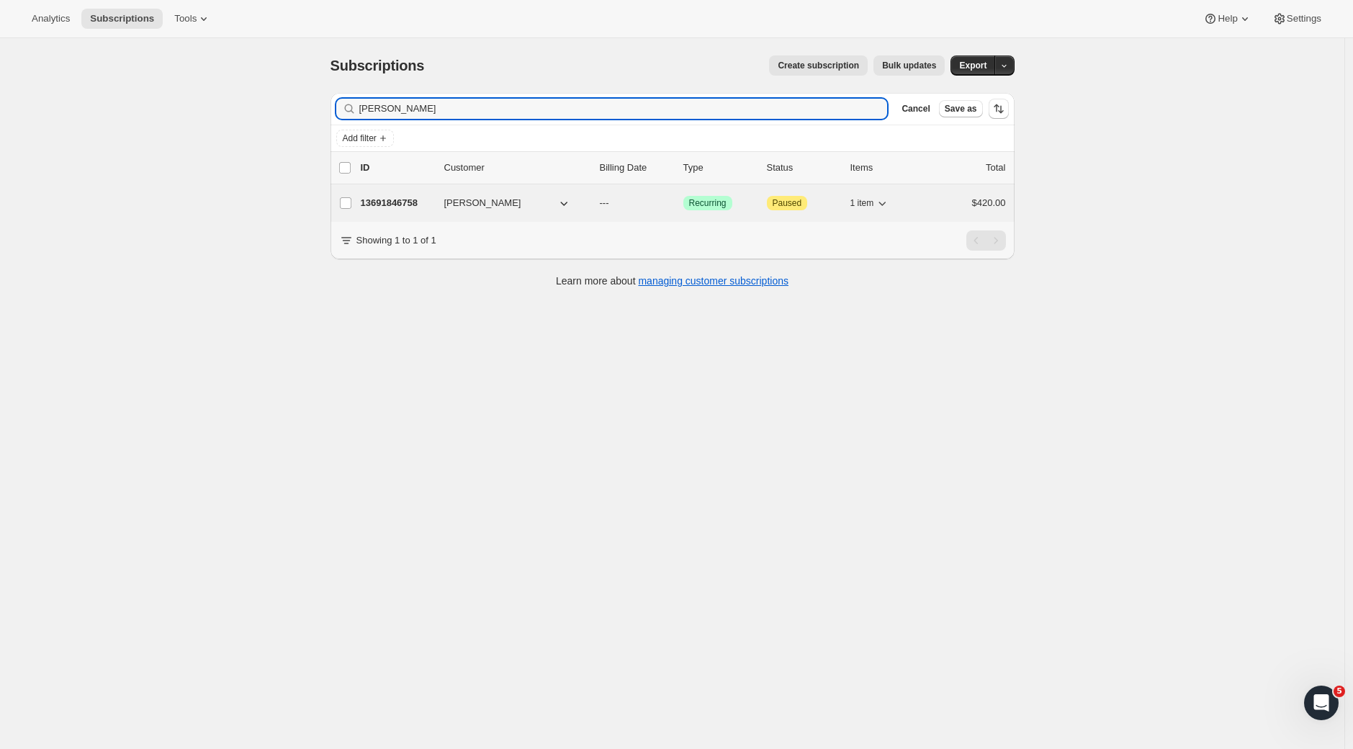
type input "[PERSON_NAME]"
click at [417, 200] on p "13691846758" at bounding box center [397, 203] width 72 height 14
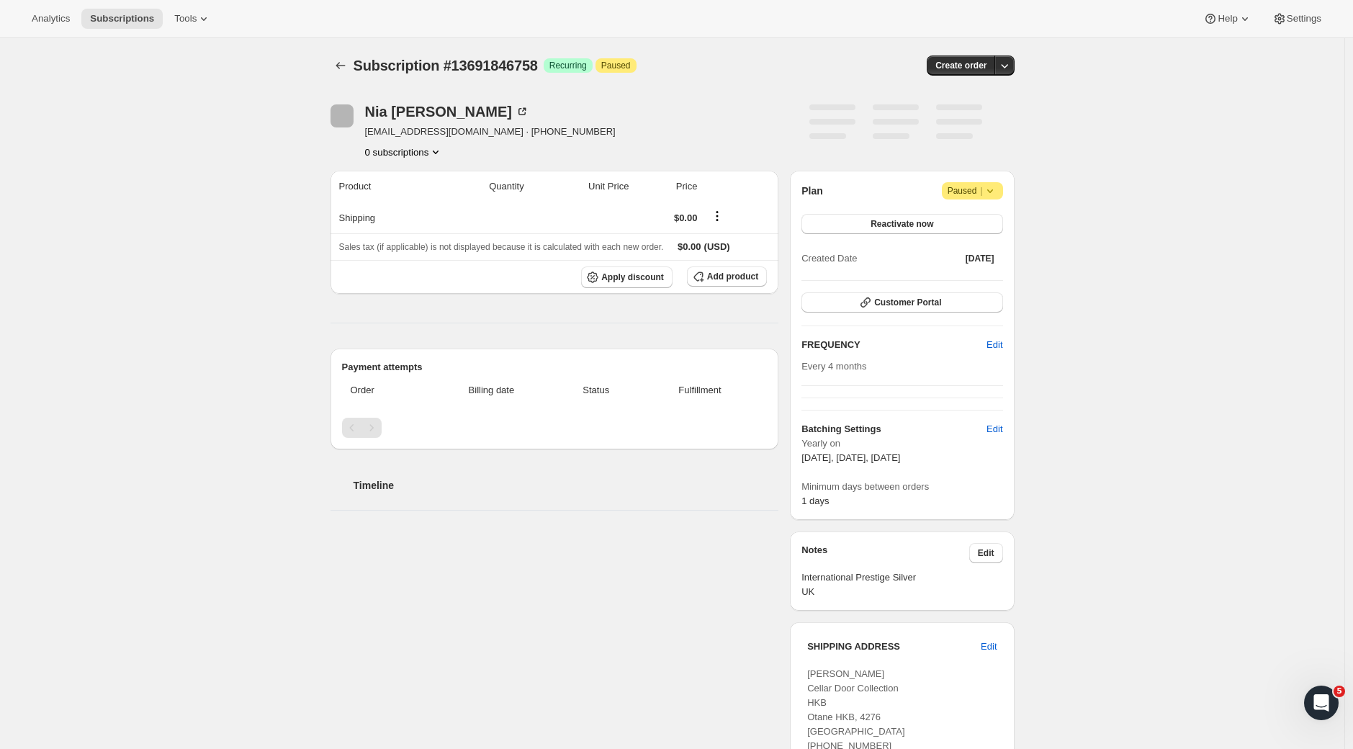
scroll to position [454, 0]
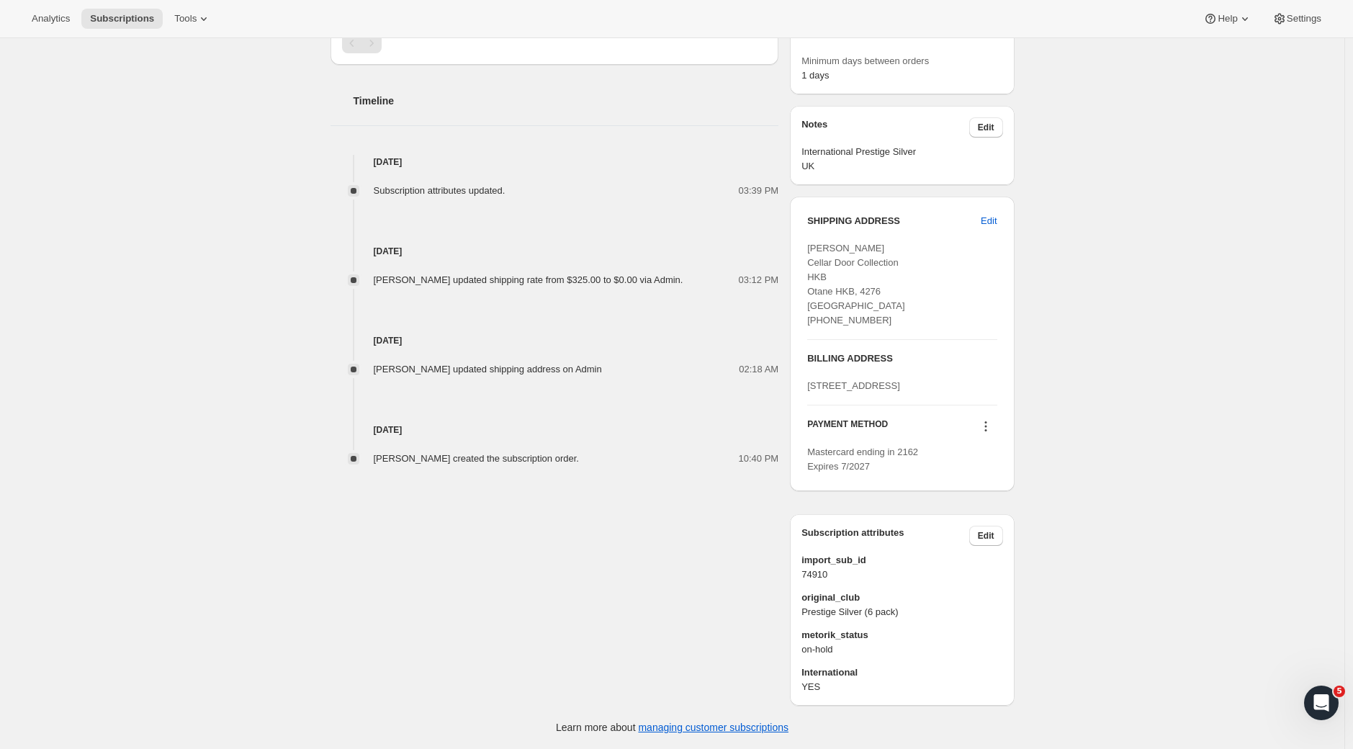
click at [1190, 358] on div "Subscription #13691846758. This page is ready Subscription #13691846758 Success…" at bounding box center [672, 181] width 1344 height 1136
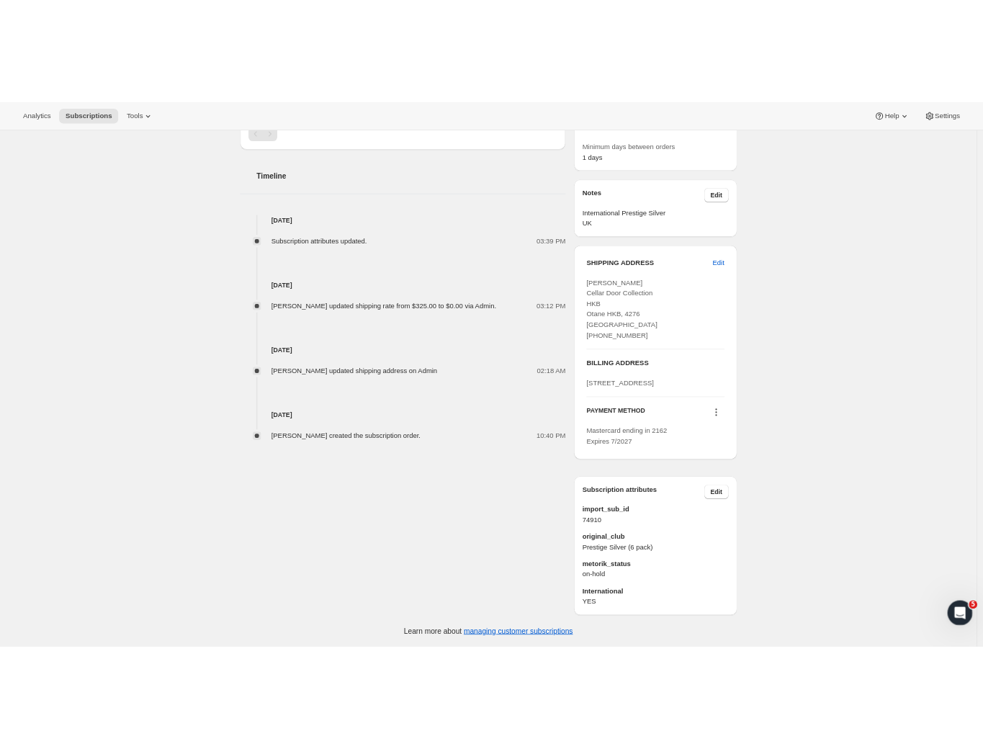
scroll to position [0, 0]
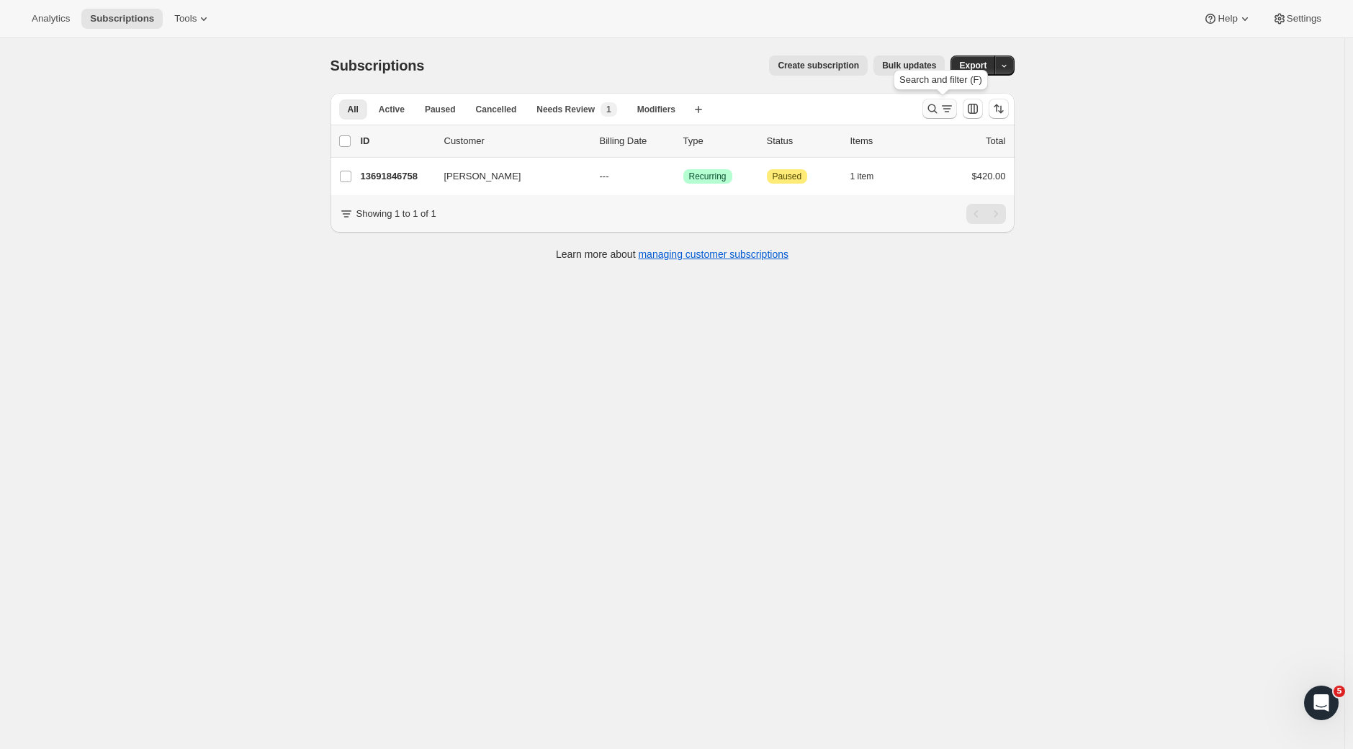
click at [954, 111] on icon "Search and filter results" at bounding box center [947, 109] width 14 height 14
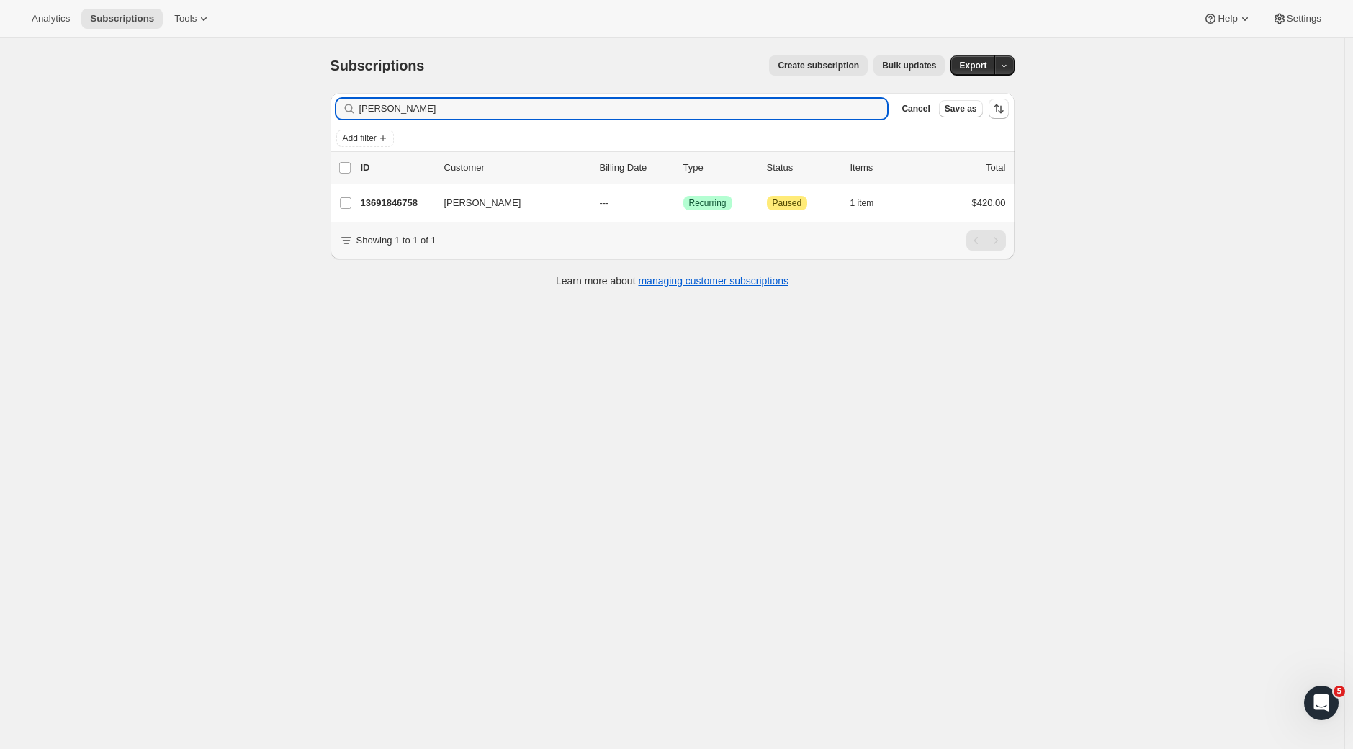
drag, startPoint x: 434, startPoint y: 114, endPoint x: 171, endPoint y: 125, distance: 263.7
click at [171, 125] on div "Subscriptions. This page is ready Subscriptions Create subscription Bulk update…" at bounding box center [672, 412] width 1344 height 749
drag, startPoint x: 448, startPoint y: 109, endPoint x: 219, endPoint y: 117, distance: 229.1
click at [219, 117] on div "Subscriptions. This page is ready Subscriptions Create subscription Bulk update…" at bounding box center [672, 412] width 1344 height 749
drag, startPoint x: 431, startPoint y: 109, endPoint x: 302, endPoint y: 107, distance: 128.9
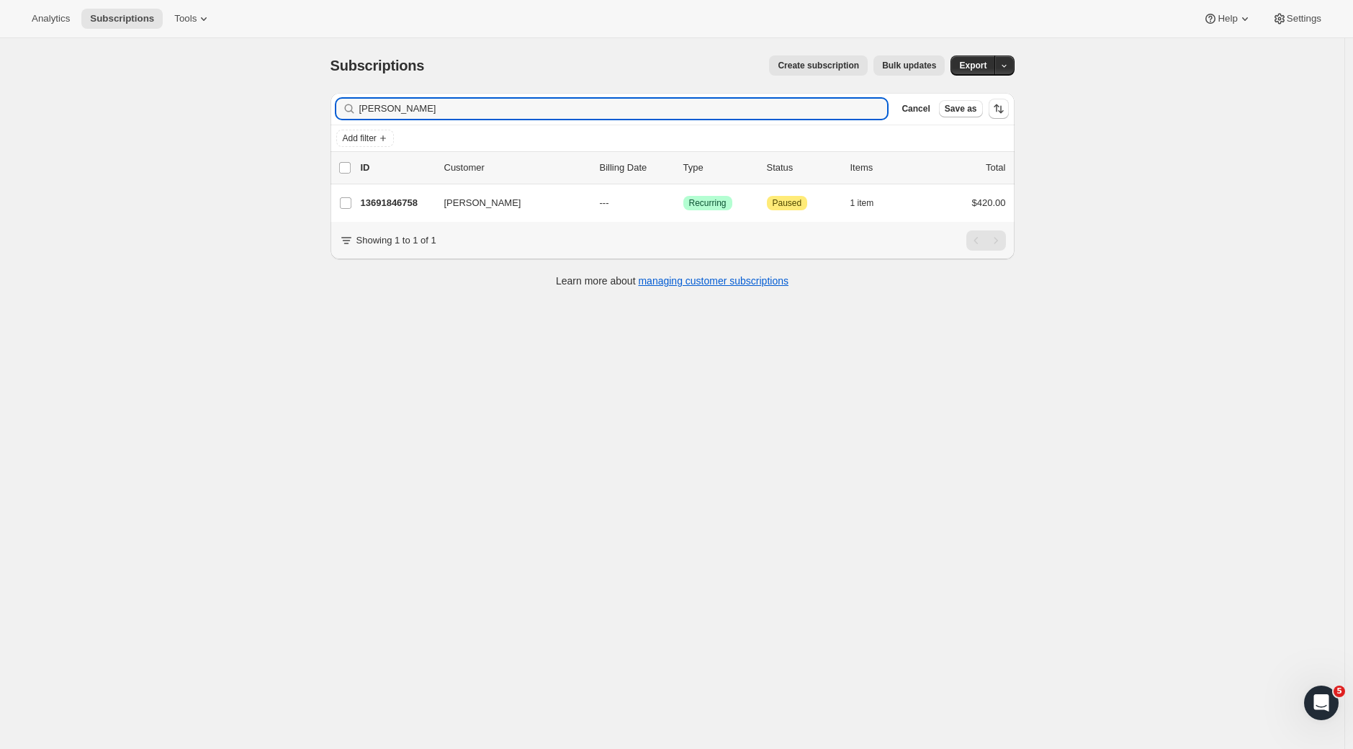
click at [302, 107] on div "Subscriptions. This page is ready Subscriptions Create subscription Bulk update…" at bounding box center [672, 412] width 1344 height 749
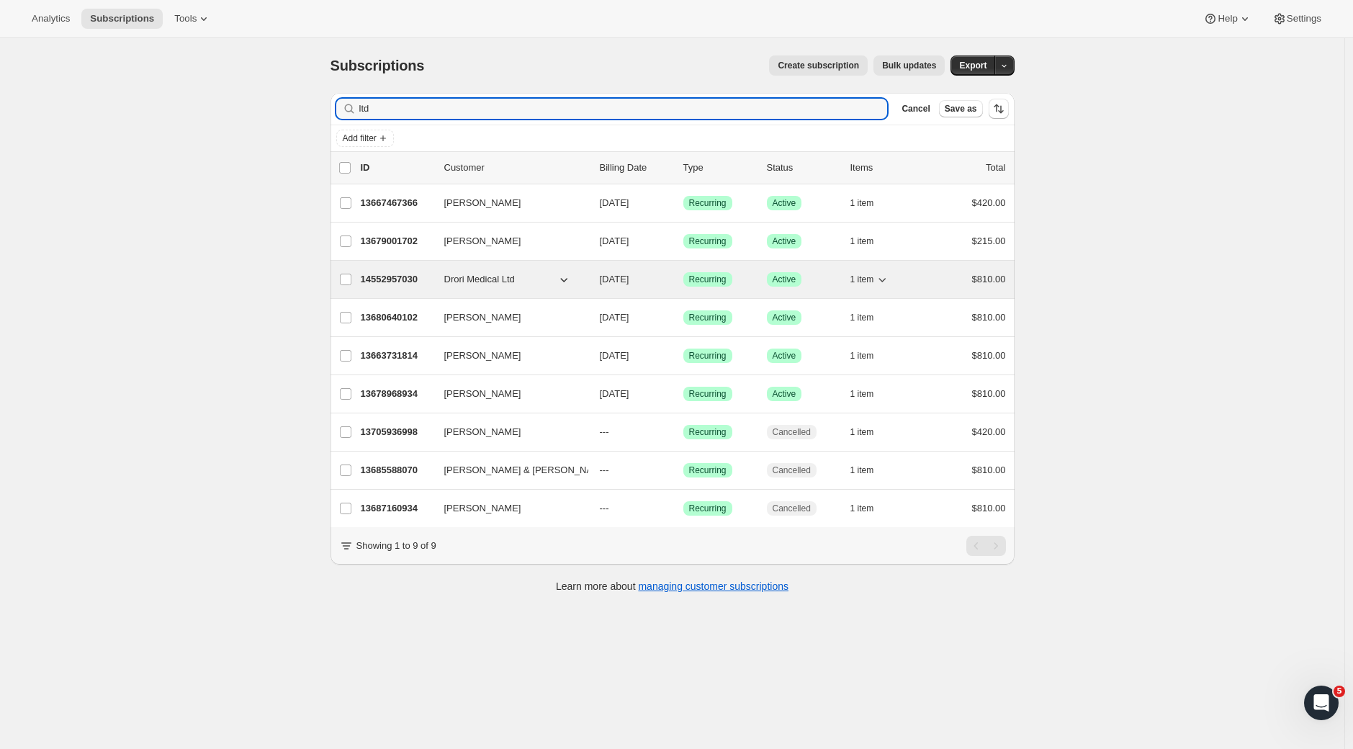
type input "ltd"
click at [397, 275] on p "14552957030" at bounding box center [397, 279] width 72 height 14
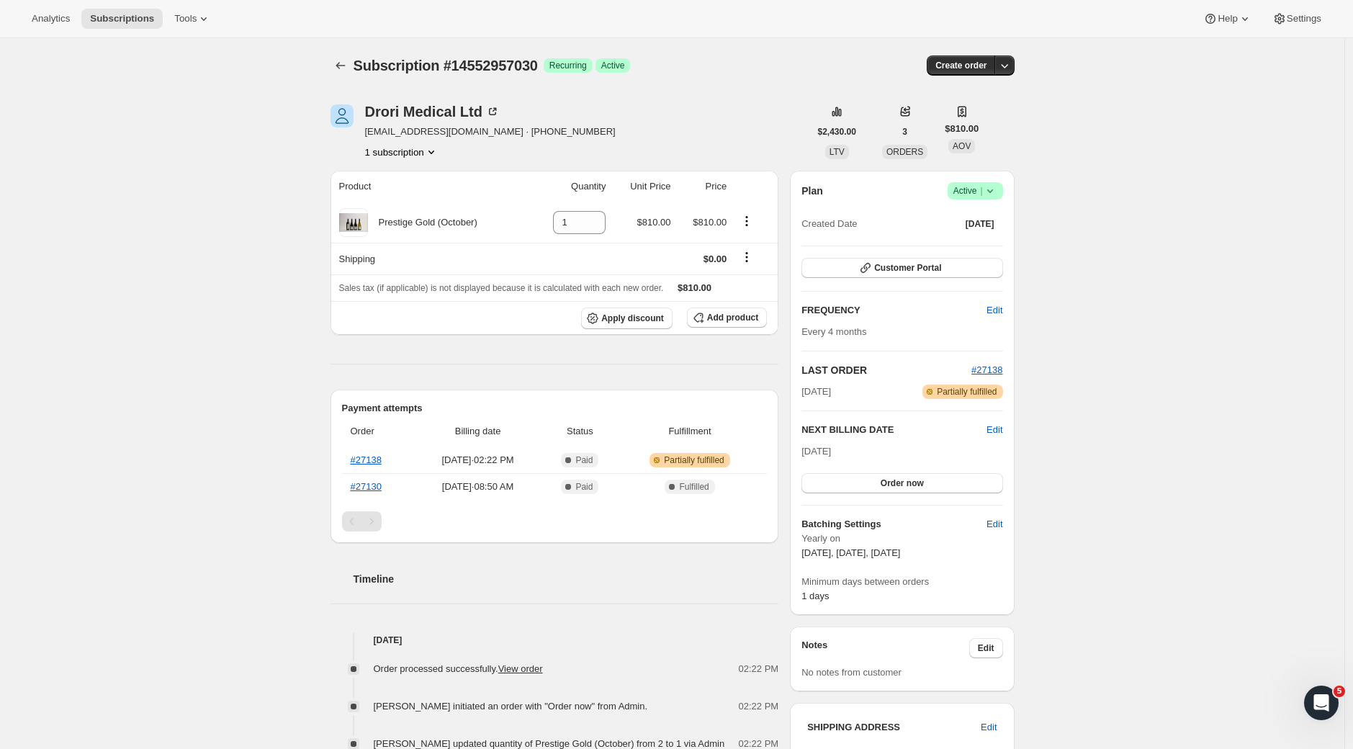
click at [1246, 328] on div "Subscription #14552957030. This page is ready Subscription #14552957030 Success…" at bounding box center [672, 602] width 1344 height 1128
click at [240, 140] on div "Subscription #14552957030. This page is ready Subscription #14552957030 Success…" at bounding box center [672, 602] width 1344 height 1128
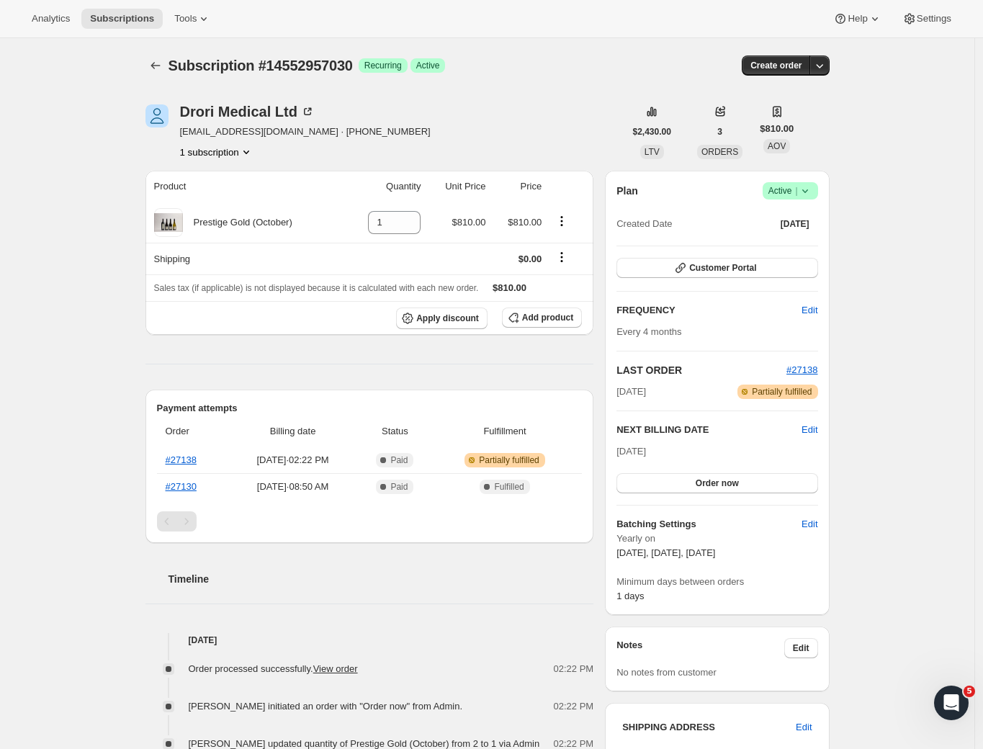
click at [907, 87] on div "Subscription #14552957030. This page is ready Subscription #14552957030 Success…" at bounding box center [487, 602] width 974 height 1128
